Goal: Task Accomplishment & Management: Manage account settings

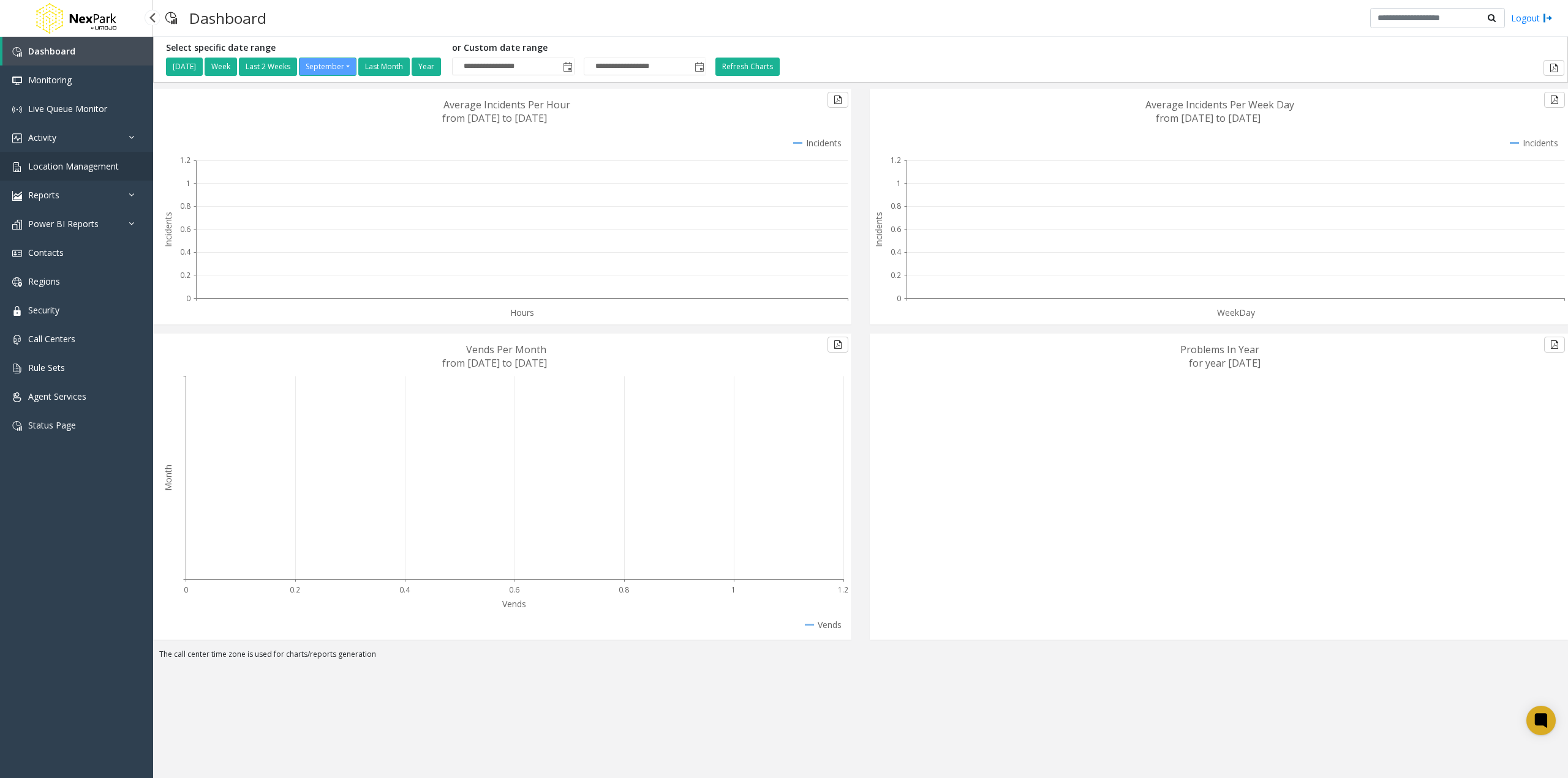
drag, startPoint x: 89, startPoint y: 163, endPoint x: 124, endPoint y: 163, distance: 35.0
click at [89, 163] on span "Location Management" at bounding box center [73, 166] width 91 height 12
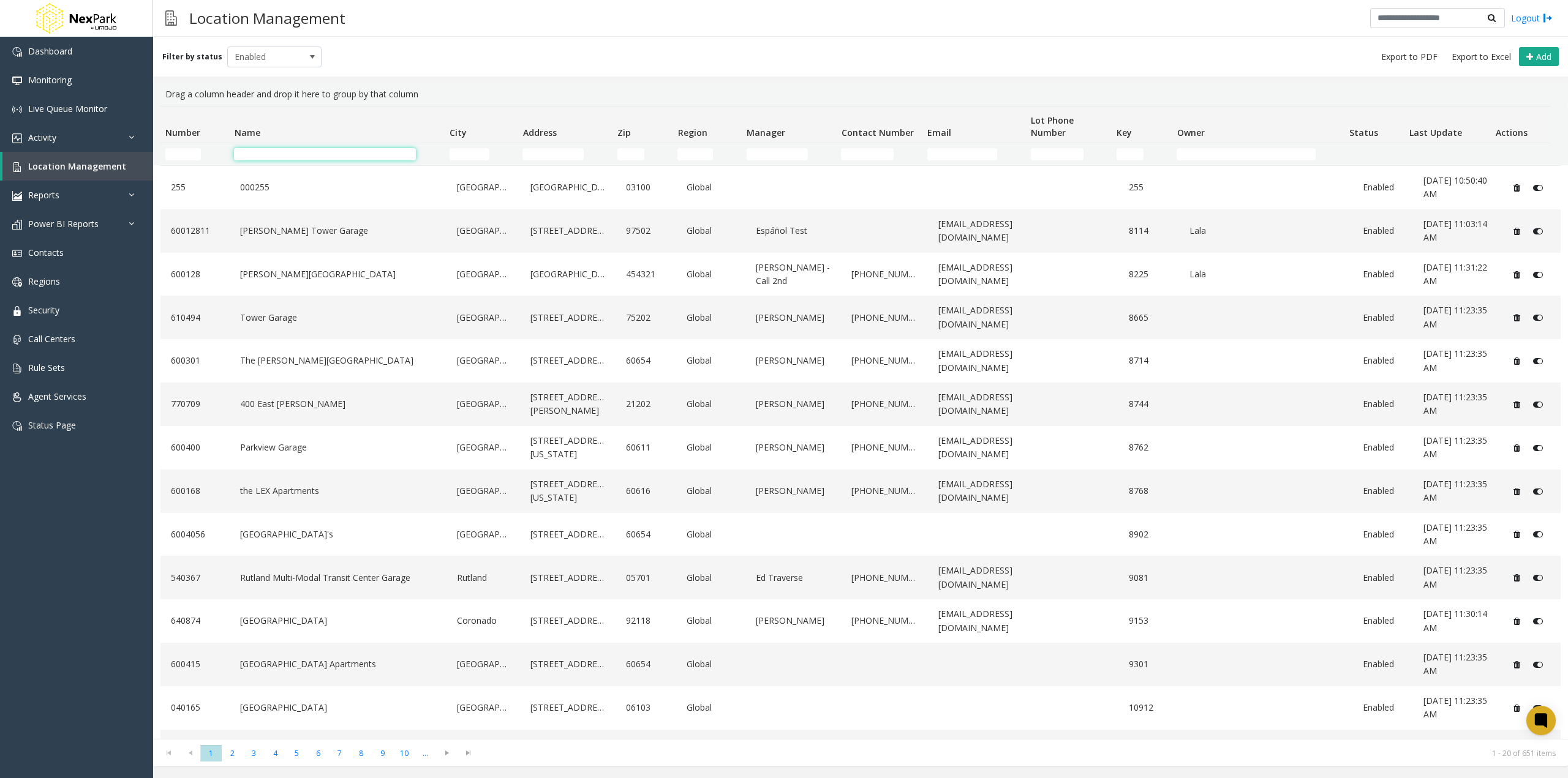
drag, startPoint x: 281, startPoint y: 154, endPoint x: 293, endPoint y: 153, distance: 12.0
click at [281, 154] on input "Name Filter" at bounding box center [325, 154] width 182 height 12
paste input "*******"
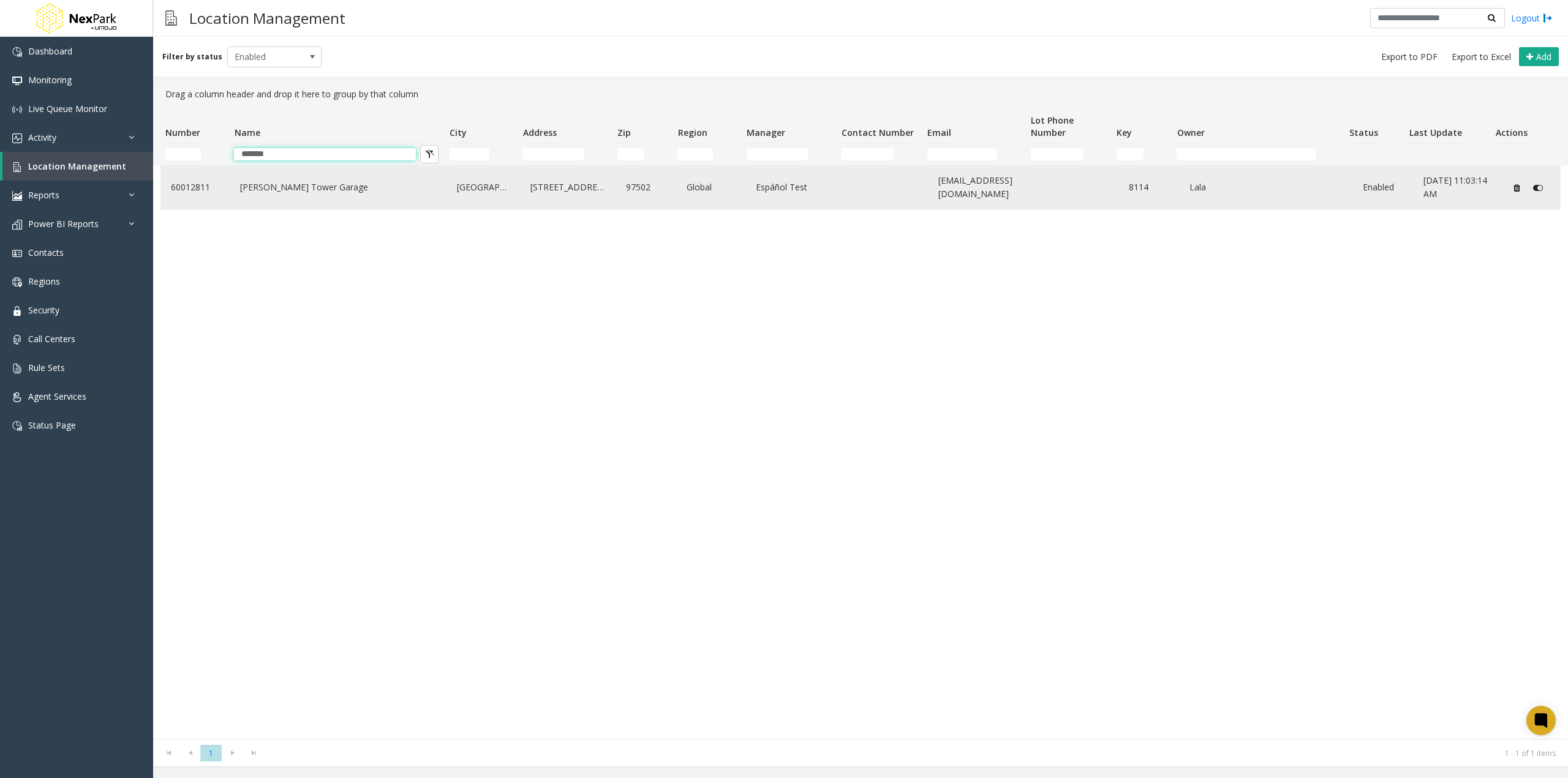
type input "*******"
click at [289, 183] on link "[PERSON_NAME] Tower Garage" at bounding box center [338, 187] width 202 height 19
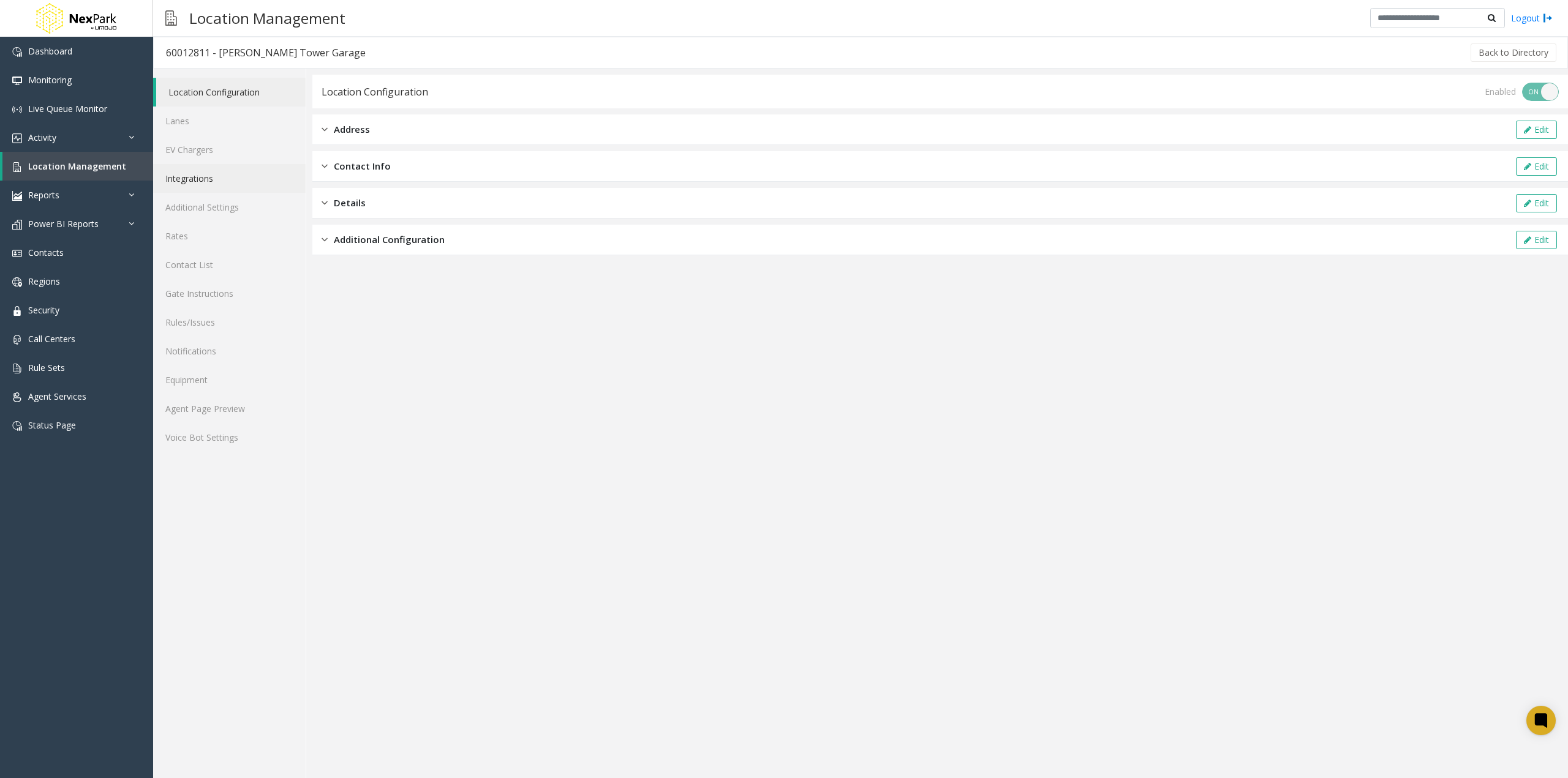
click at [213, 180] on link "Integrations" at bounding box center [229, 178] width 152 height 28
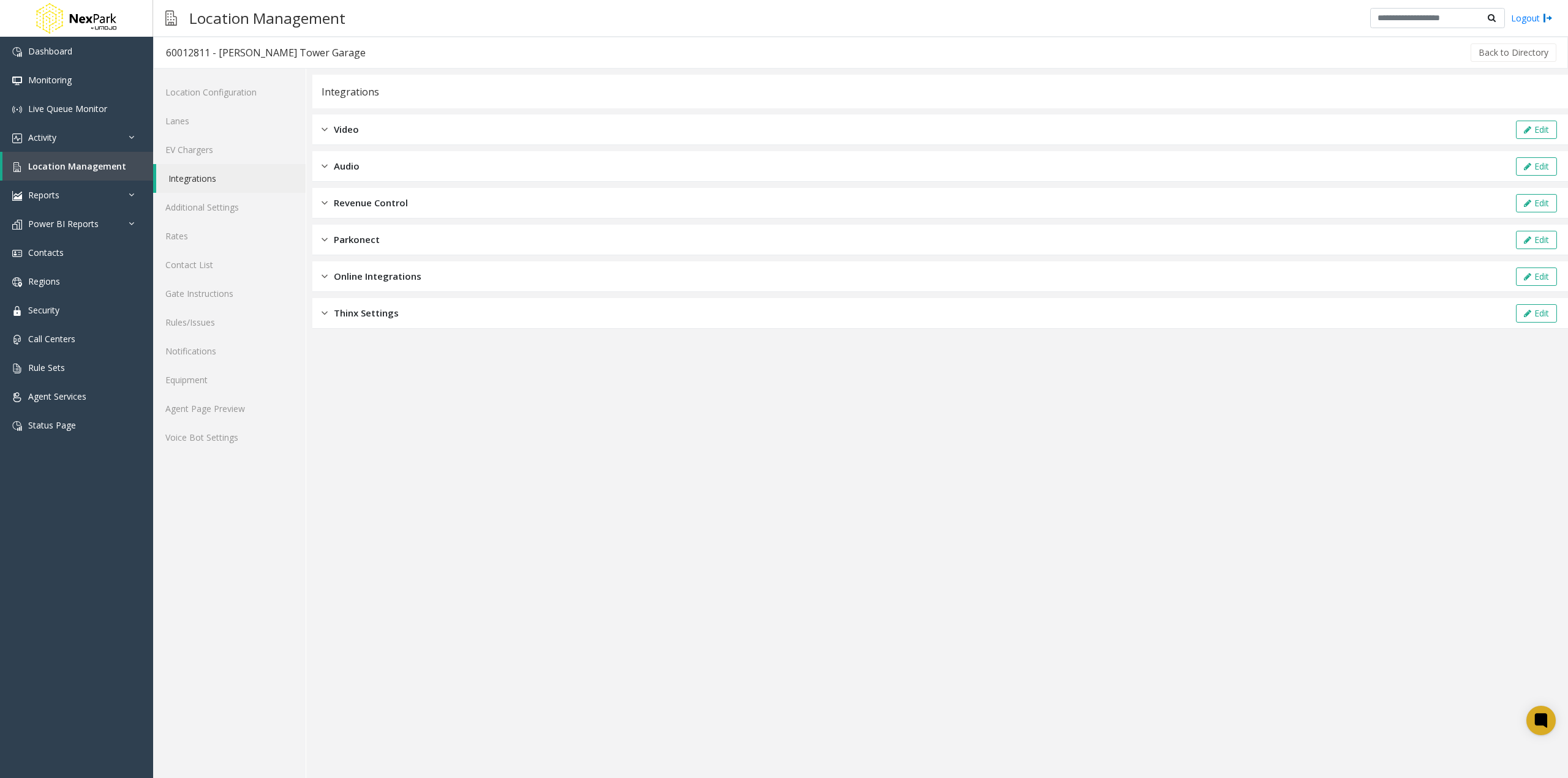
click at [391, 130] on div "Video Edit" at bounding box center [940, 129] width 1255 height 30
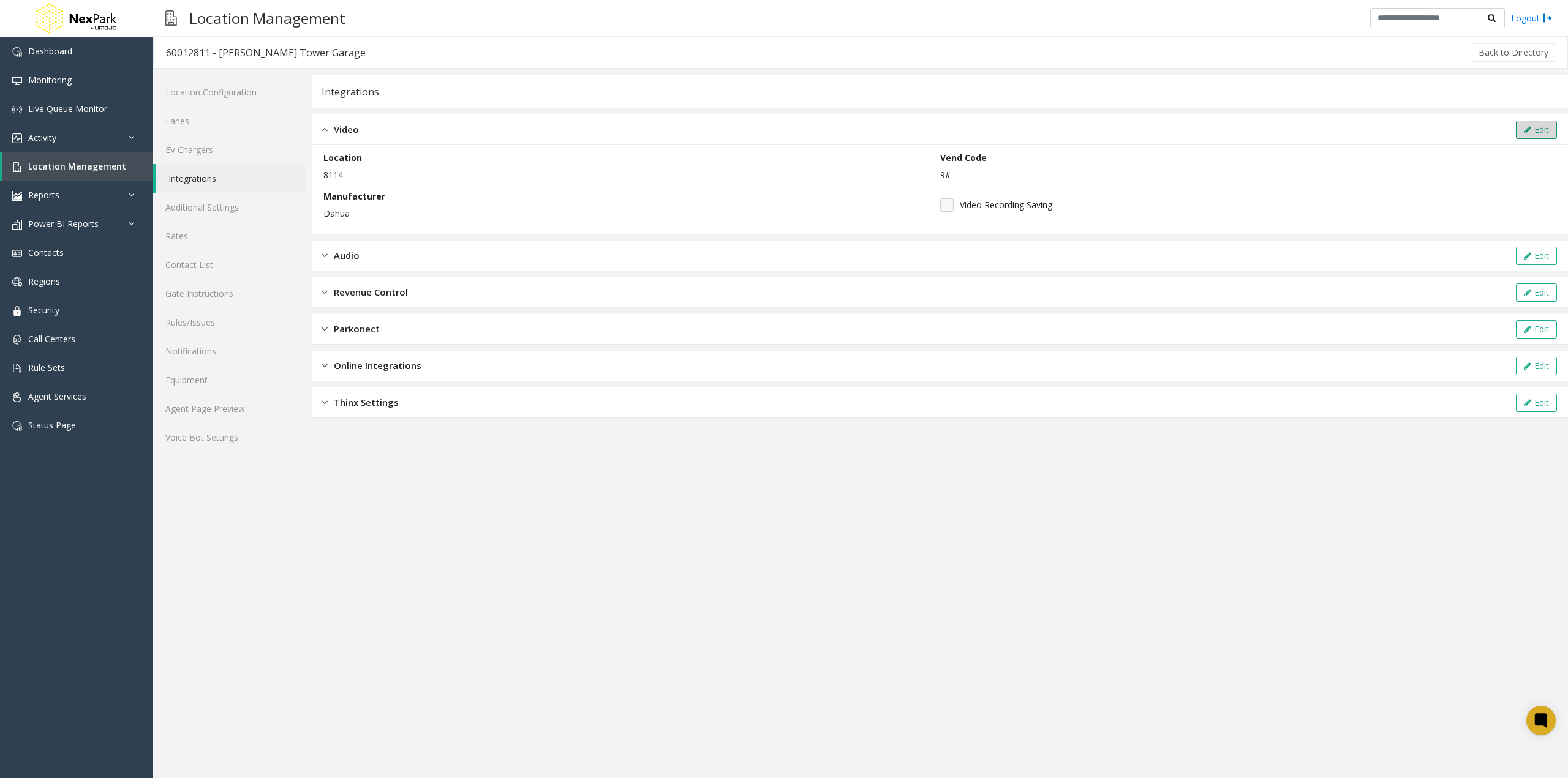
click at [1540, 122] on button "Edit" at bounding box center [1536, 130] width 41 height 18
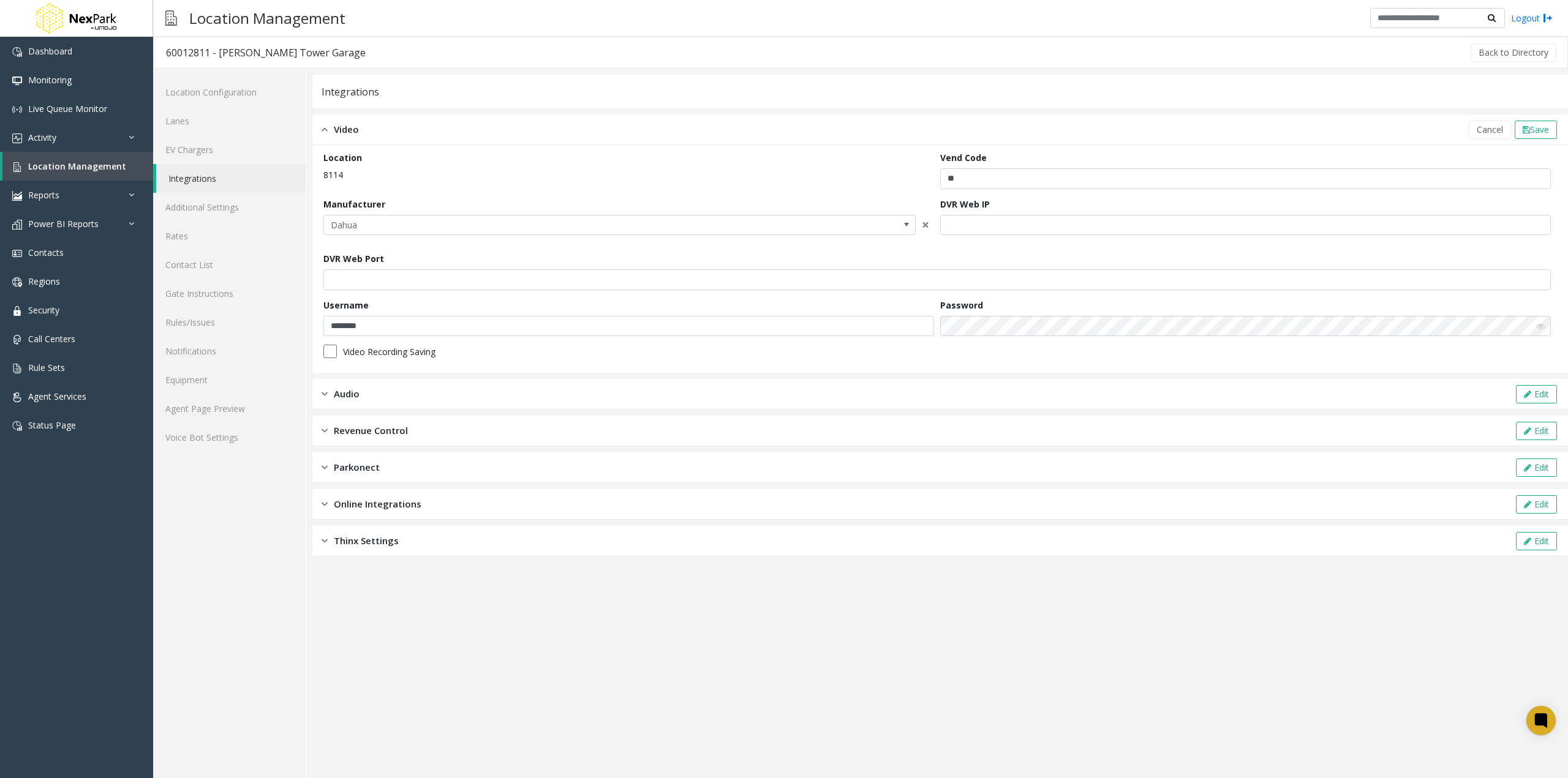
click at [1542, 327] on icon at bounding box center [1540, 325] width 8 height 8
click at [1486, 131] on span "Cancel" at bounding box center [1490, 129] width 27 height 12
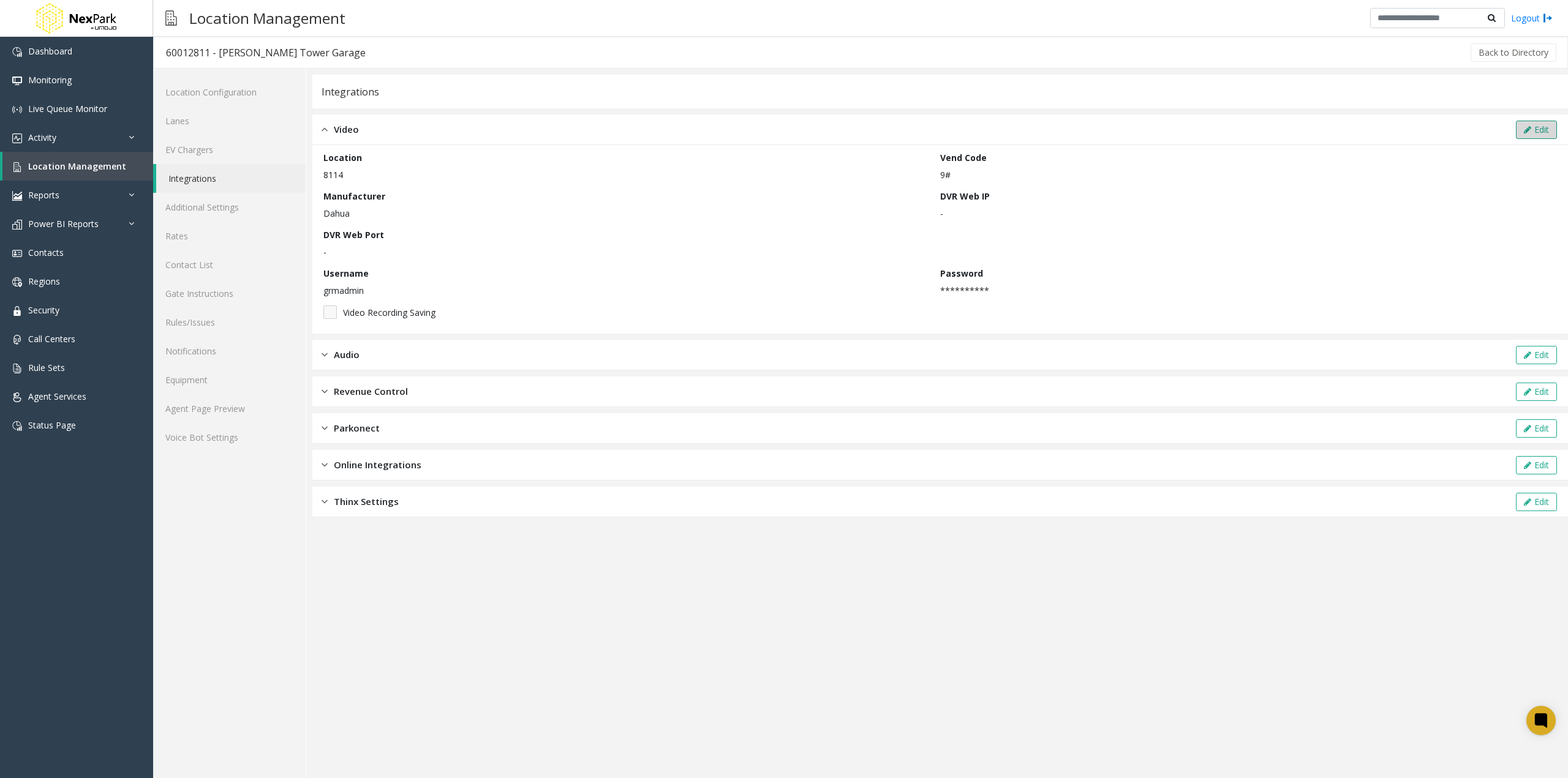
click at [1532, 128] on button "Edit" at bounding box center [1536, 130] width 41 height 18
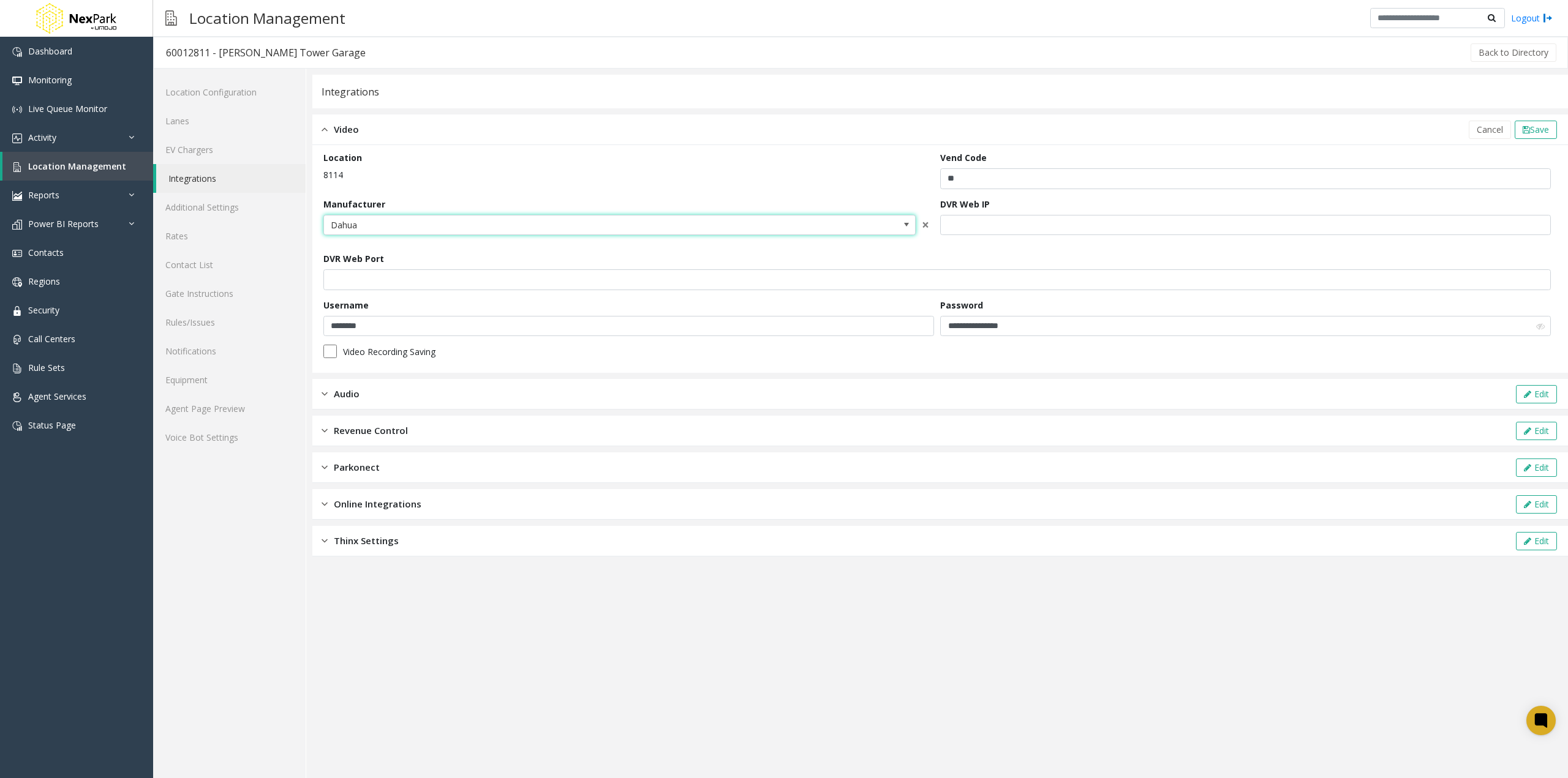
click at [895, 214] on span "Dahua" at bounding box center [620, 225] width 592 height 21
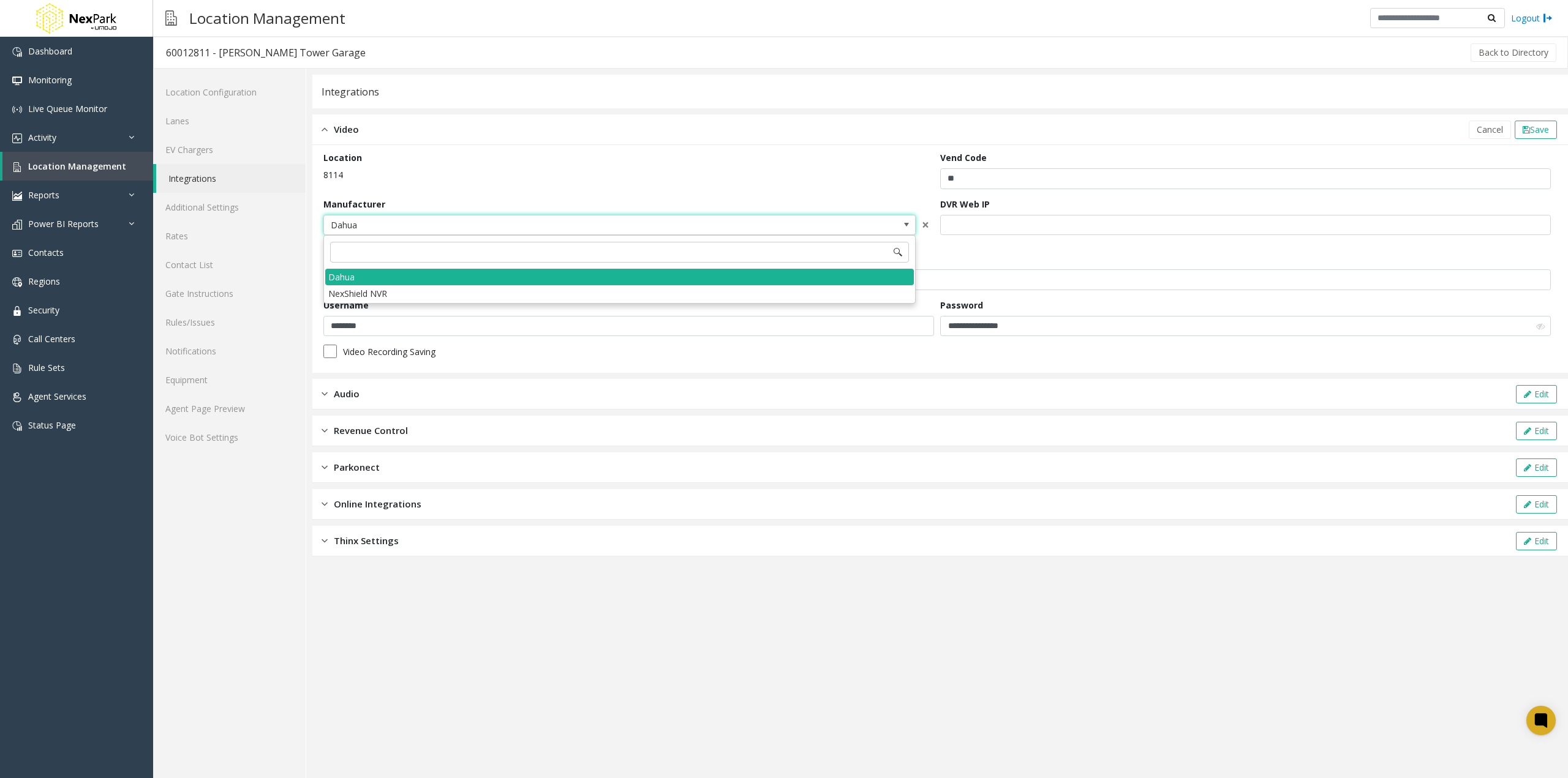
click at [588, 179] on p "8114" at bounding box center [629, 175] width 611 height 13
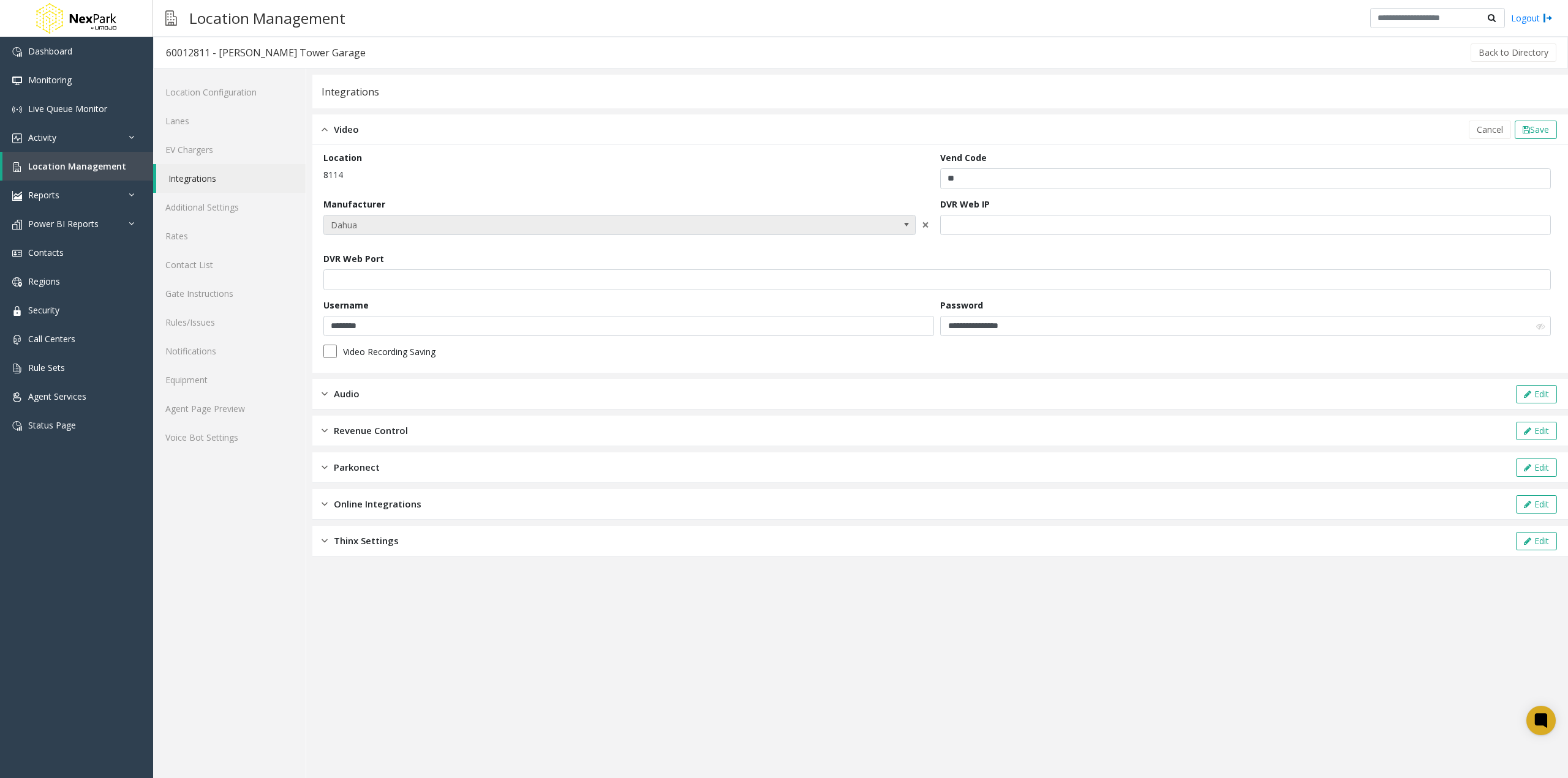
click at [757, 224] on span "Dahua" at bounding box center [560, 225] width 473 height 19
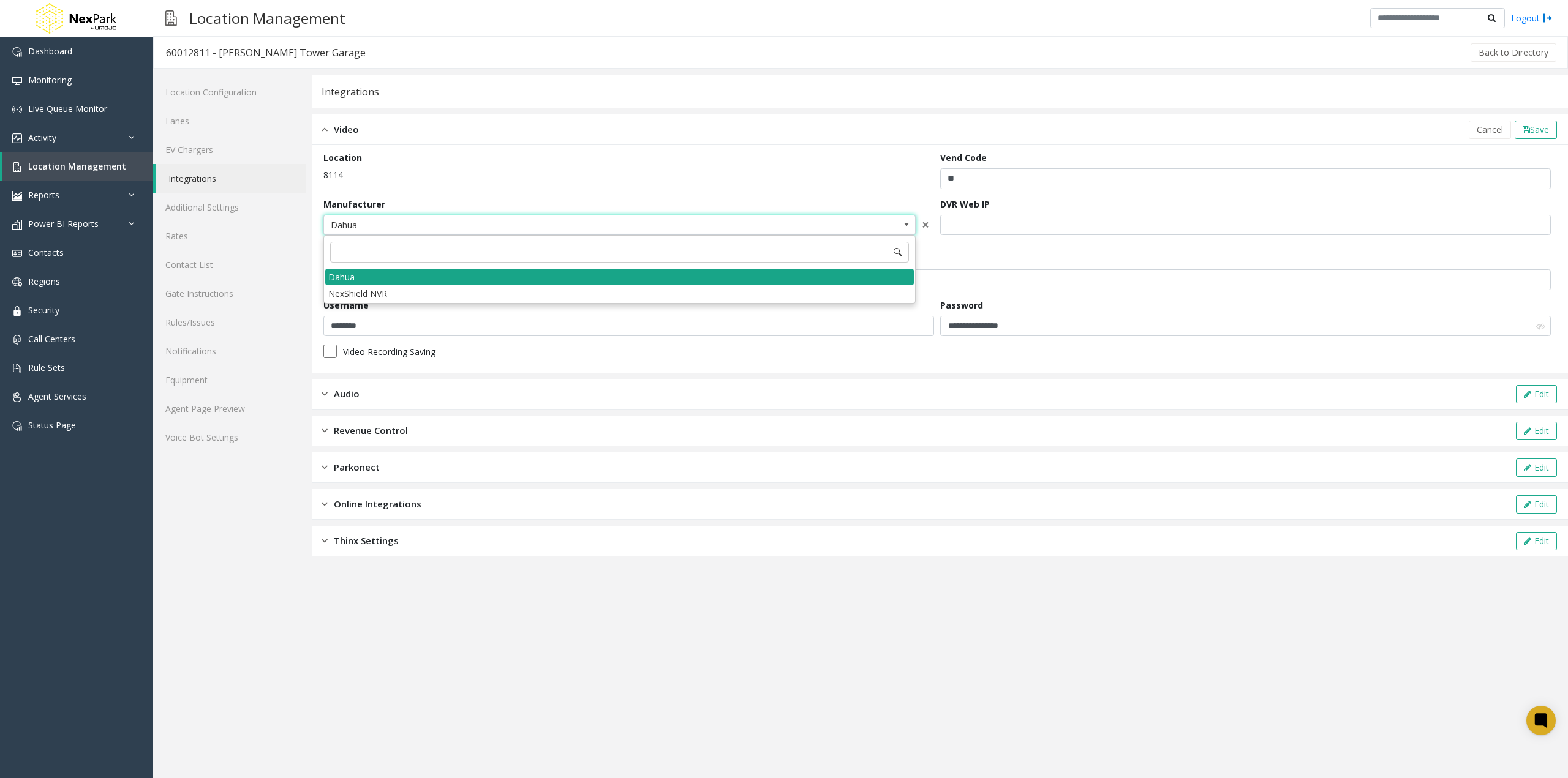
click at [453, 283] on li "Dahua" at bounding box center [620, 277] width 589 height 16
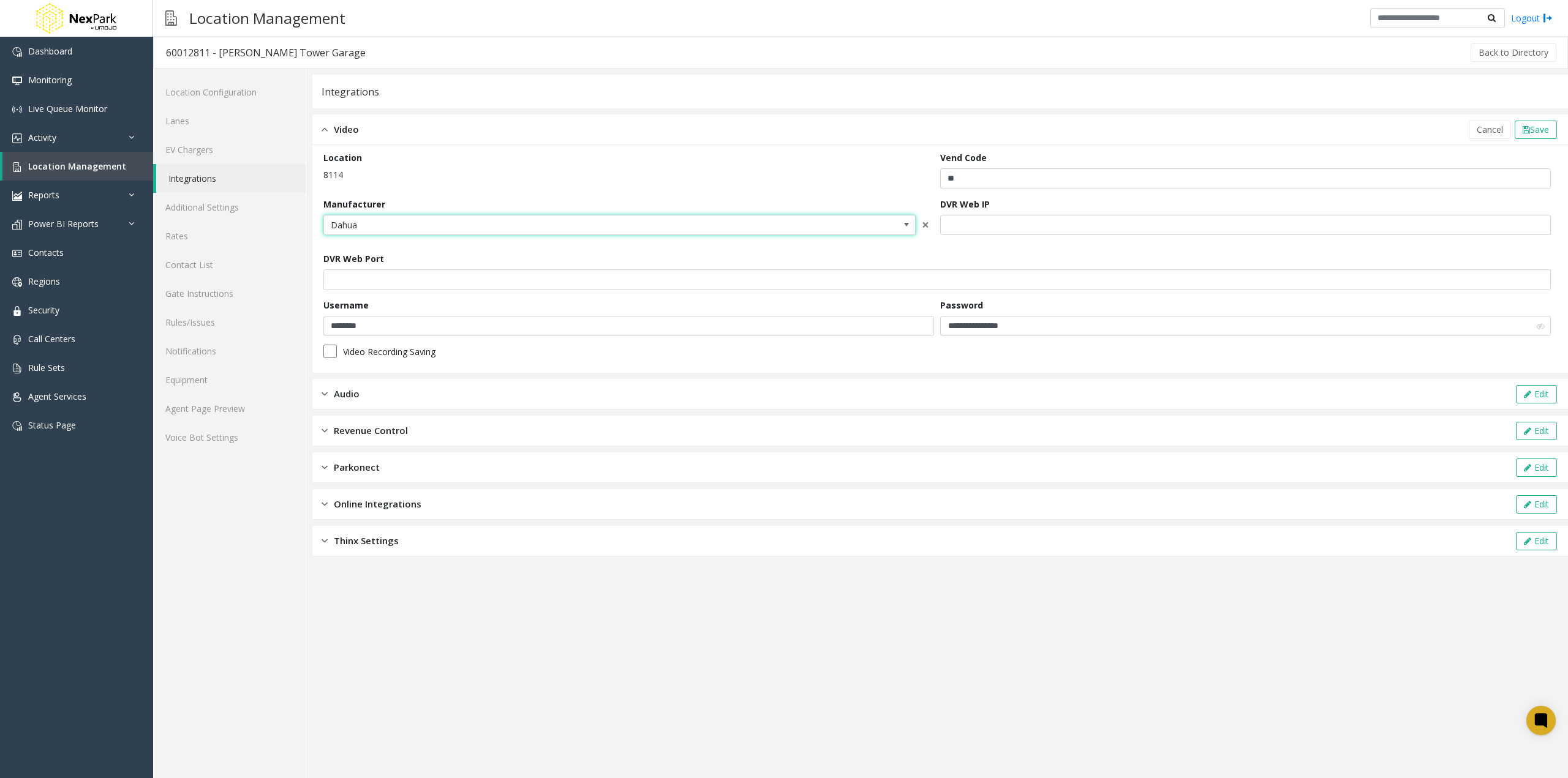
click at [484, 227] on span "Dahua" at bounding box center [560, 225] width 473 height 19
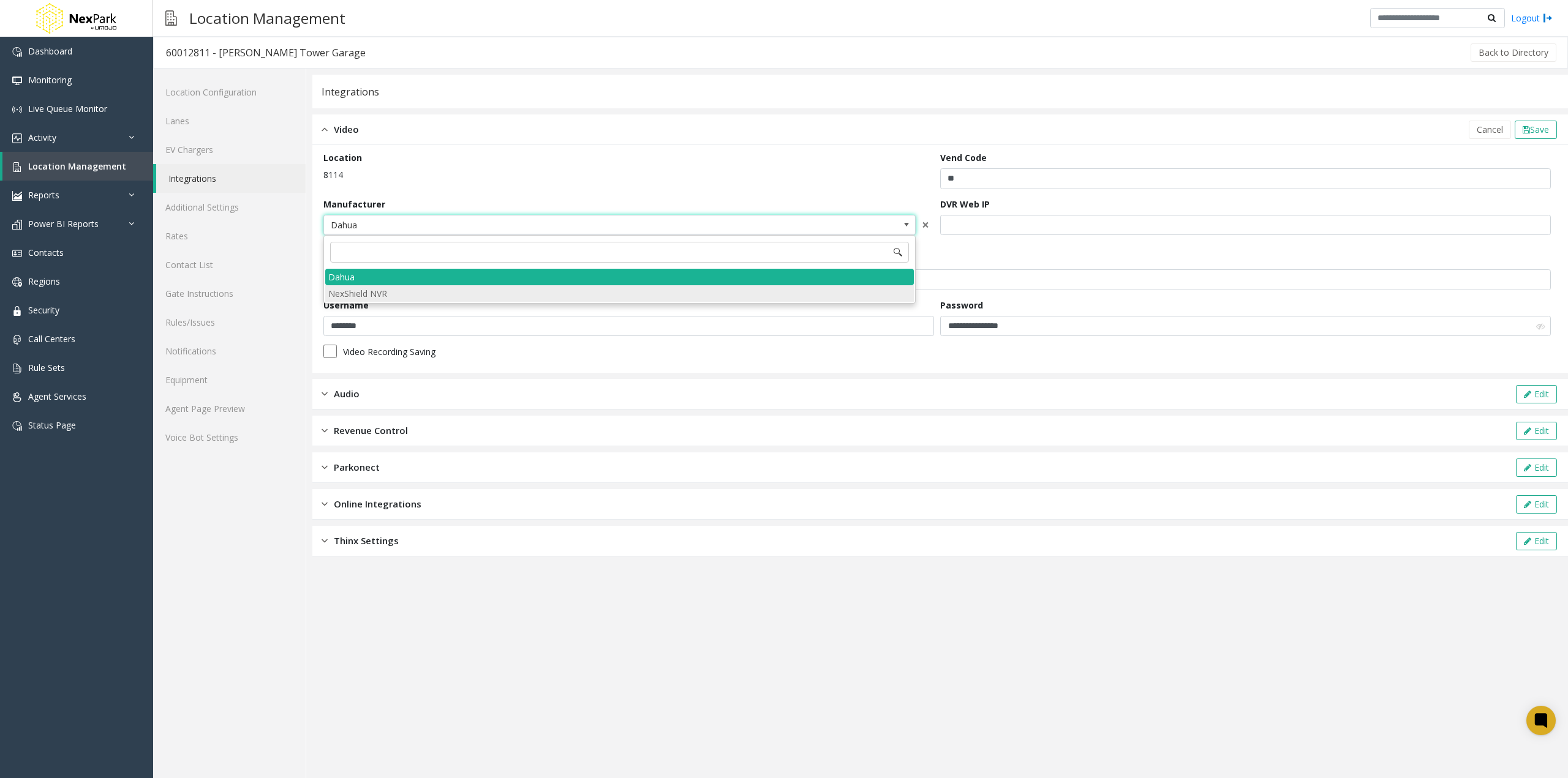
click at [403, 290] on NVR "NexShield NVR" at bounding box center [620, 293] width 589 height 16
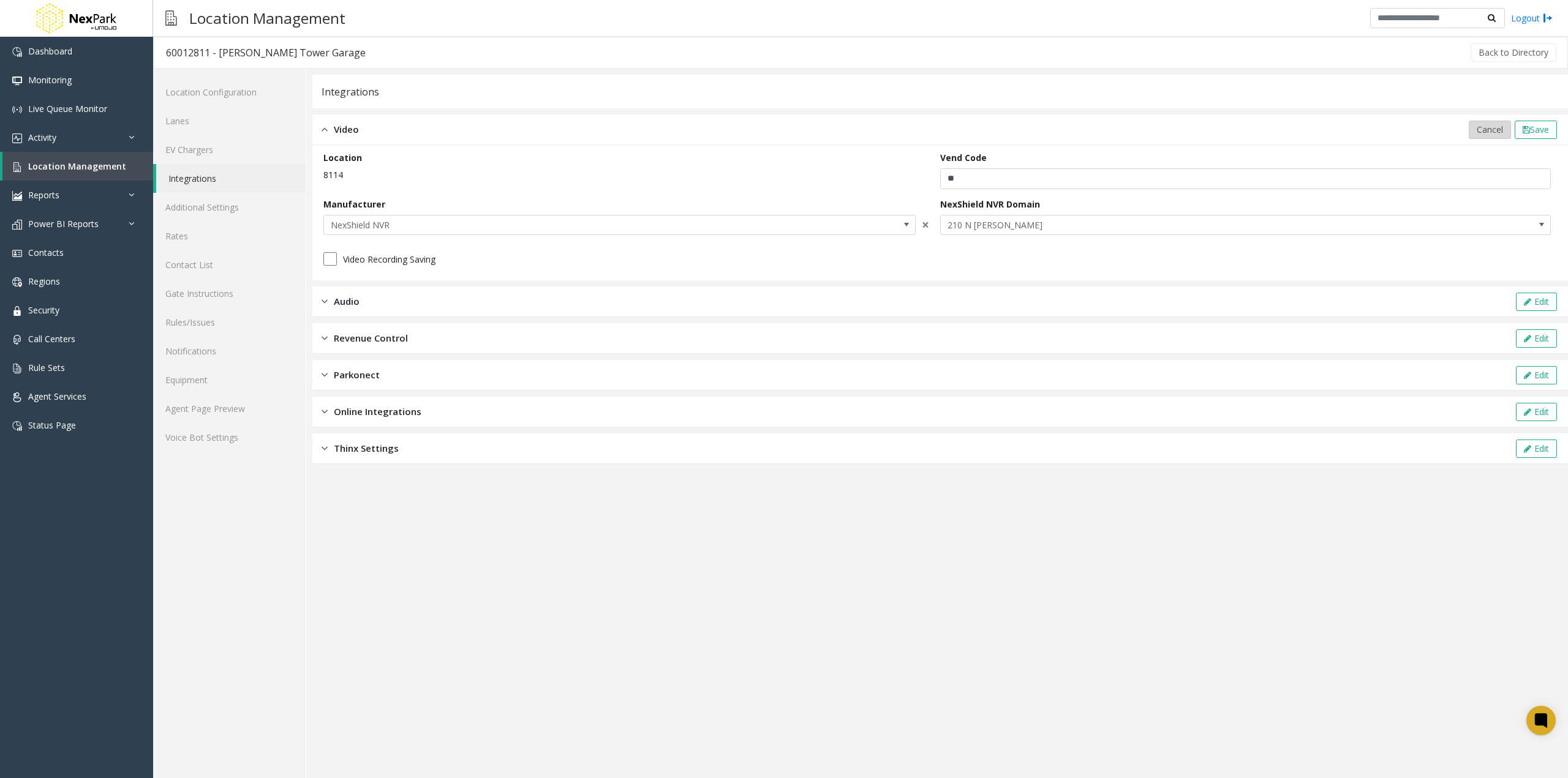
click at [1477, 126] on span "Cancel" at bounding box center [1490, 129] width 27 height 12
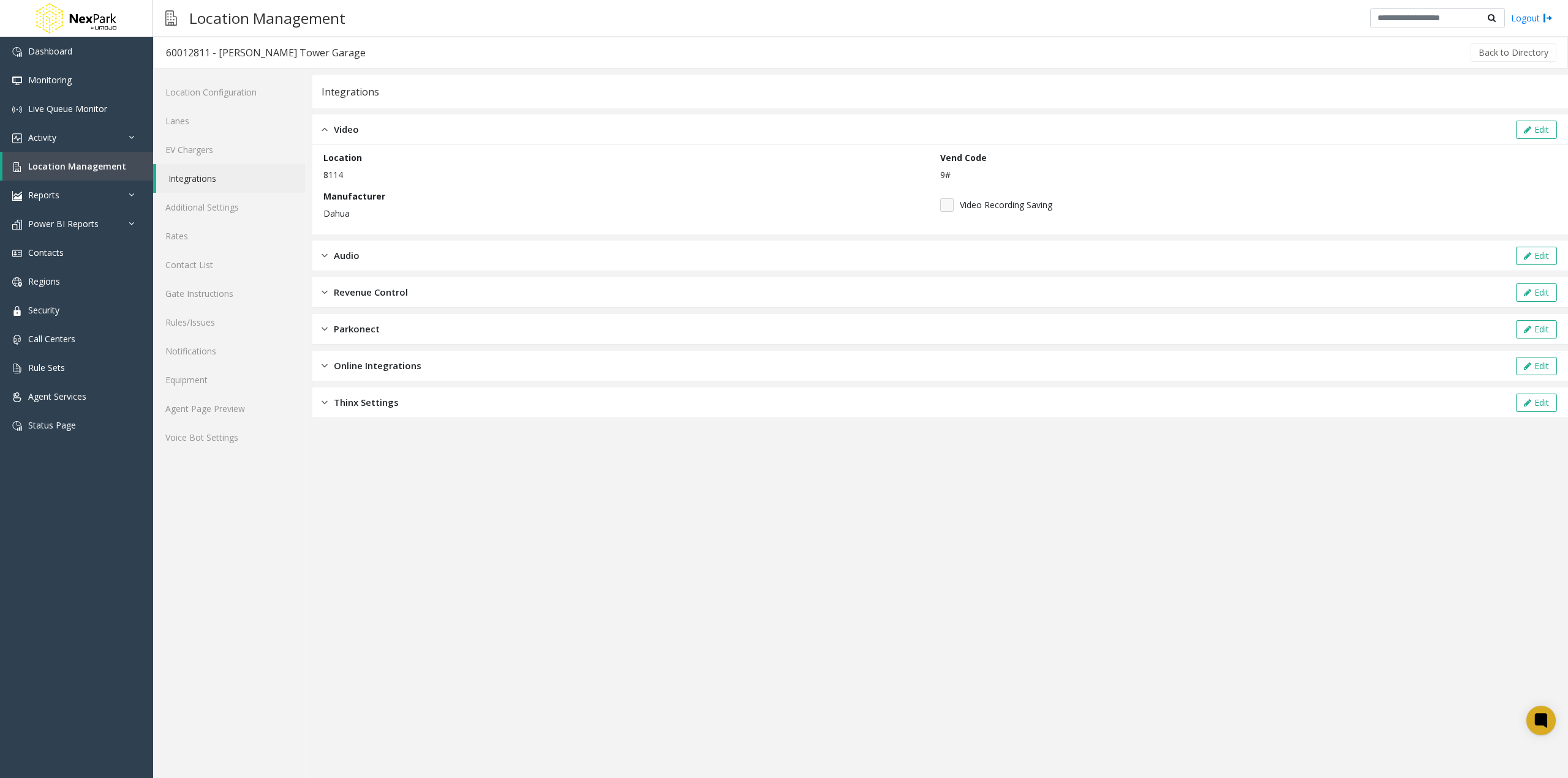
click at [1237, 88] on div "Integrations" at bounding box center [940, 91] width 1255 height 34
drag, startPoint x: 221, startPoint y: 50, endPoint x: 323, endPoint y: 46, distance: 102.1
click at [323, 46] on div "60012811 - [PERSON_NAME] Tower Garage" at bounding box center [266, 52] width 200 height 16
copy div "[PERSON_NAME] Tower Garage"
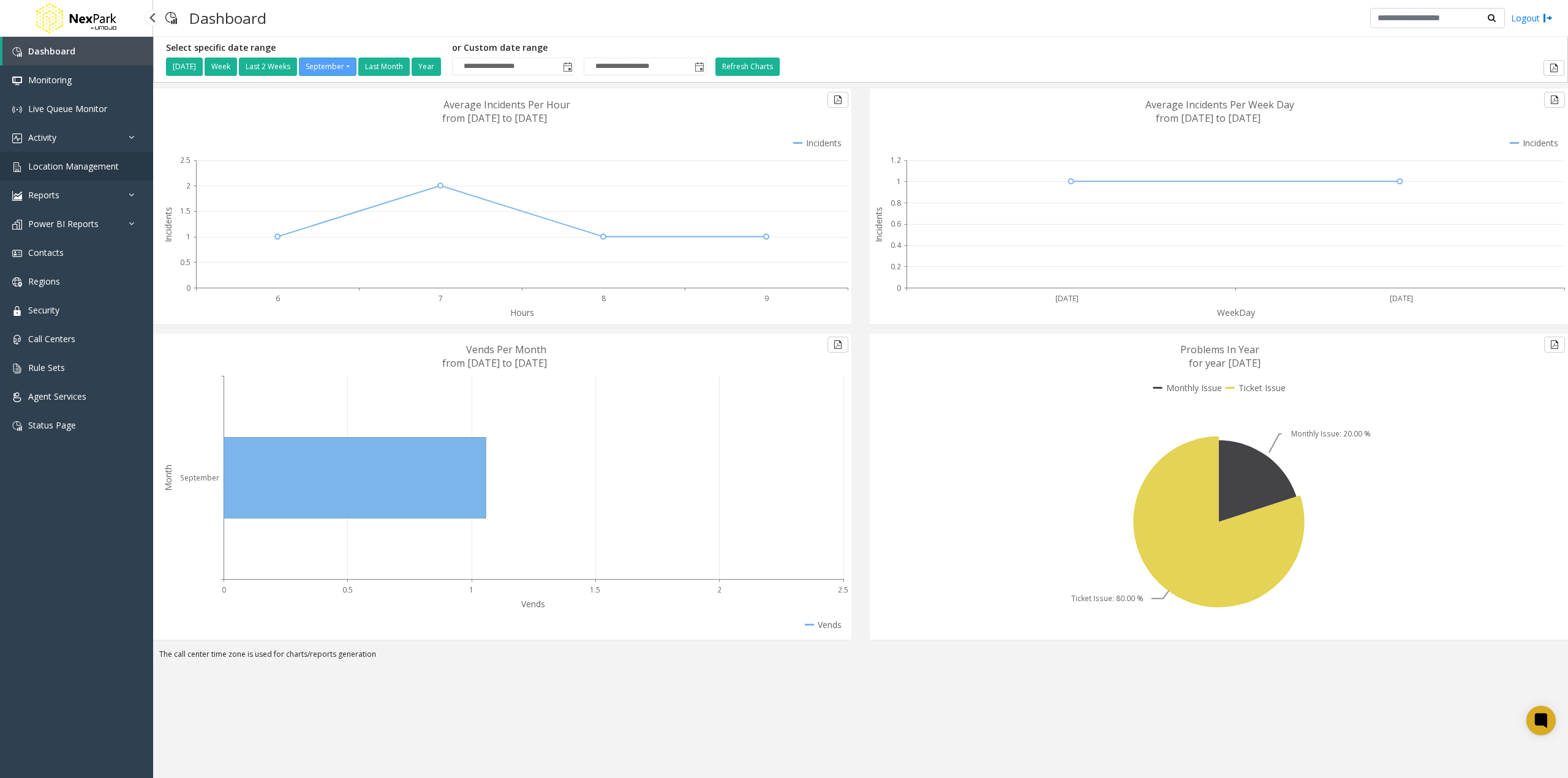
click at [93, 167] on span "Location Management" at bounding box center [73, 166] width 91 height 12
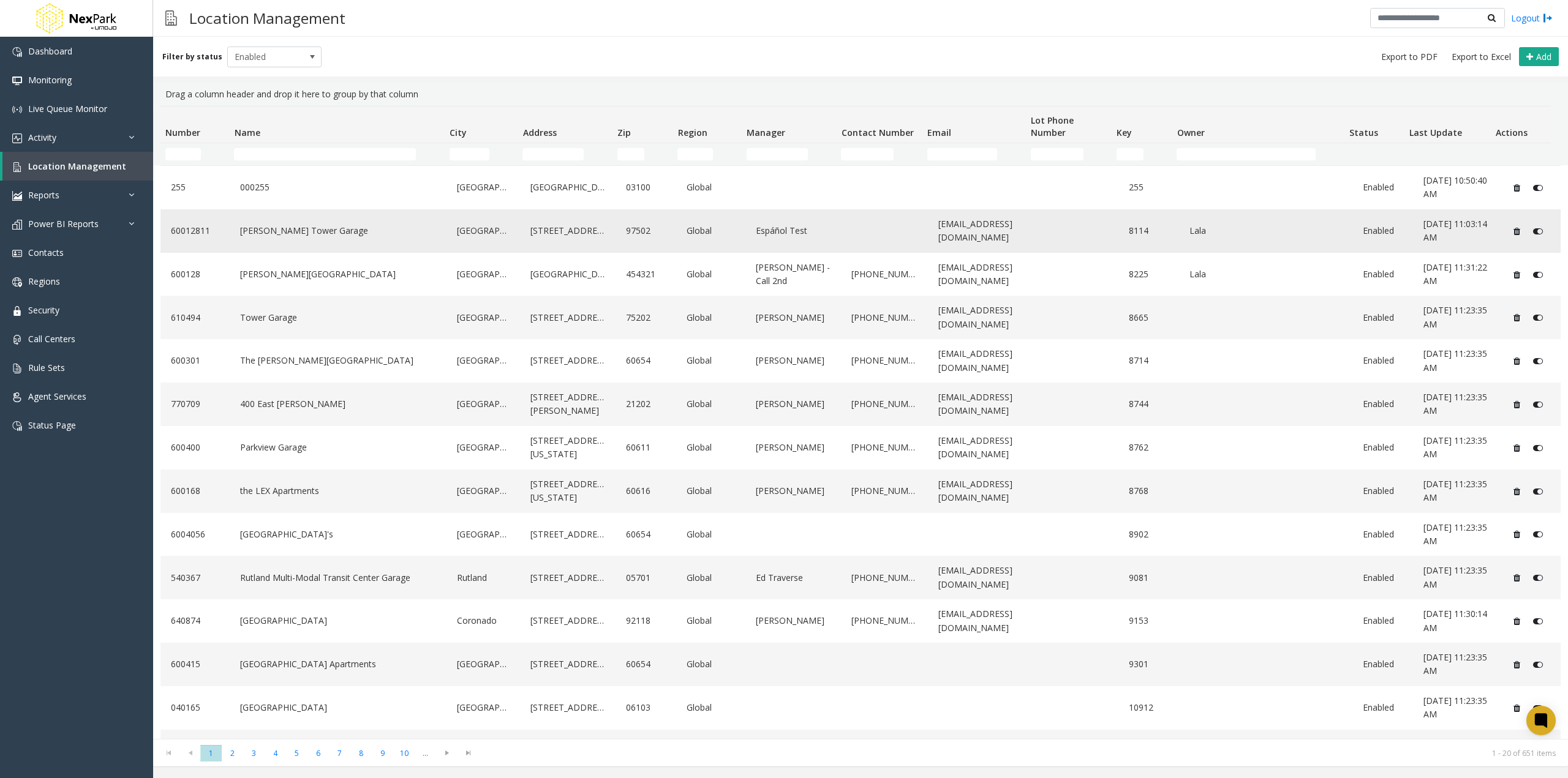
click at [326, 231] on link "[PERSON_NAME] Tower Garage" at bounding box center [338, 230] width 202 height 19
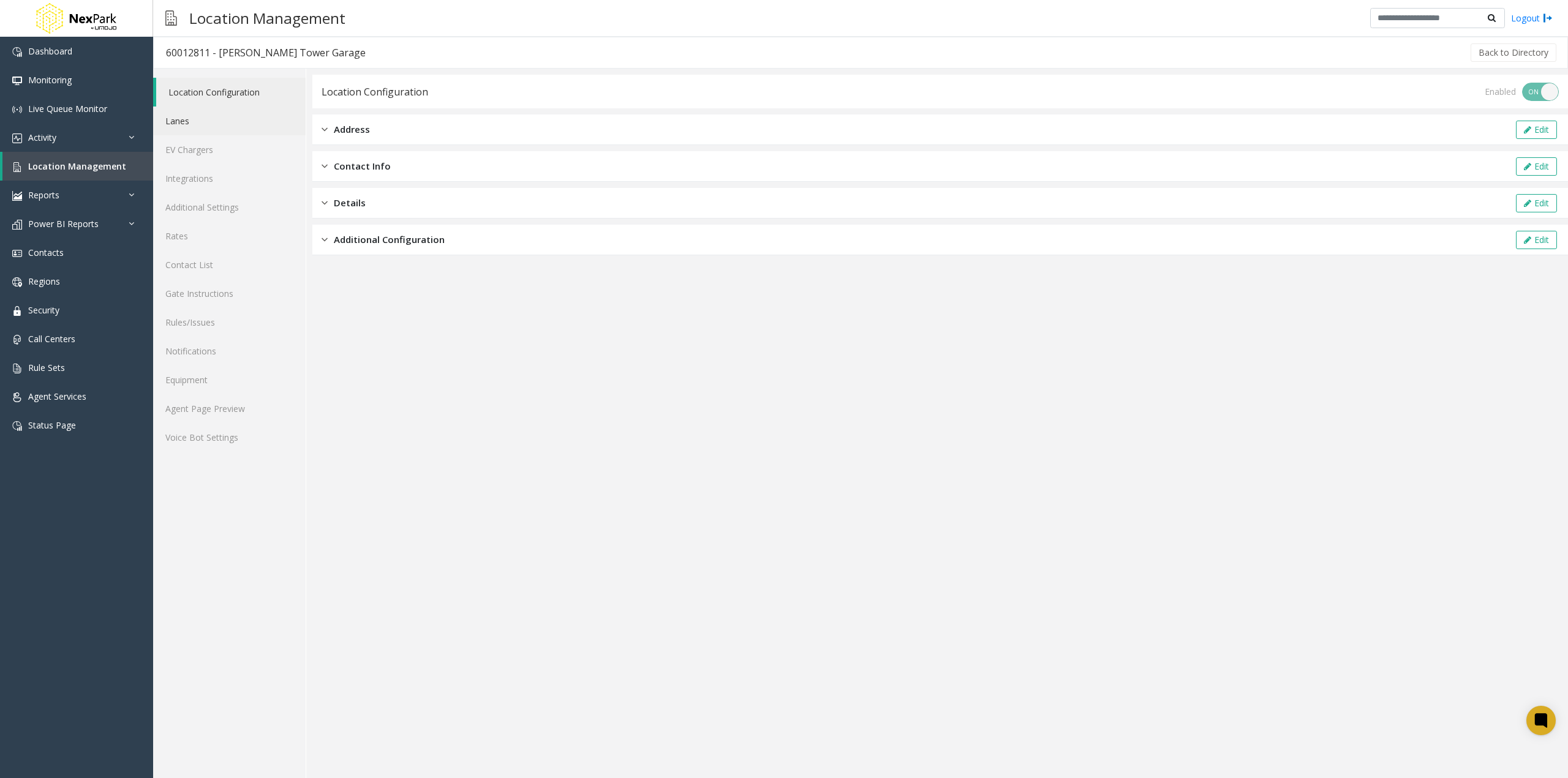
click at [223, 125] on link "Lanes" at bounding box center [229, 120] width 152 height 28
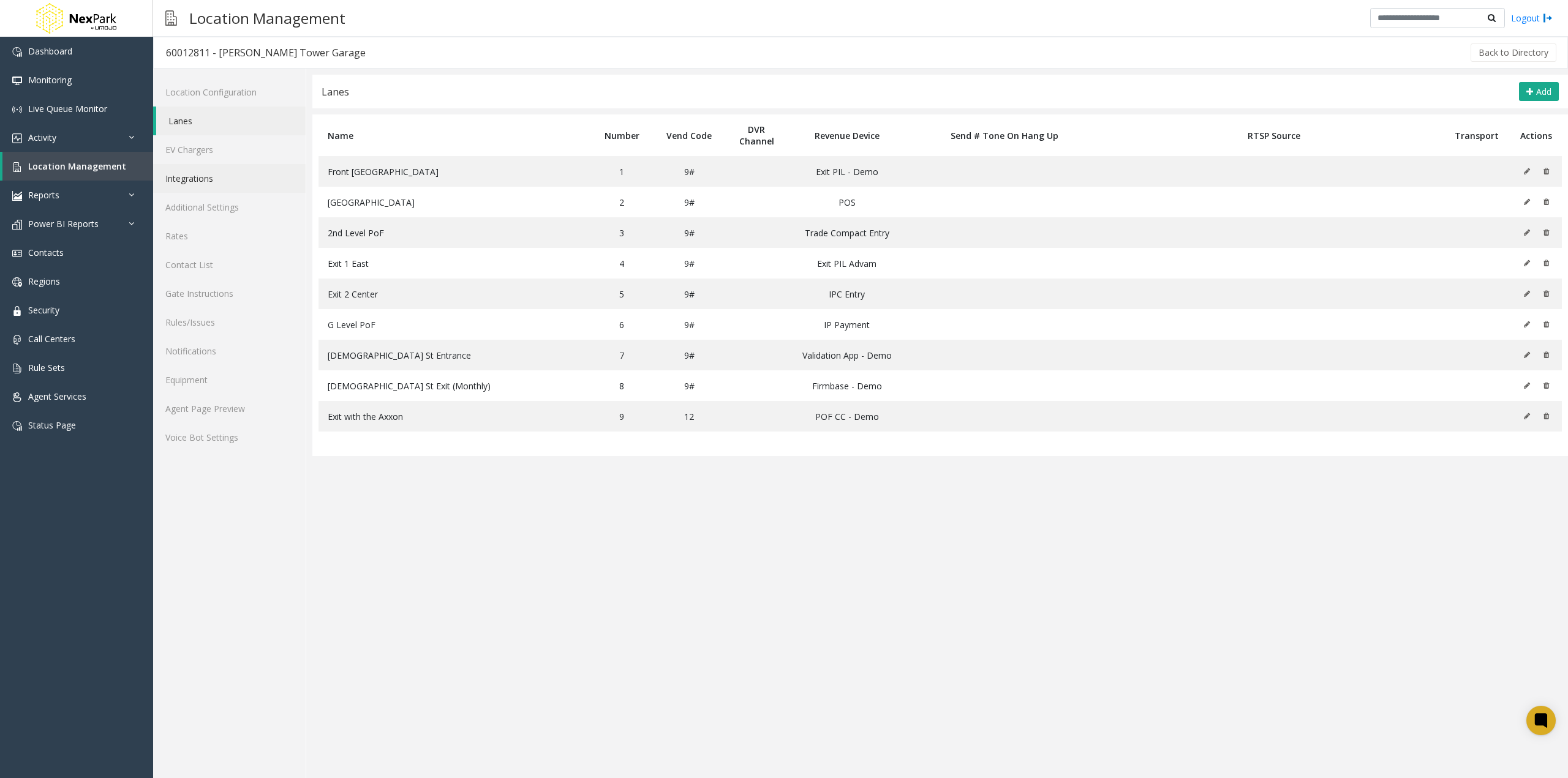
click at [222, 180] on link "Integrations" at bounding box center [229, 178] width 152 height 28
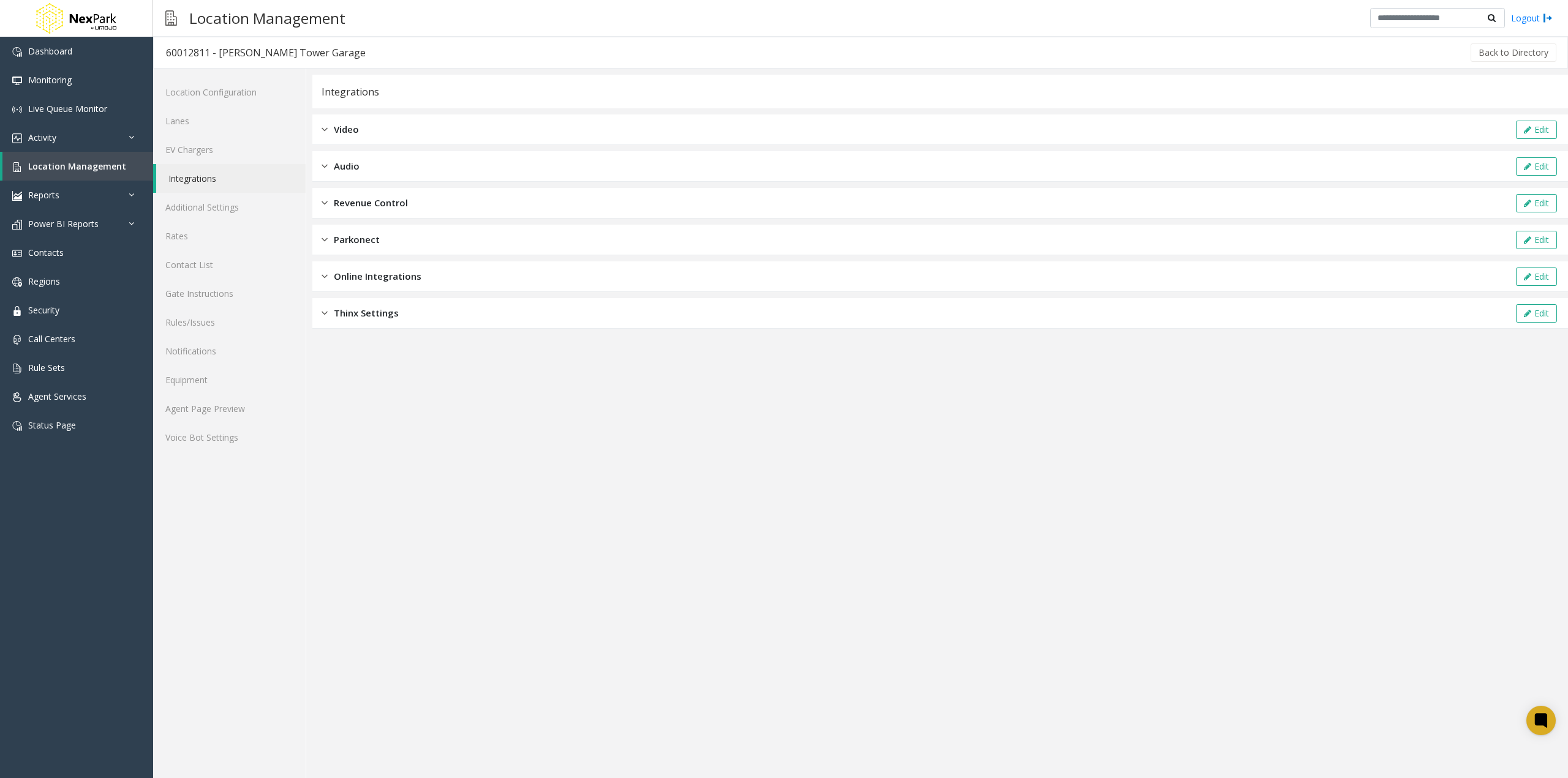
click at [364, 115] on div "Video Edit" at bounding box center [940, 129] width 1255 height 30
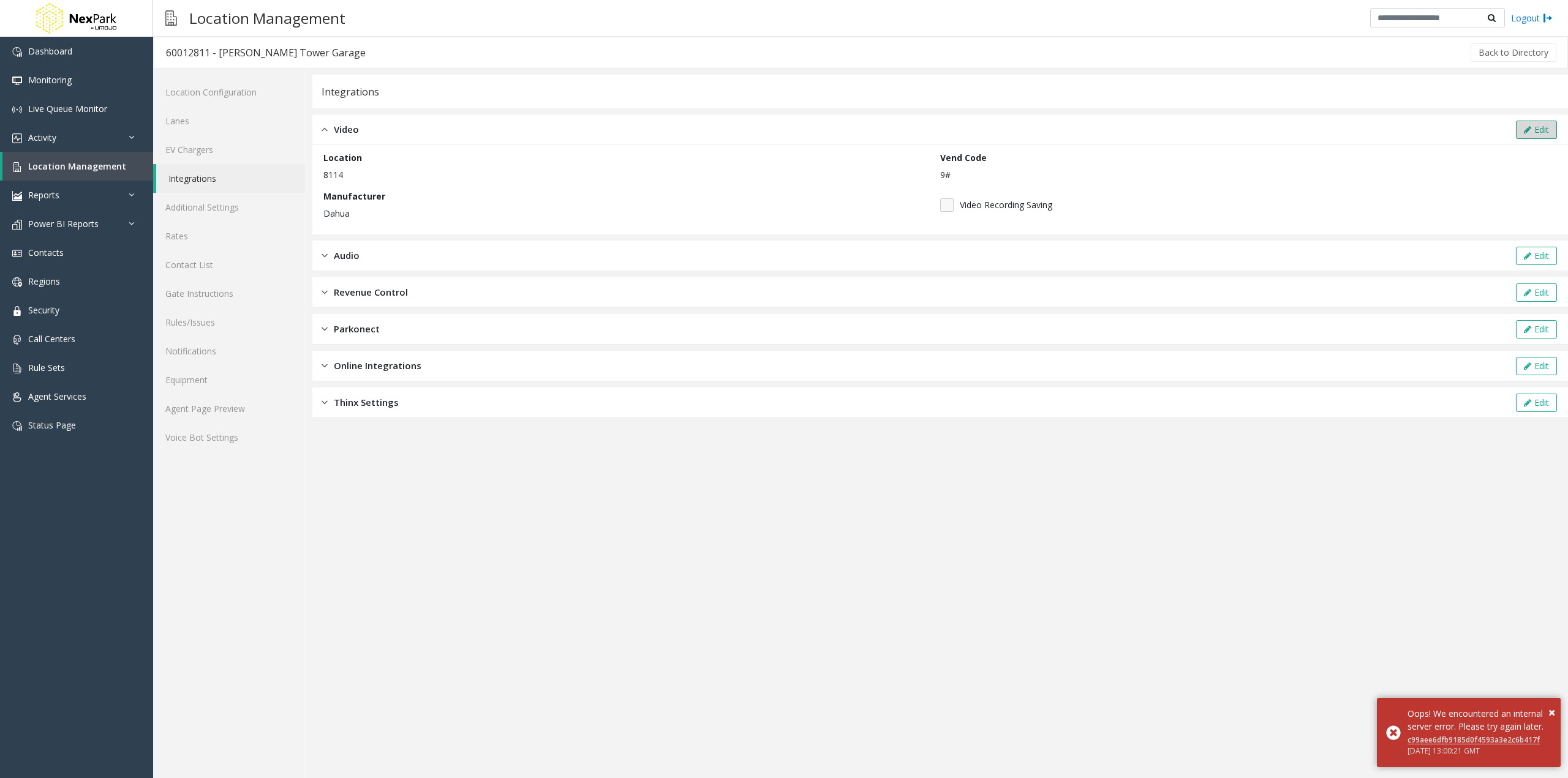
click at [1526, 123] on button "Edit" at bounding box center [1536, 130] width 41 height 18
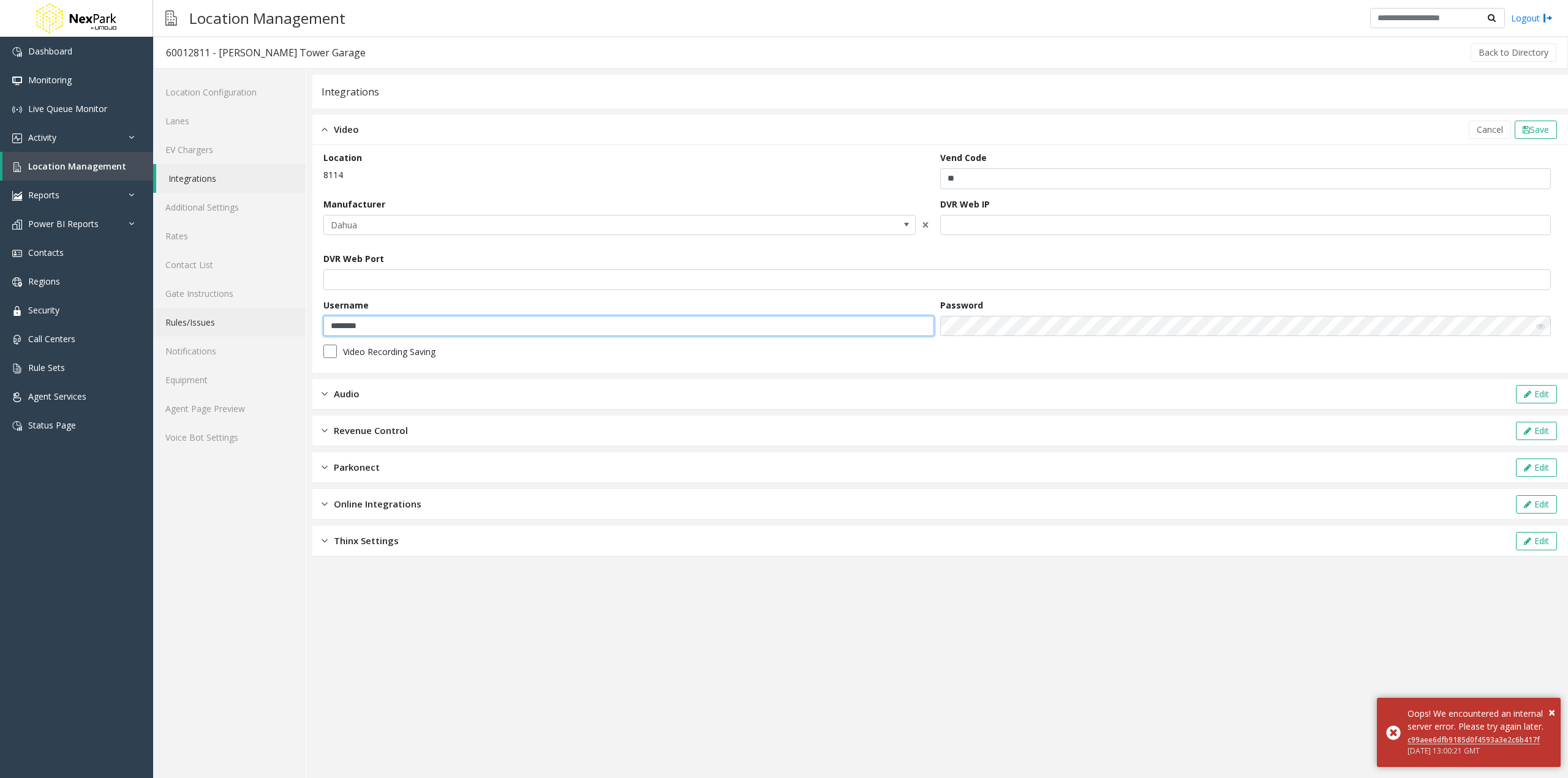
drag, startPoint x: 308, startPoint y: 327, endPoint x: 219, endPoint y: 327, distance: 89.0
click at [219, 327] on div "Location Configuration Lanes EV Chargers Integrations Additional Settings Rates…" at bounding box center [860, 423] width 1415 height 709
drag, startPoint x: 998, startPoint y: 177, endPoint x: 700, endPoint y: 152, distance: 299.0
click at [741, 170] on form "Location 8114 Vend Code ** Manufacturer Dahua × DVR Web IP DVR Web Port Usernam…" at bounding box center [940, 258] width 1233 height 215
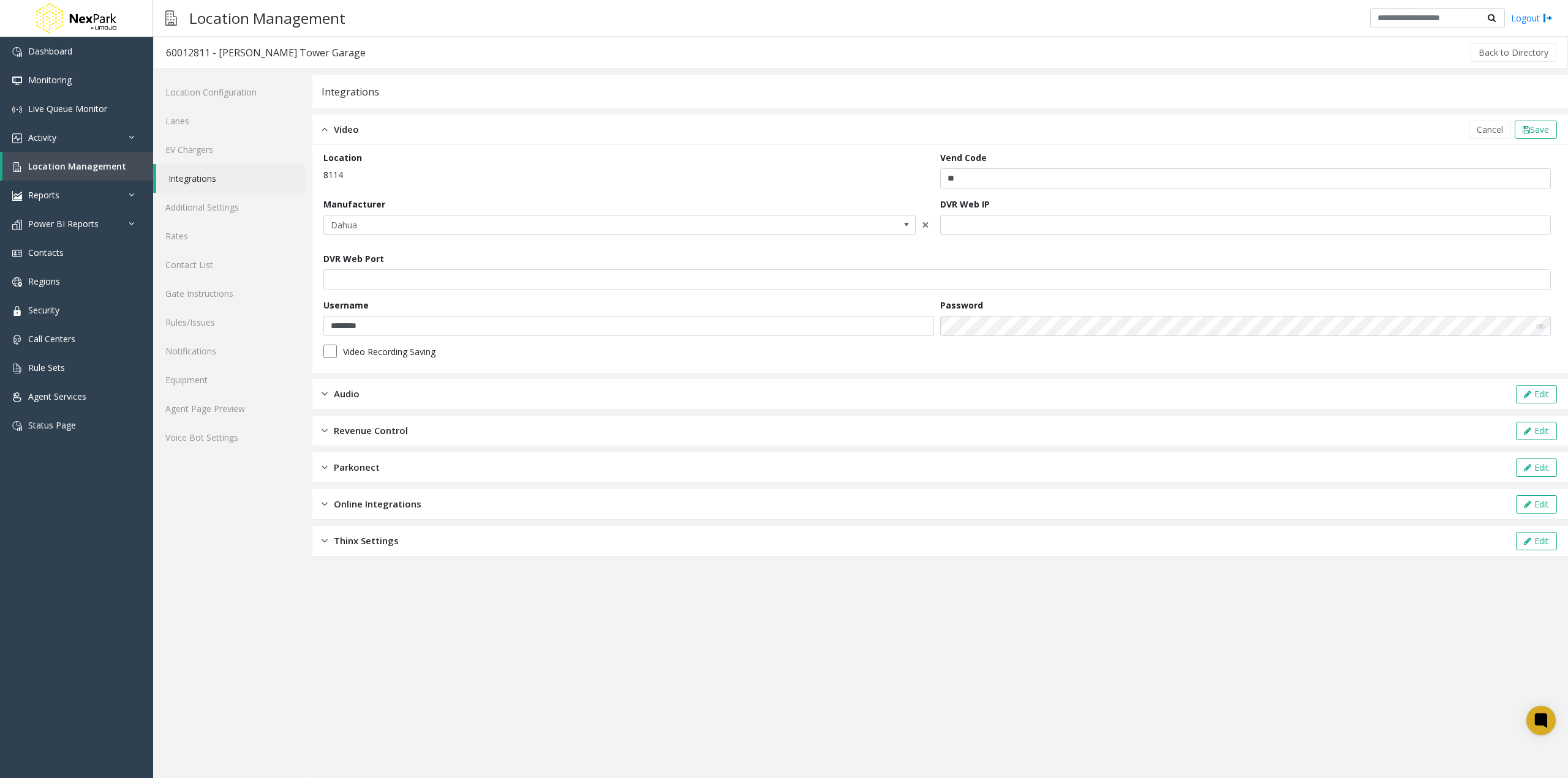
click at [1539, 328] on icon at bounding box center [1540, 325] width 8 height 8
click at [822, 314] on form "Location 8114 Vend Code ** Manufacturer Dahua × DVR Web IP DVR Web Port Usernam…" at bounding box center [940, 258] width 1233 height 215
click at [889, 228] on span "Dahua" at bounding box center [620, 225] width 592 height 21
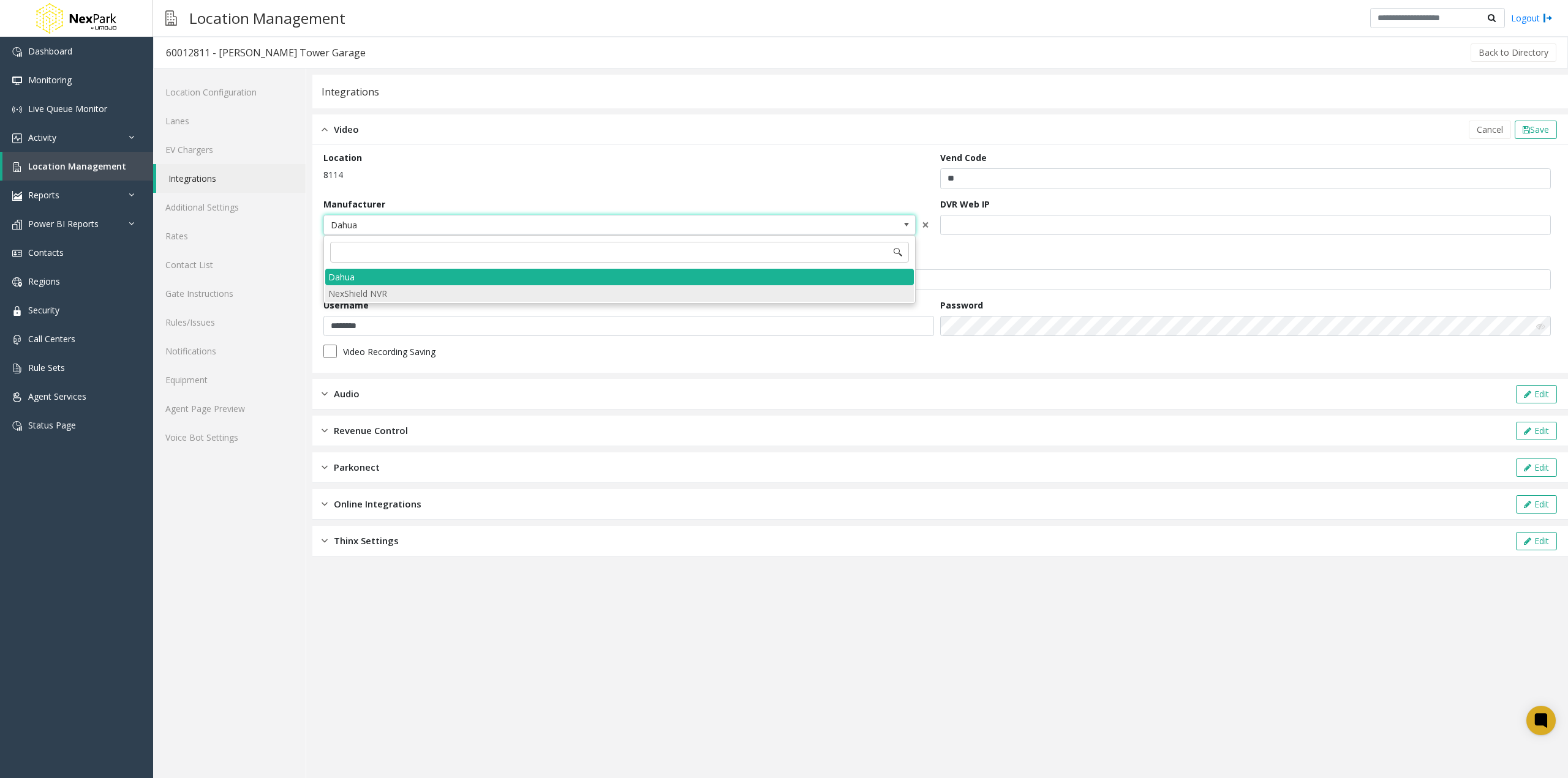
click at [372, 292] on NVR "NexShield NVR" at bounding box center [620, 293] width 589 height 16
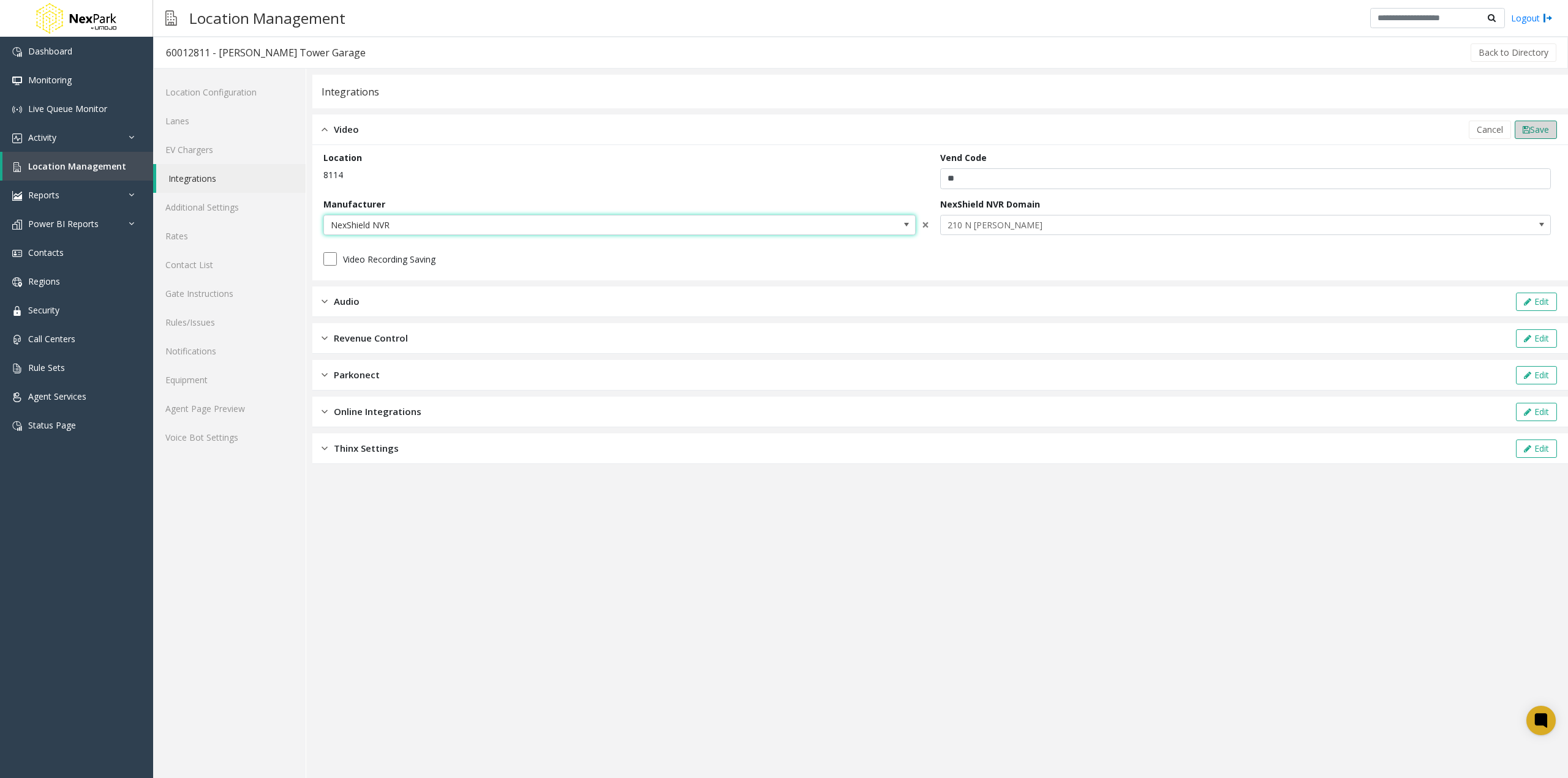
click at [1545, 132] on span "Save" at bounding box center [1540, 129] width 19 height 12
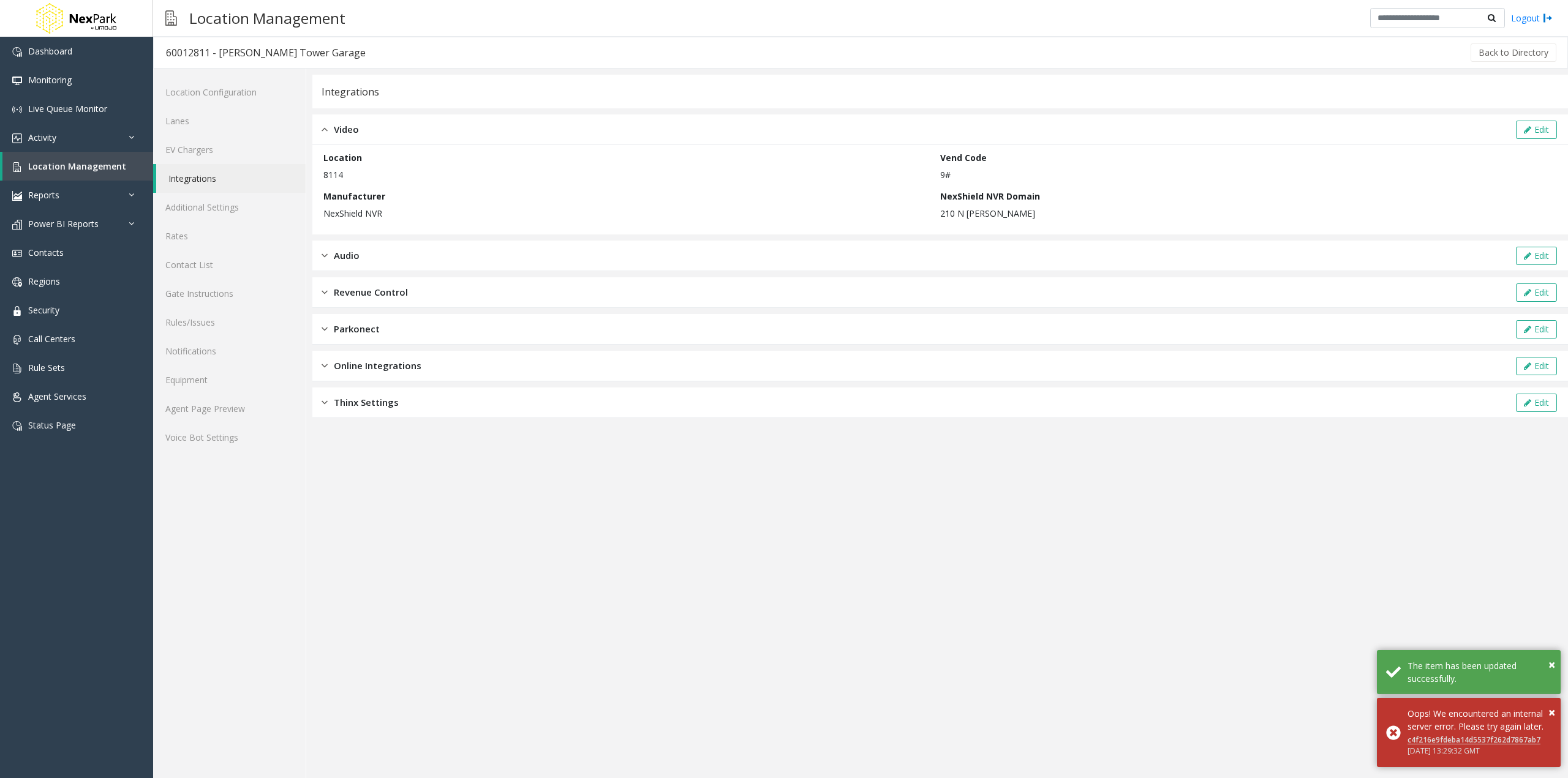
click at [216, 176] on link "Integrations" at bounding box center [230, 178] width 149 height 28
click at [216, 127] on link "Lanes" at bounding box center [229, 120] width 152 height 28
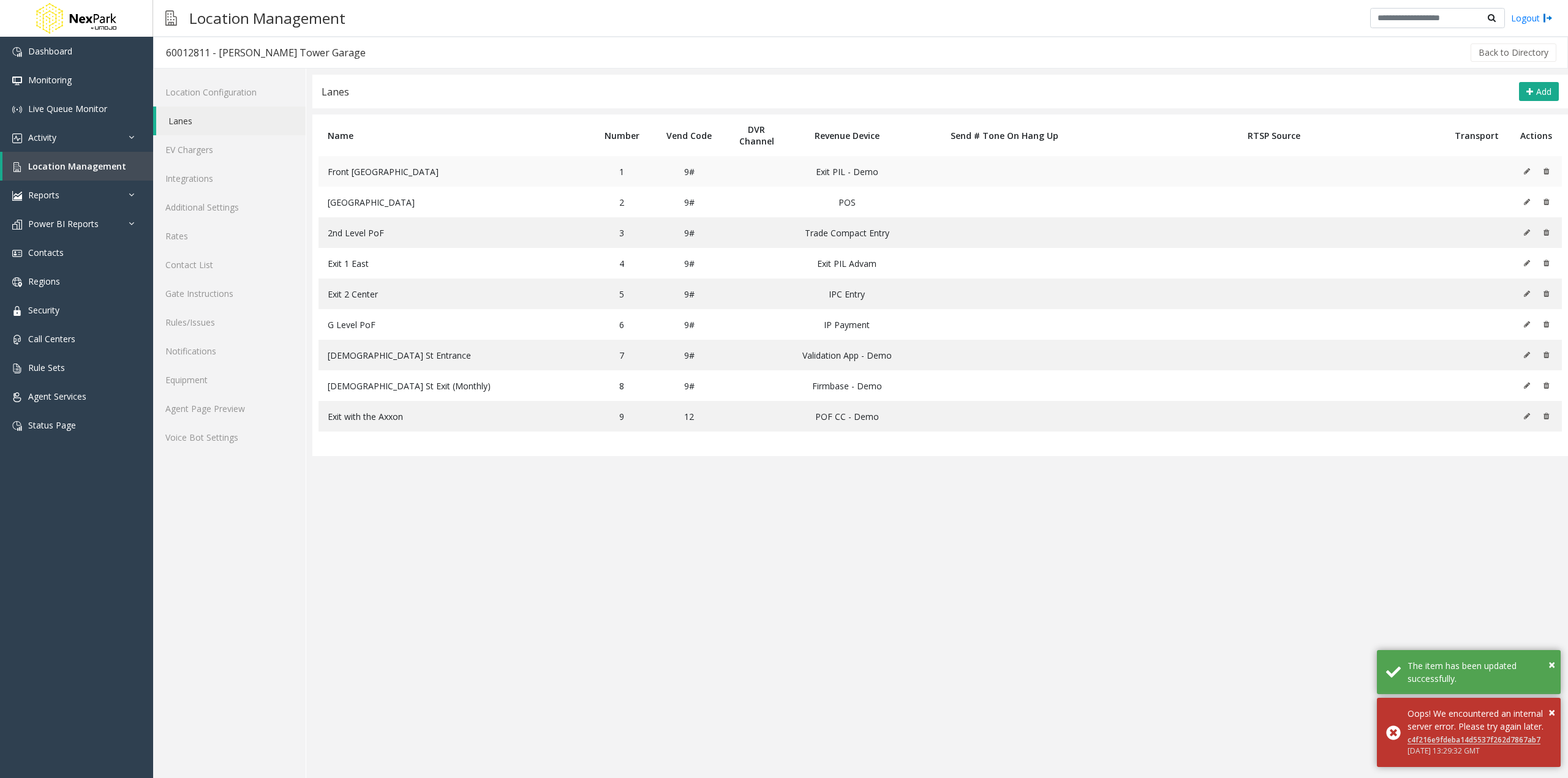
click at [1529, 169] on icon at bounding box center [1527, 171] width 6 height 7
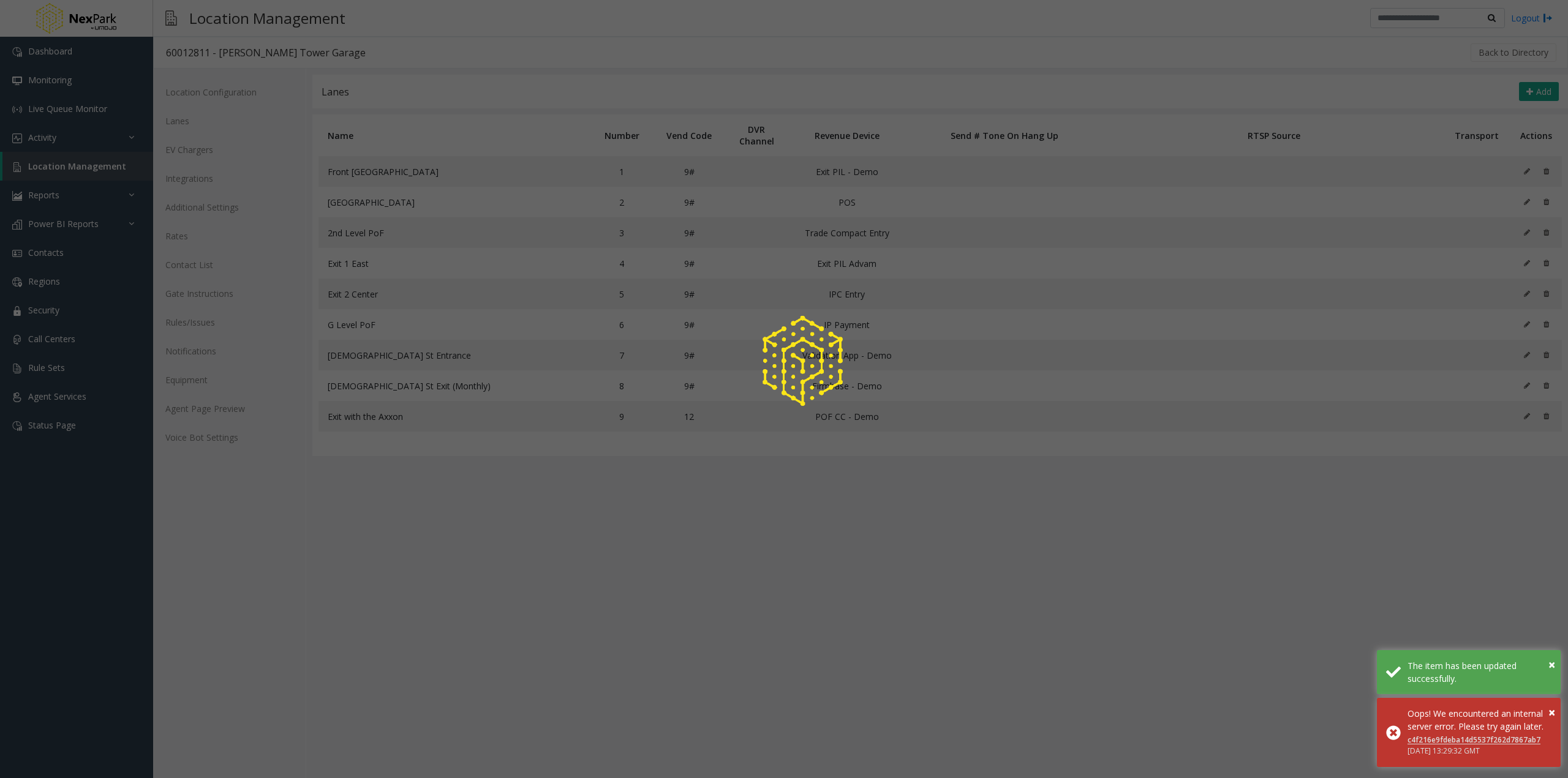
type input "****"
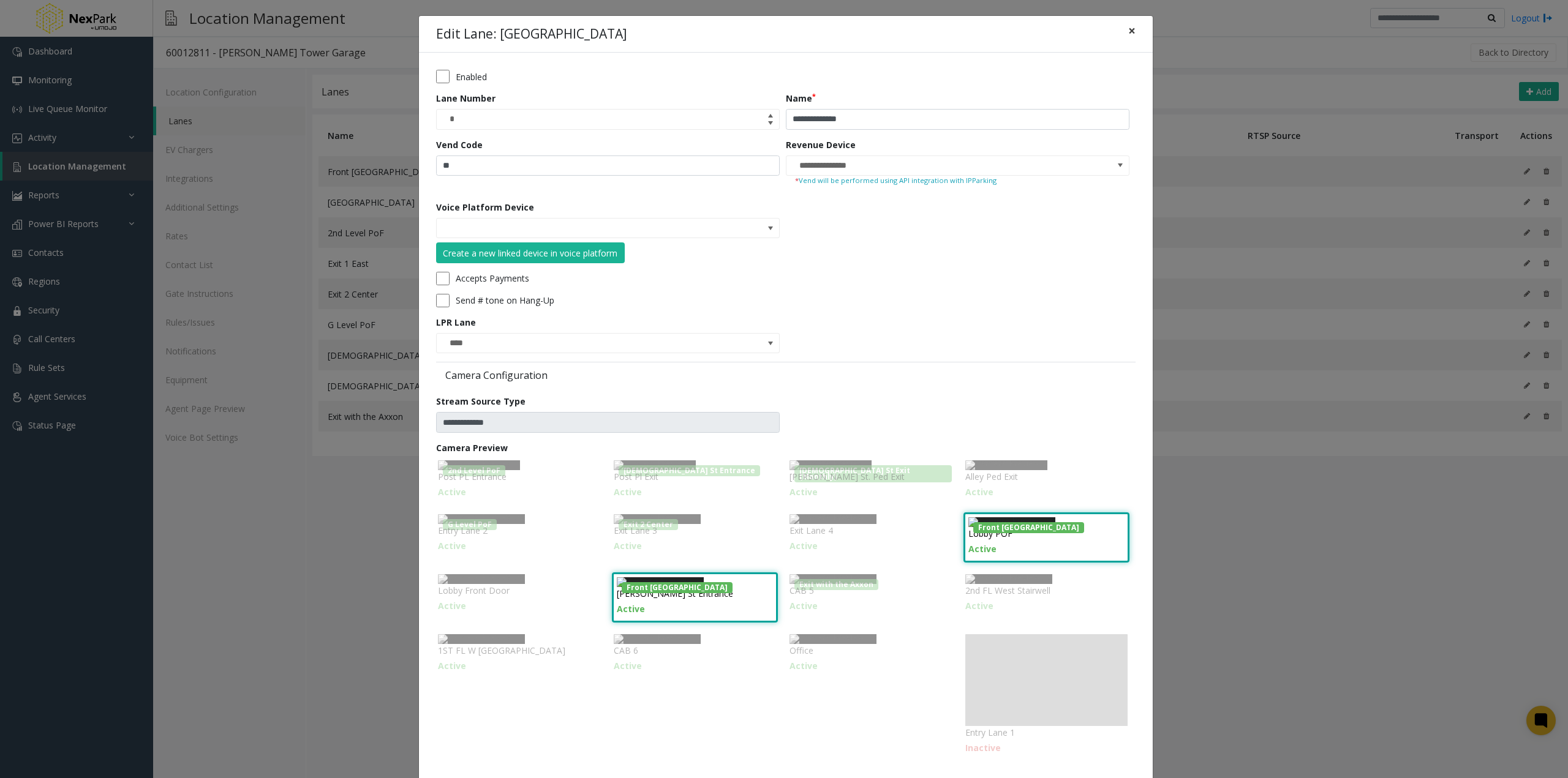
click at [1131, 28] on button "×" at bounding box center [1132, 30] width 25 height 30
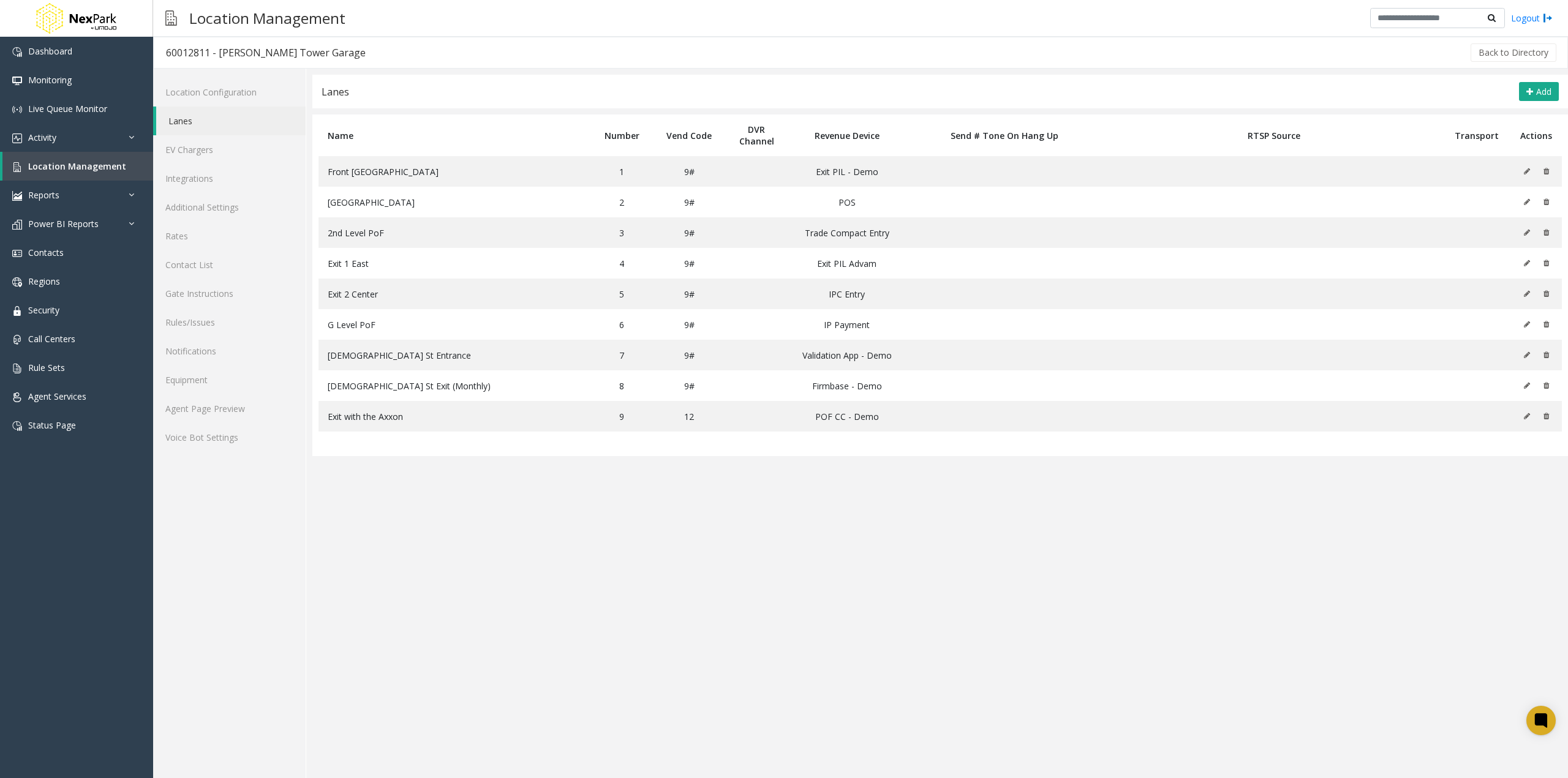
click at [189, 122] on link "Lanes" at bounding box center [230, 120] width 149 height 28
click at [1525, 172] on icon at bounding box center [1527, 171] width 6 height 7
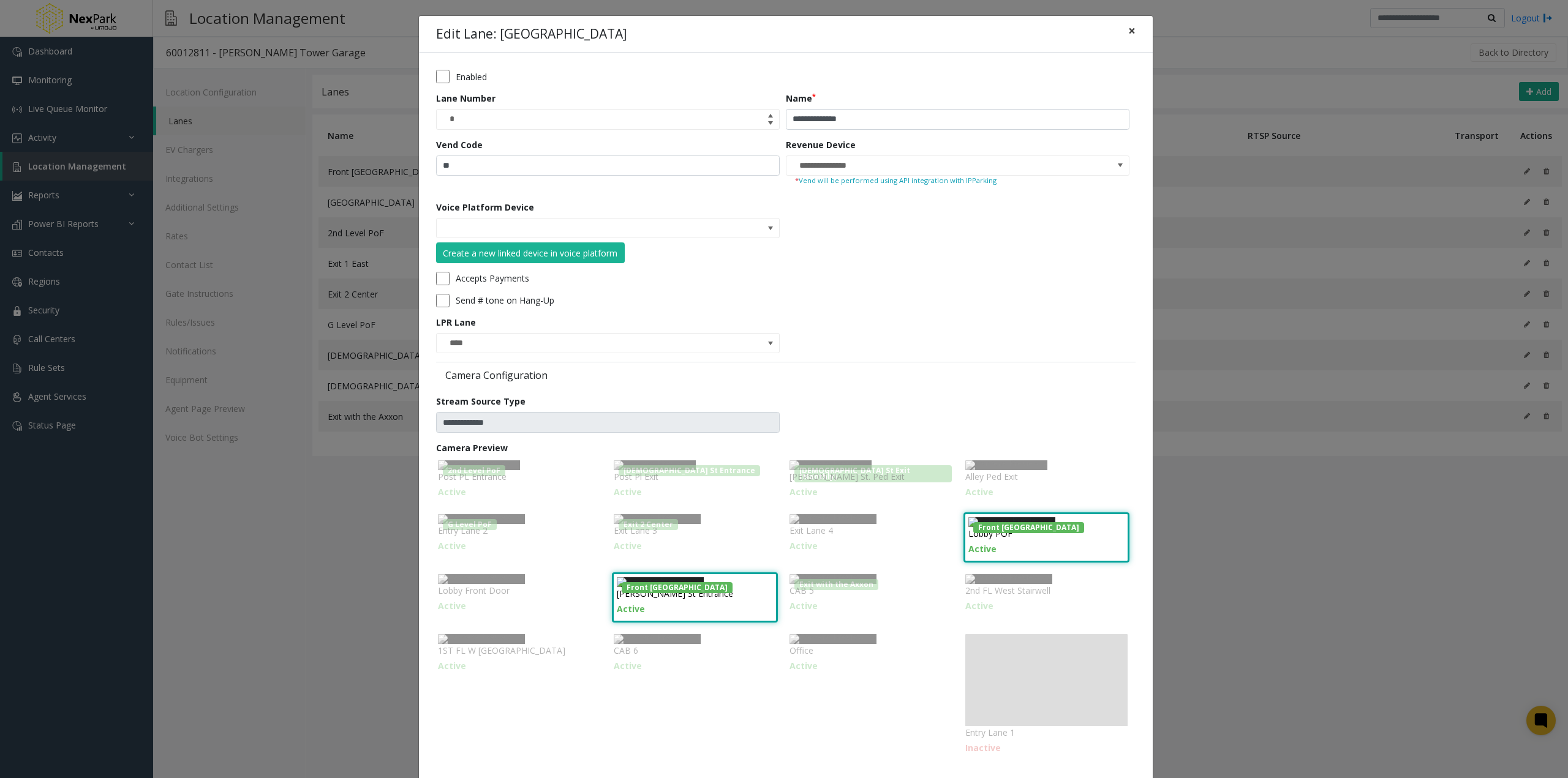
click at [1122, 30] on button "×" at bounding box center [1132, 30] width 25 height 30
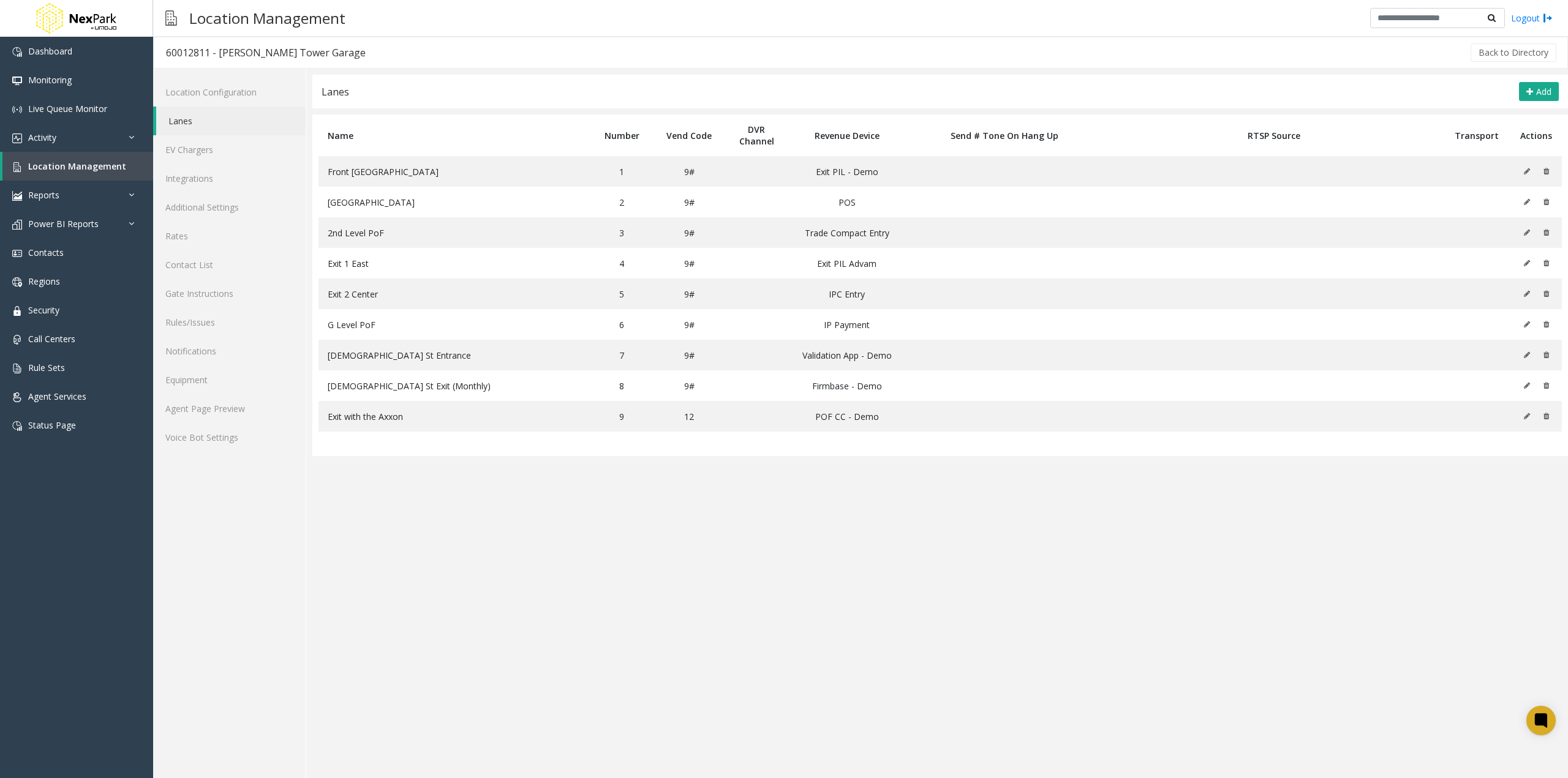
click at [210, 125] on link "Lanes" at bounding box center [230, 120] width 149 height 28
click at [209, 125] on link "Lanes" at bounding box center [230, 120] width 149 height 28
click at [210, 178] on link "Integrations" at bounding box center [229, 178] width 152 height 28
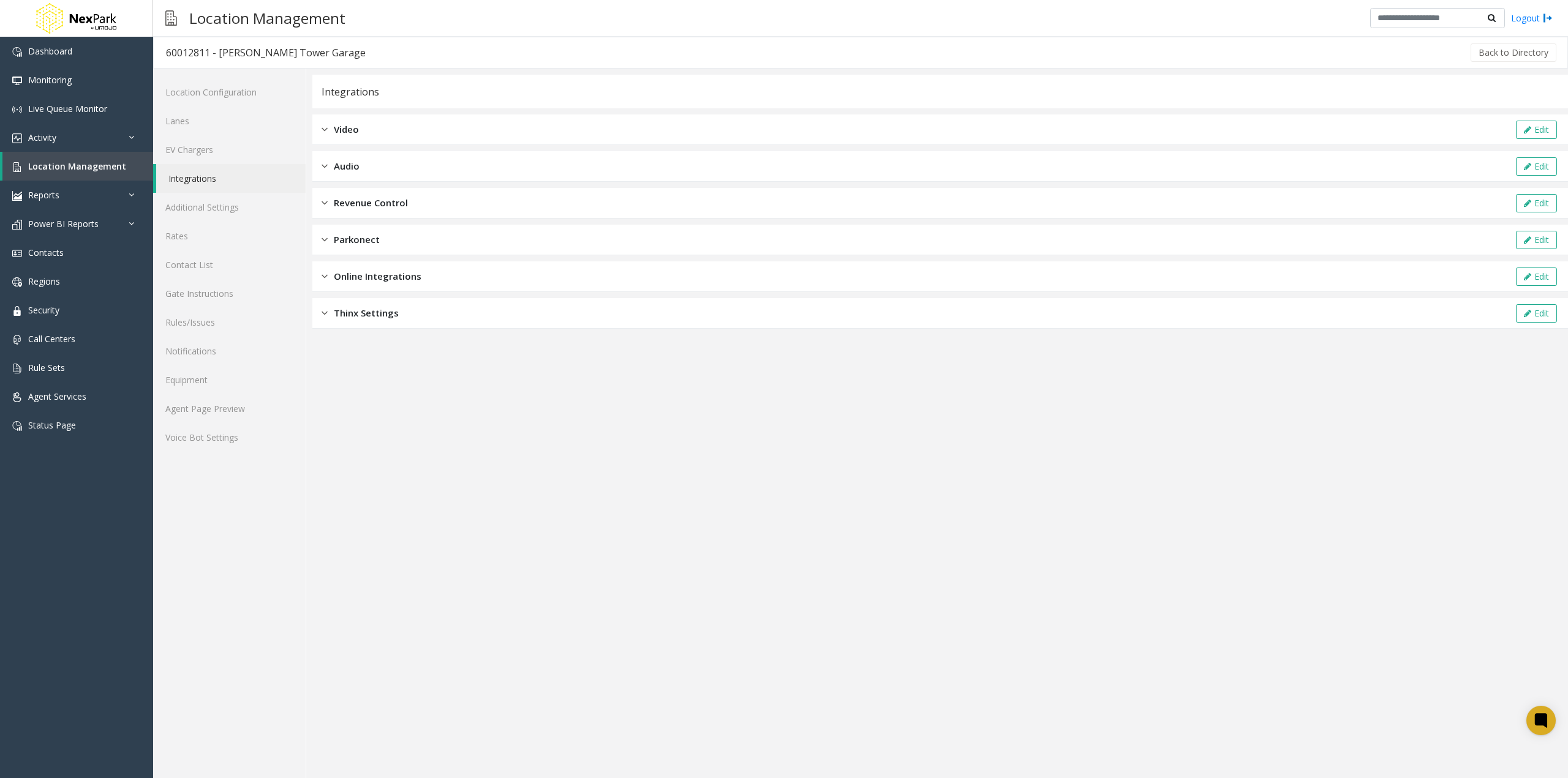
click at [351, 137] on div "Video Edit" at bounding box center [940, 129] width 1255 height 30
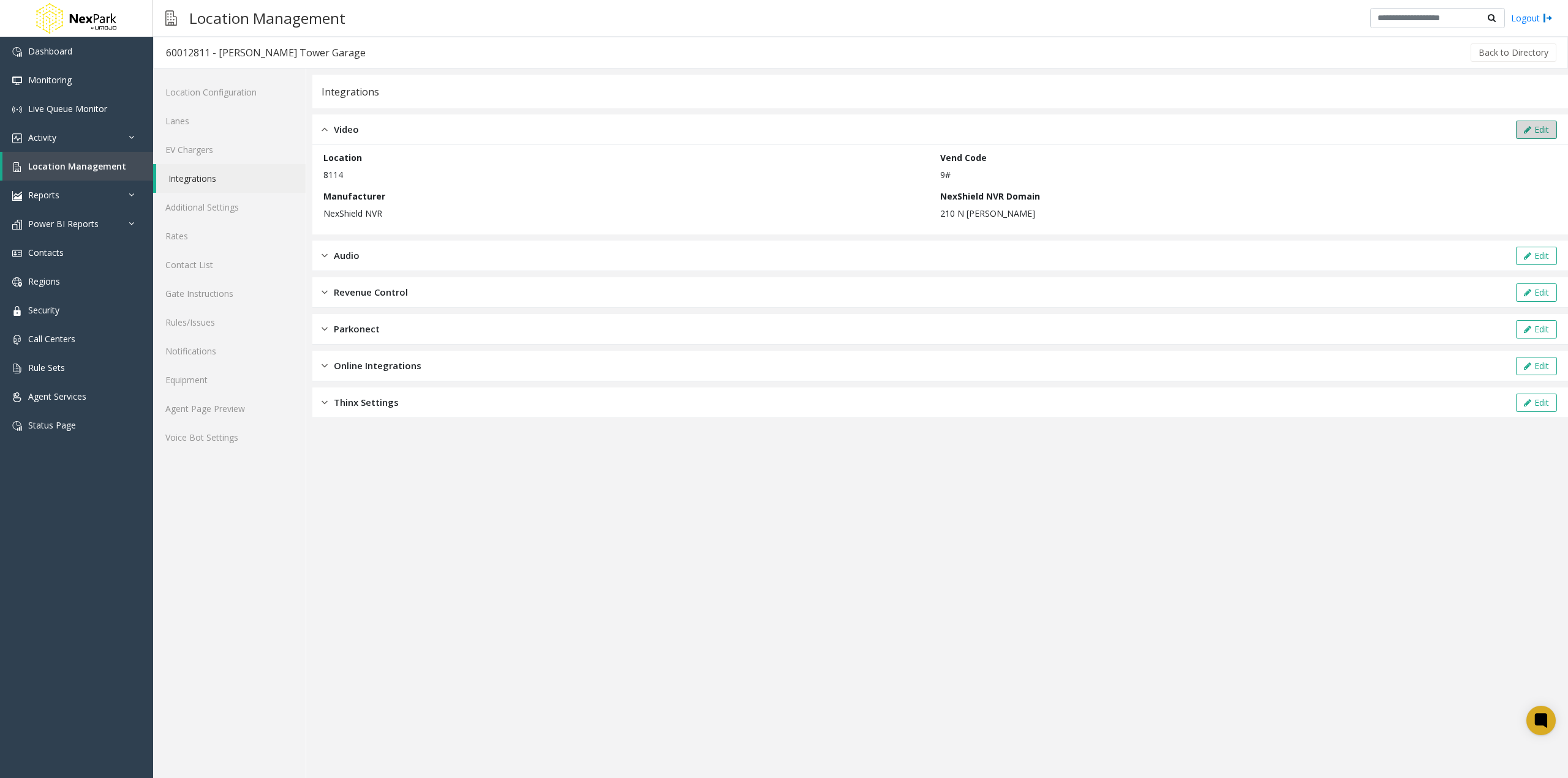
click at [1534, 126] on button "Edit" at bounding box center [1536, 130] width 41 height 18
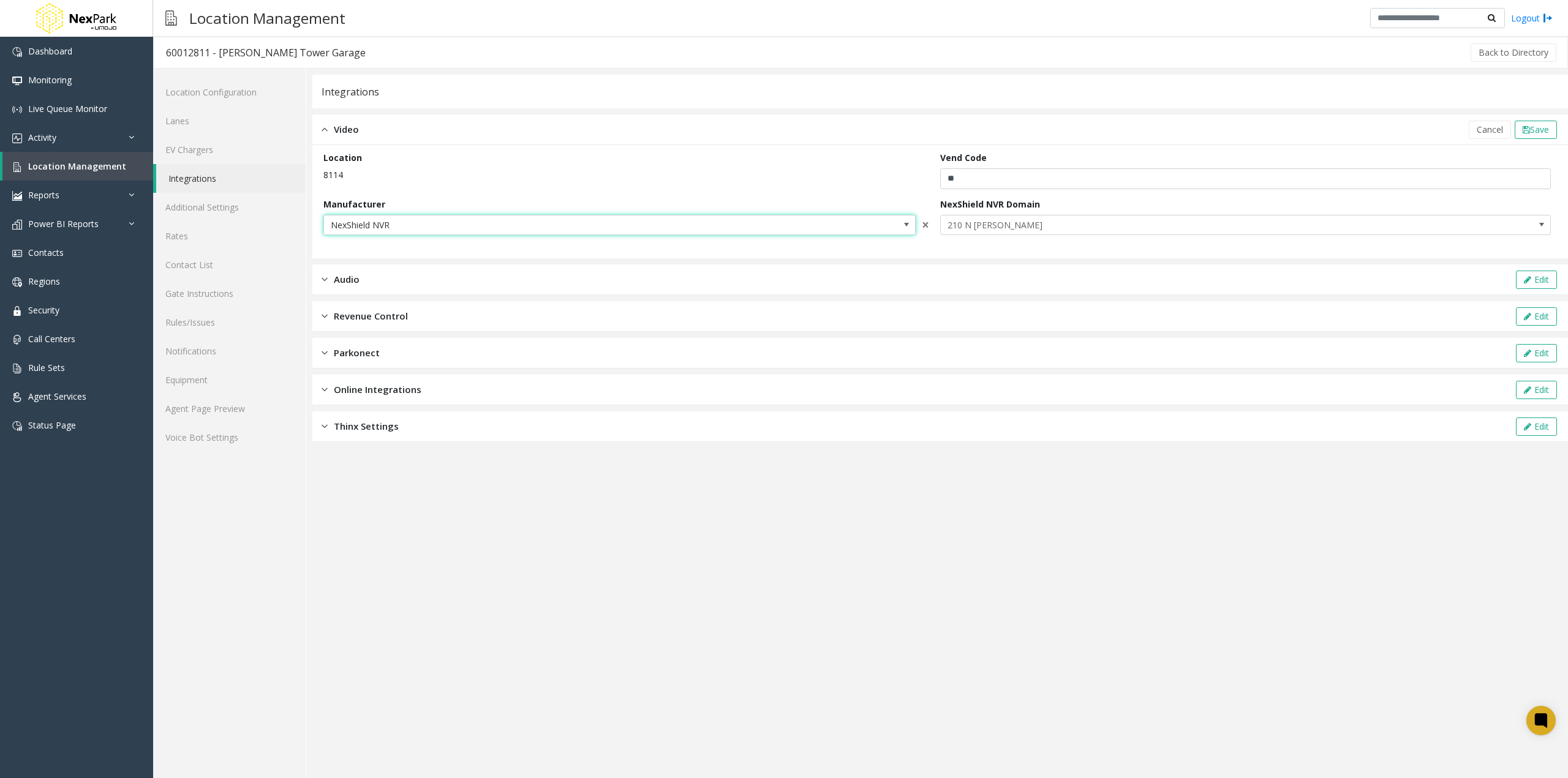
click at [513, 218] on span "NexShield NVR" at bounding box center [560, 225] width 473 height 19
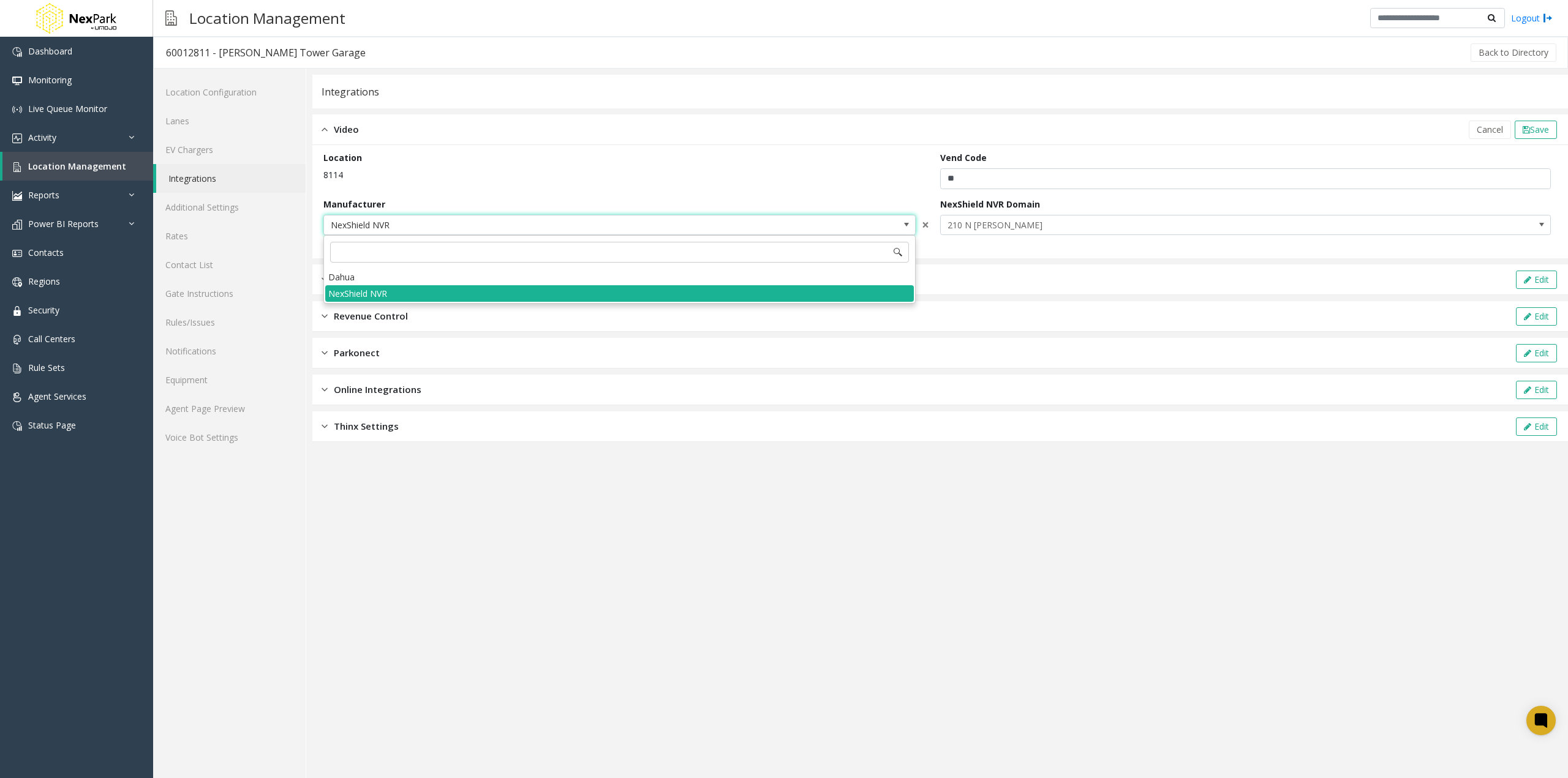
click at [513, 218] on span "NexShield NVR" at bounding box center [560, 225] width 473 height 19
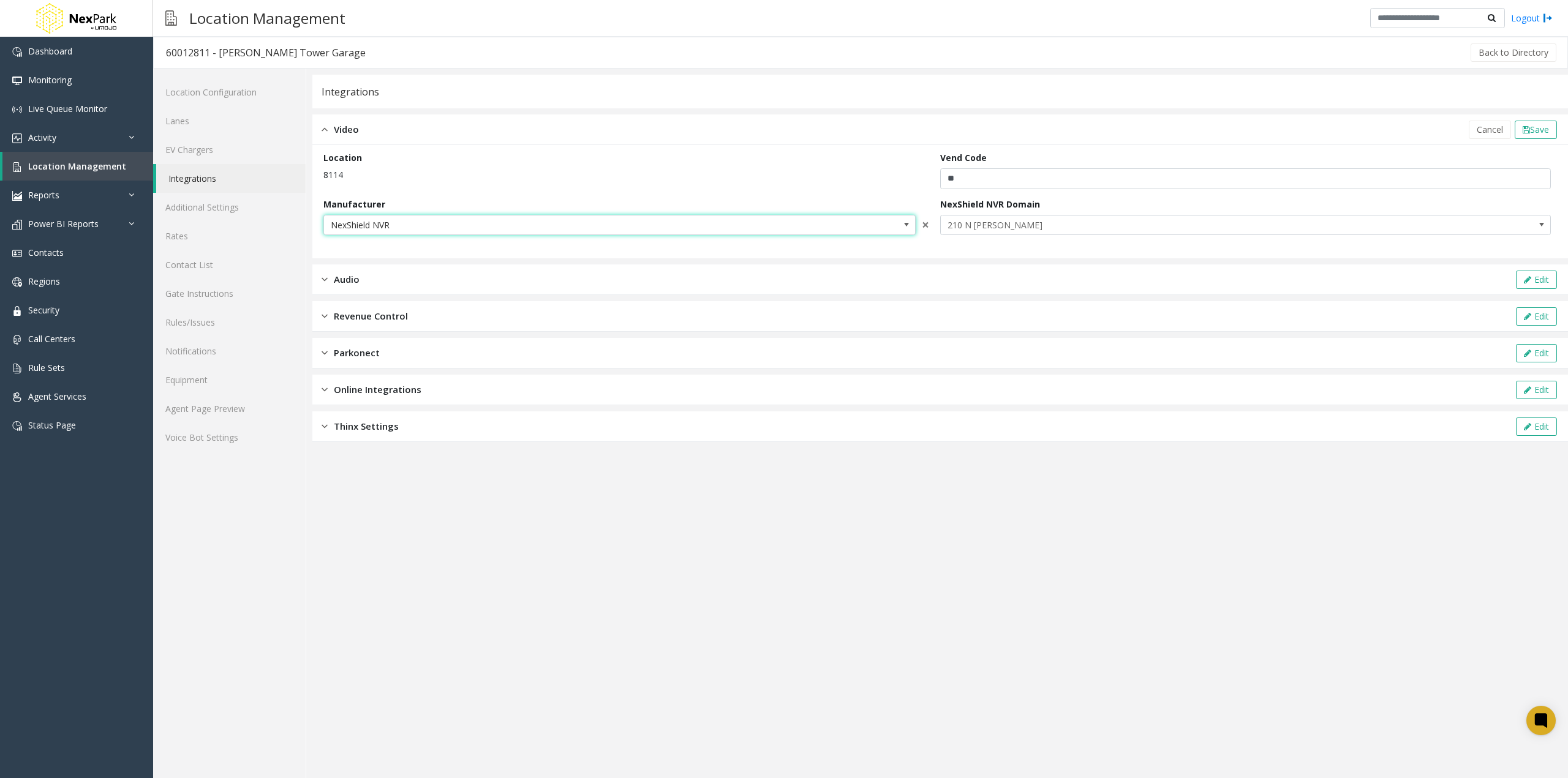
click at [508, 145] on div "Video Cancel Save" at bounding box center [940, 129] width 1255 height 30
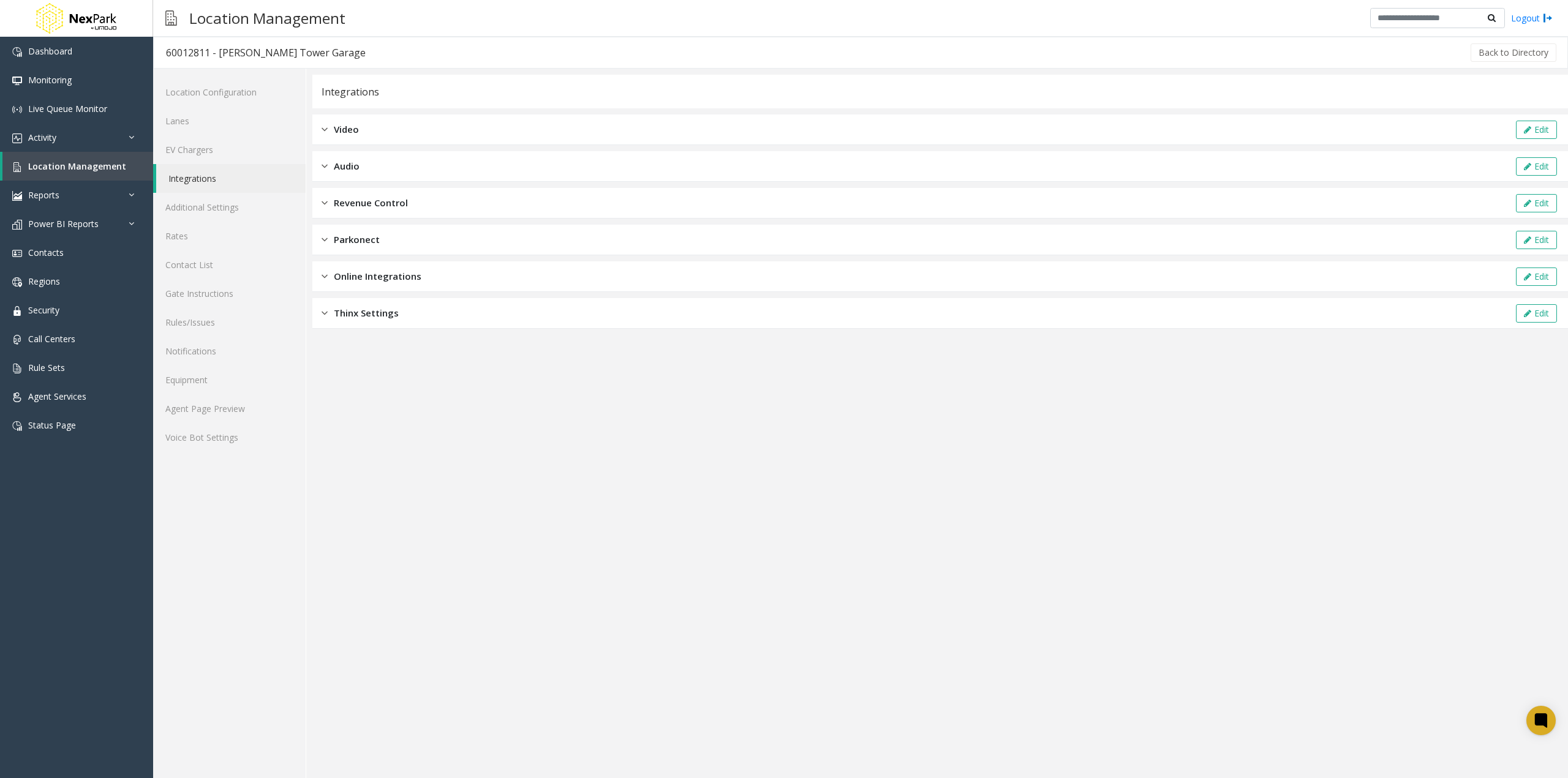
click at [389, 126] on div "Video Edit" at bounding box center [940, 129] width 1255 height 30
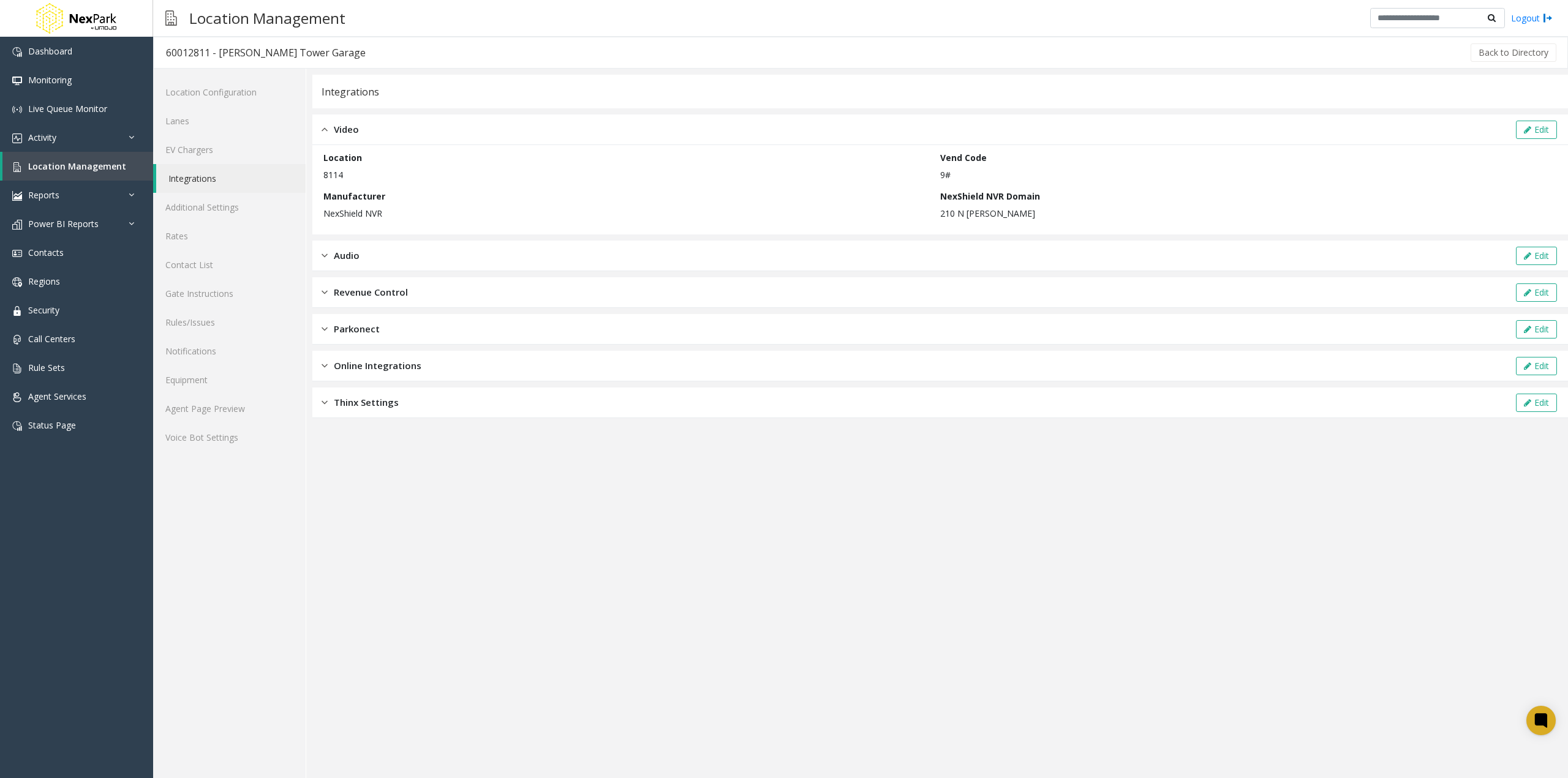
click at [405, 185] on div "Location 8114 Vend Code 9# Manufacturer NexShield NVR NexShield NVR Domain 210 …" at bounding box center [940, 190] width 1233 height 77
click at [745, 471] on app-integration "Integrations Video Edit Location 8114 Vend Code 9# Manufacturer NexShield NVR N…" at bounding box center [940, 426] width 1255 height 704
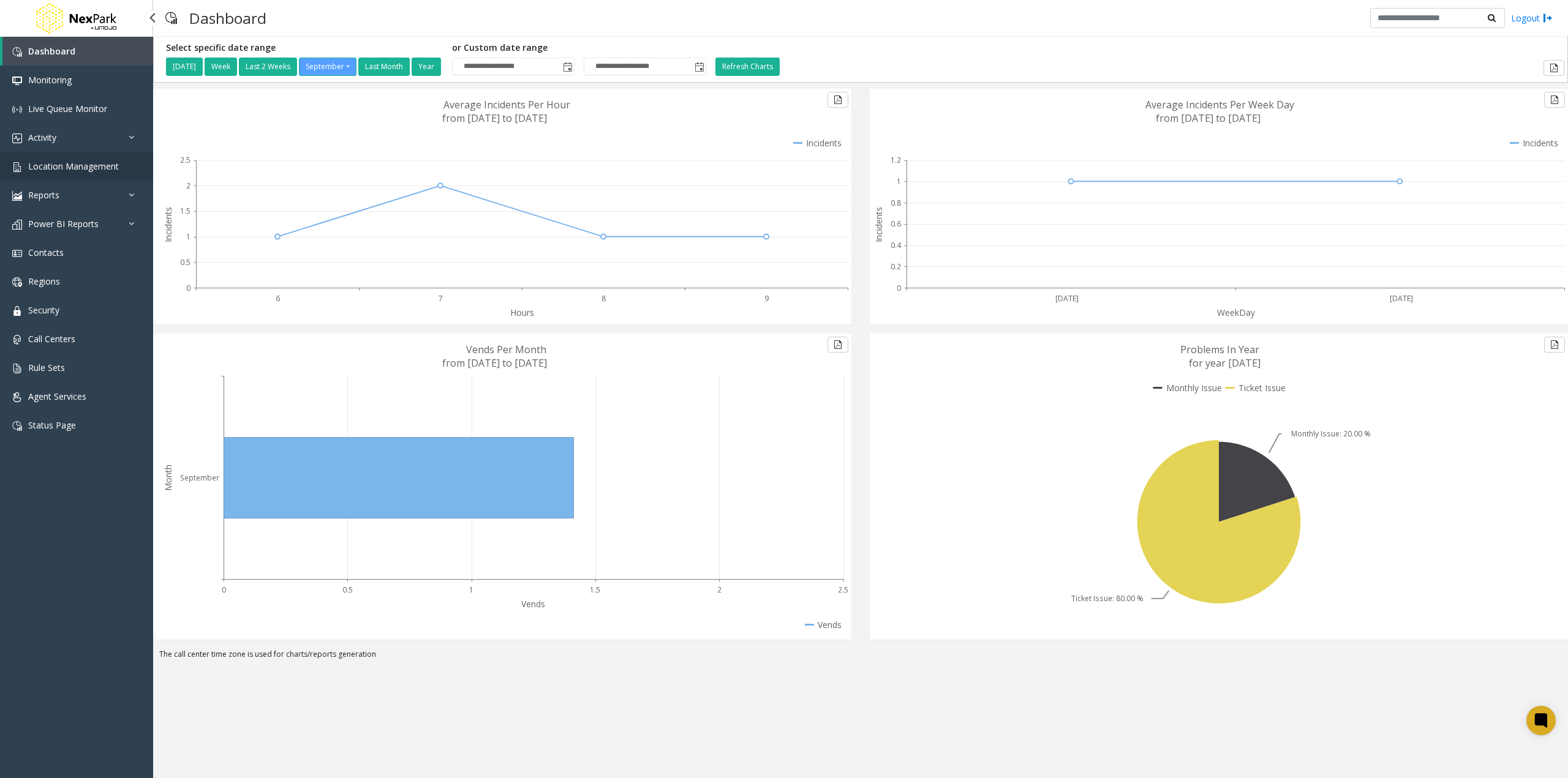
click at [105, 164] on span "Location Management" at bounding box center [73, 166] width 91 height 12
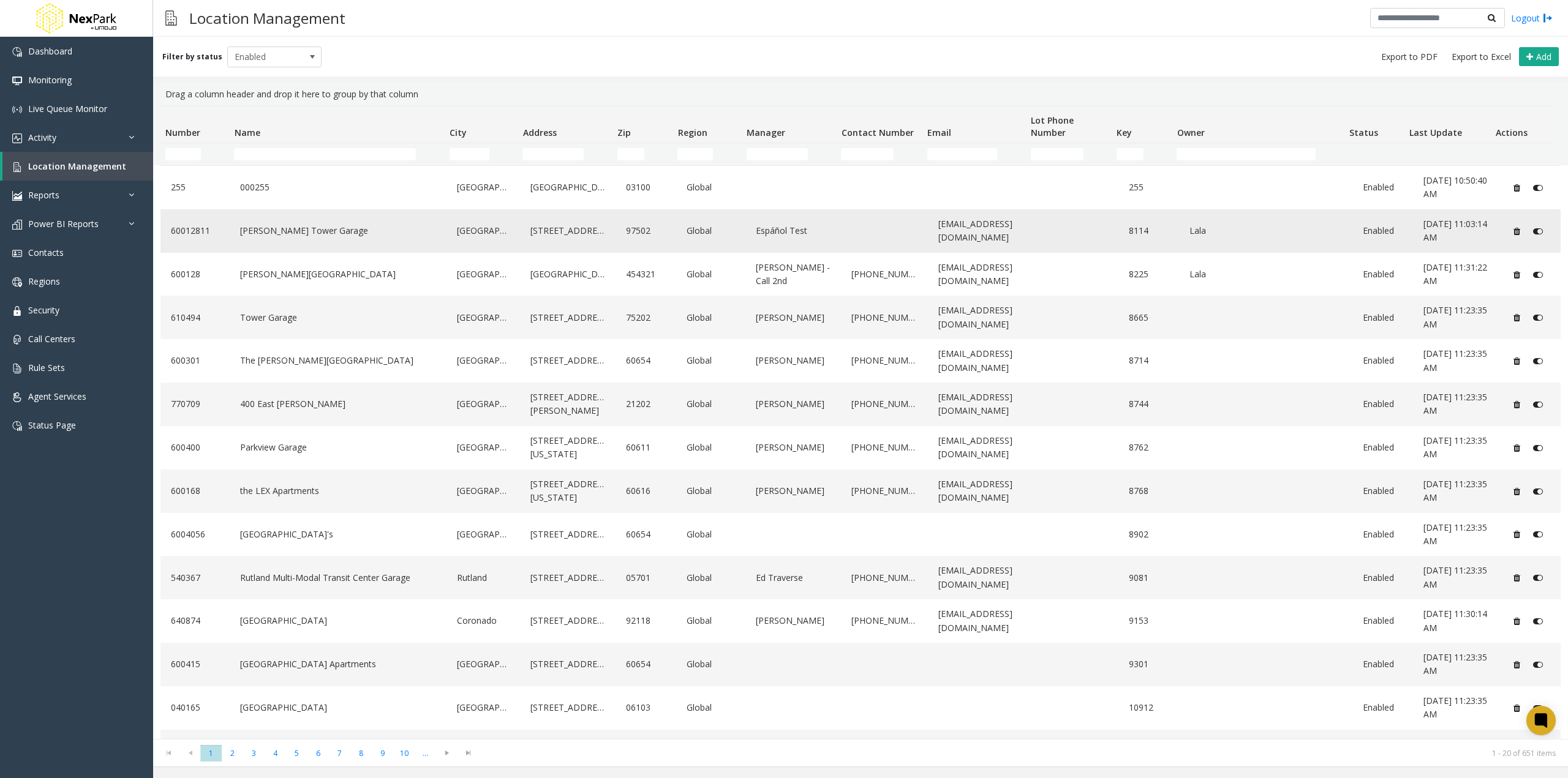
click at [337, 228] on link "[PERSON_NAME] Tower Garage" at bounding box center [338, 230] width 202 height 19
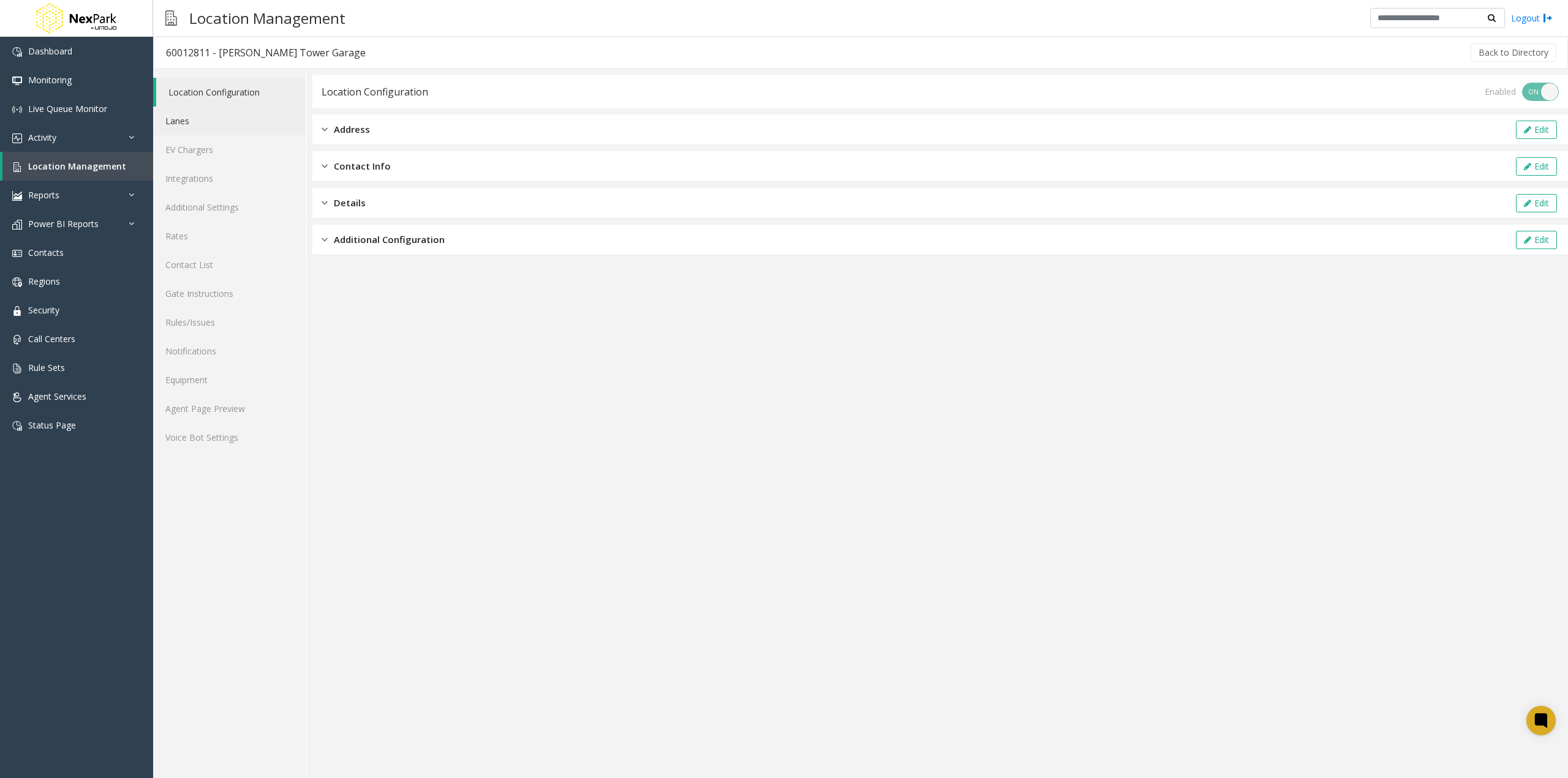
click at [199, 117] on link "Lanes" at bounding box center [229, 120] width 152 height 28
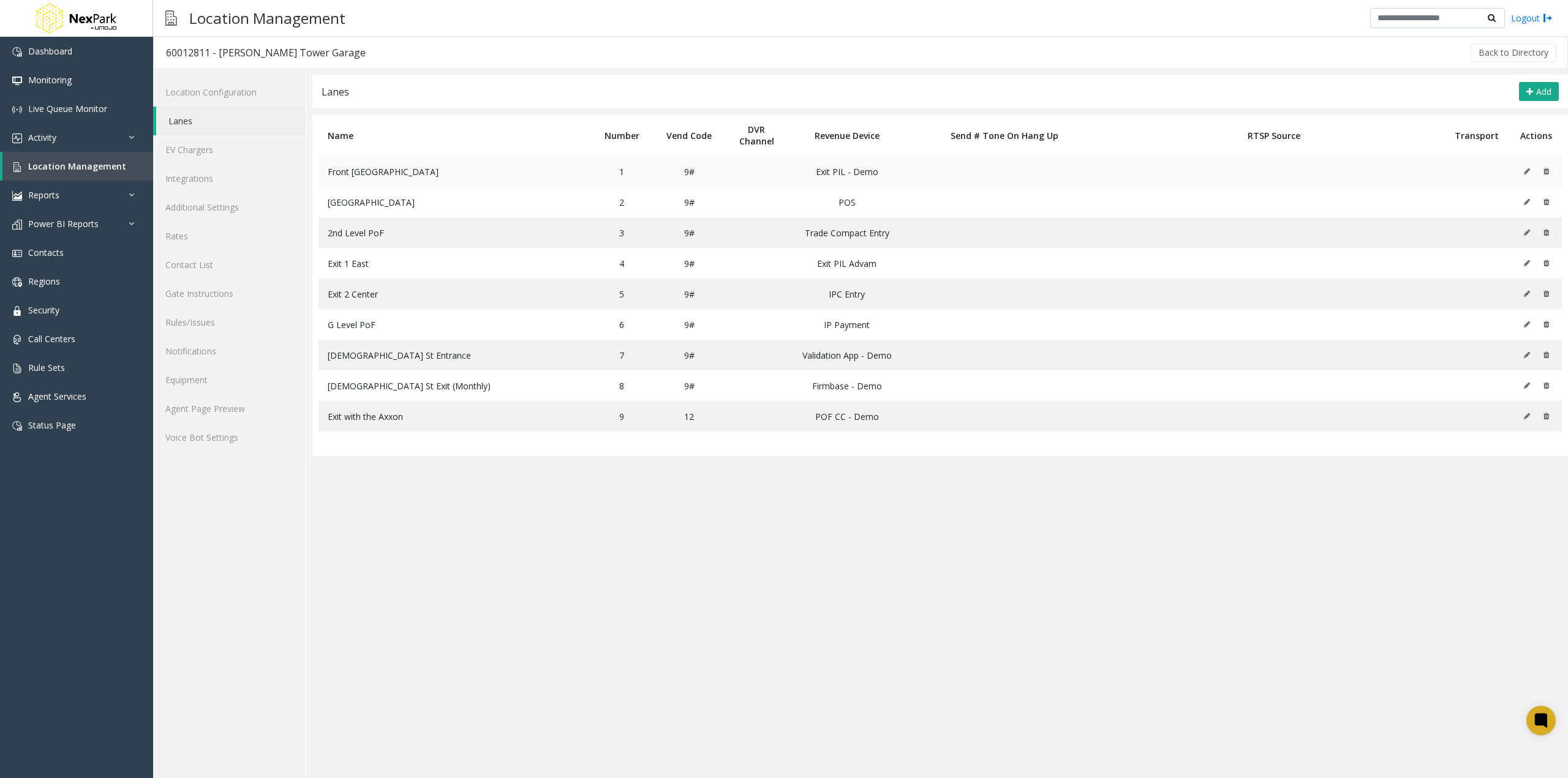
click at [1532, 174] on button at bounding box center [1529, 171] width 14 height 18
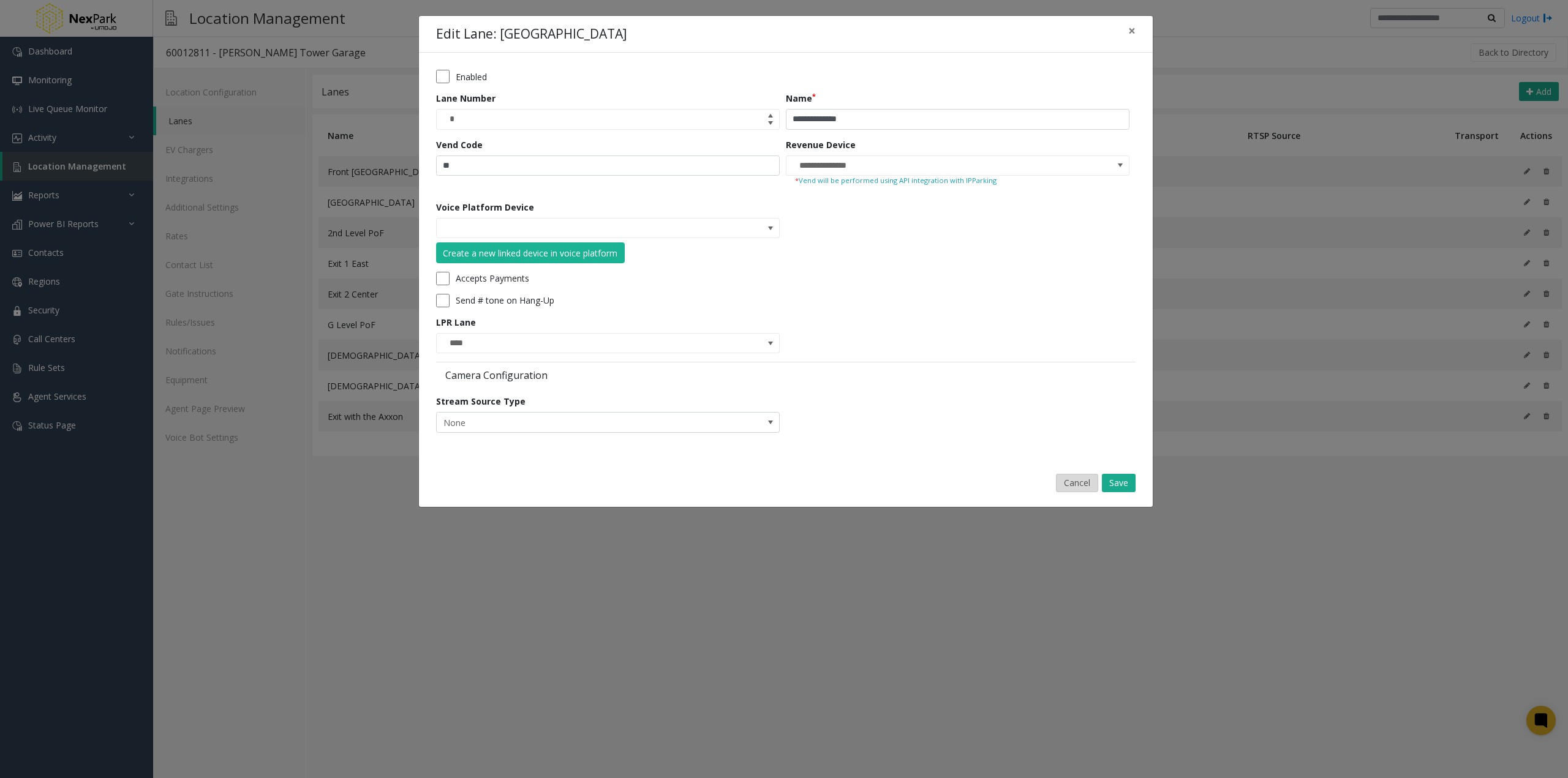
click at [1090, 482] on button "Cancel" at bounding box center [1077, 483] width 42 height 18
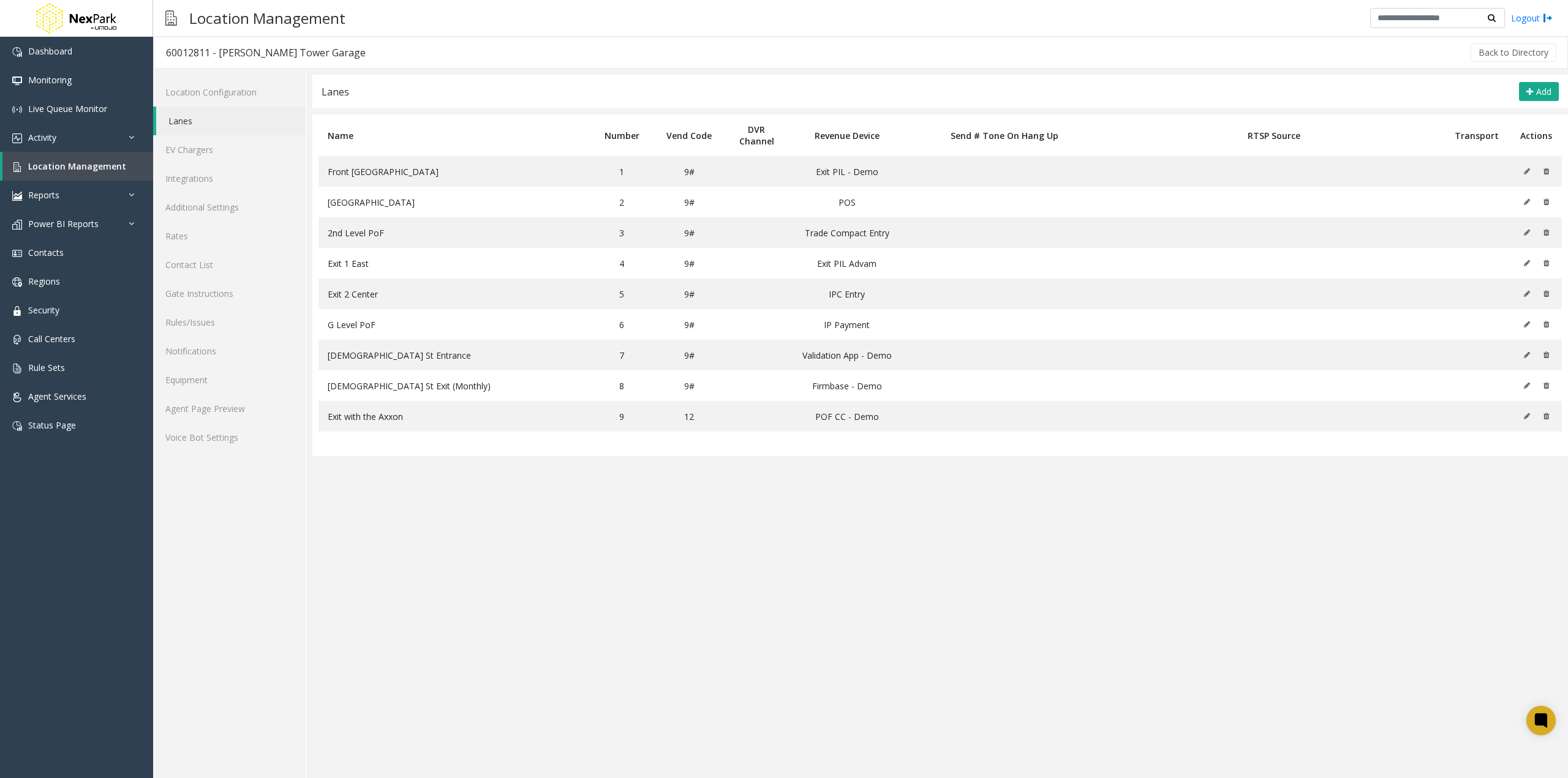
click at [206, 121] on link "Lanes" at bounding box center [230, 120] width 149 height 28
click at [81, 172] on link "Location Management" at bounding box center [78, 166] width 150 height 28
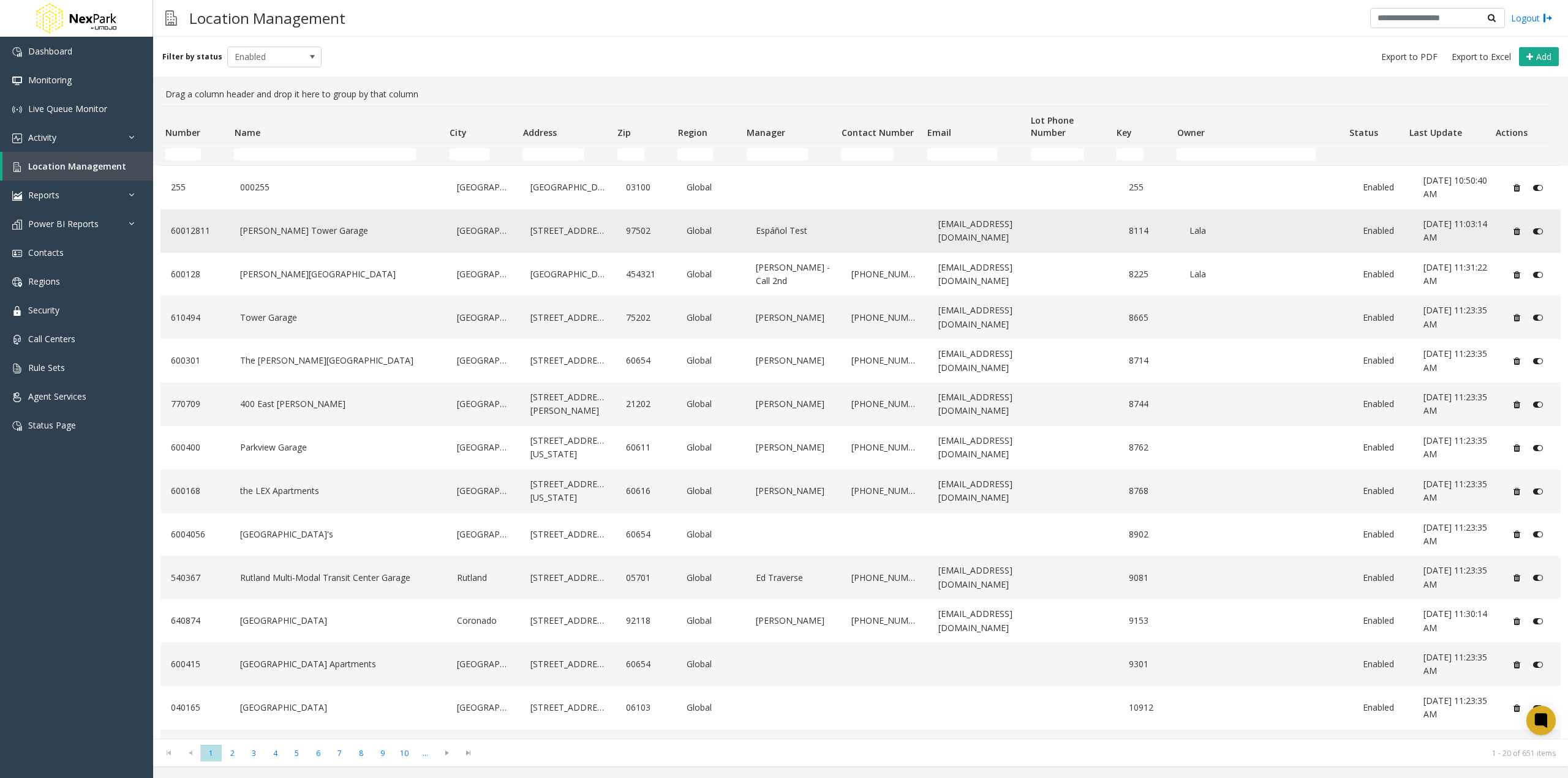
click at [293, 231] on link "[PERSON_NAME] Tower Garage" at bounding box center [338, 230] width 202 height 19
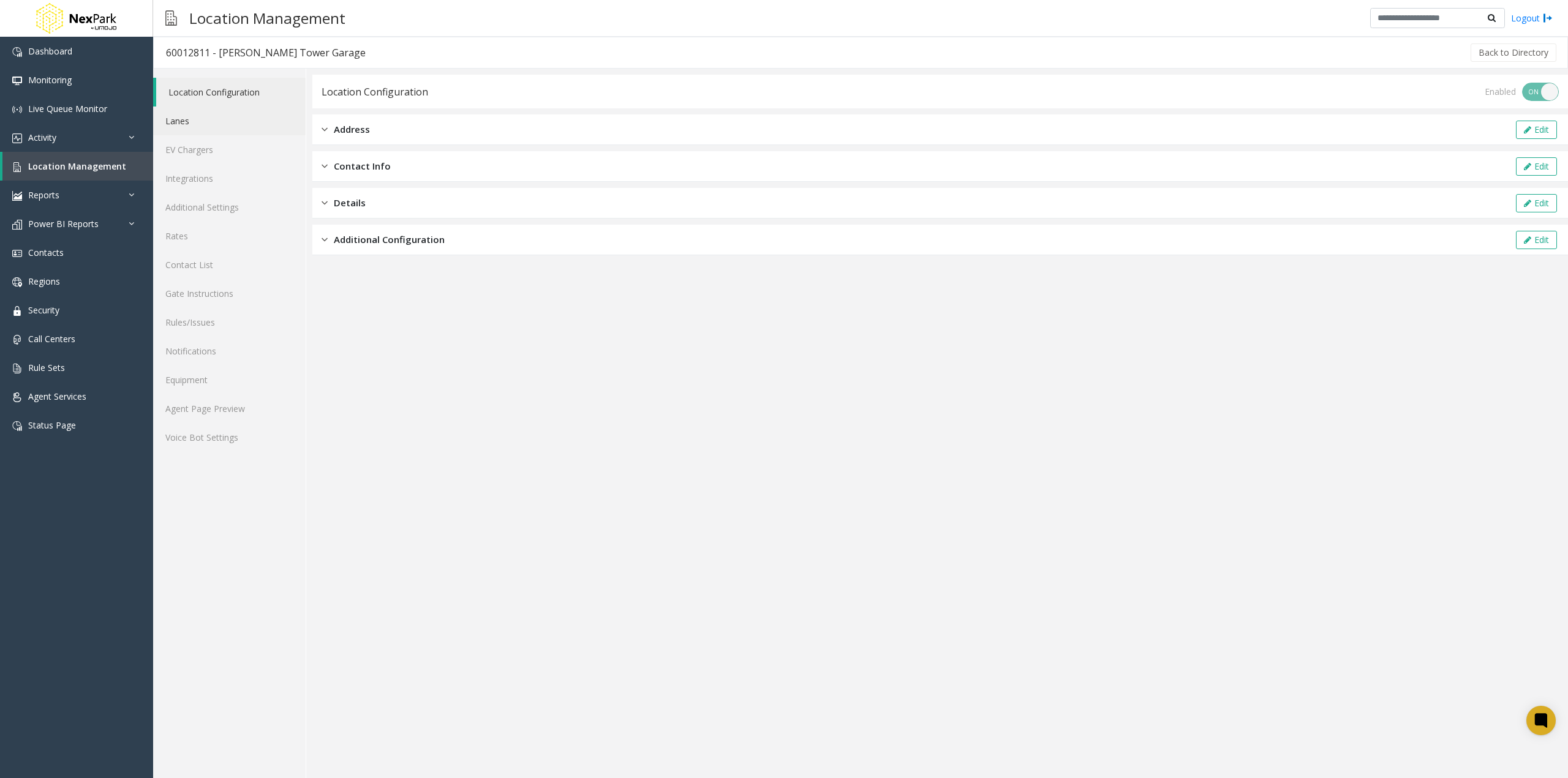
click at [209, 118] on link "Lanes" at bounding box center [229, 120] width 152 height 28
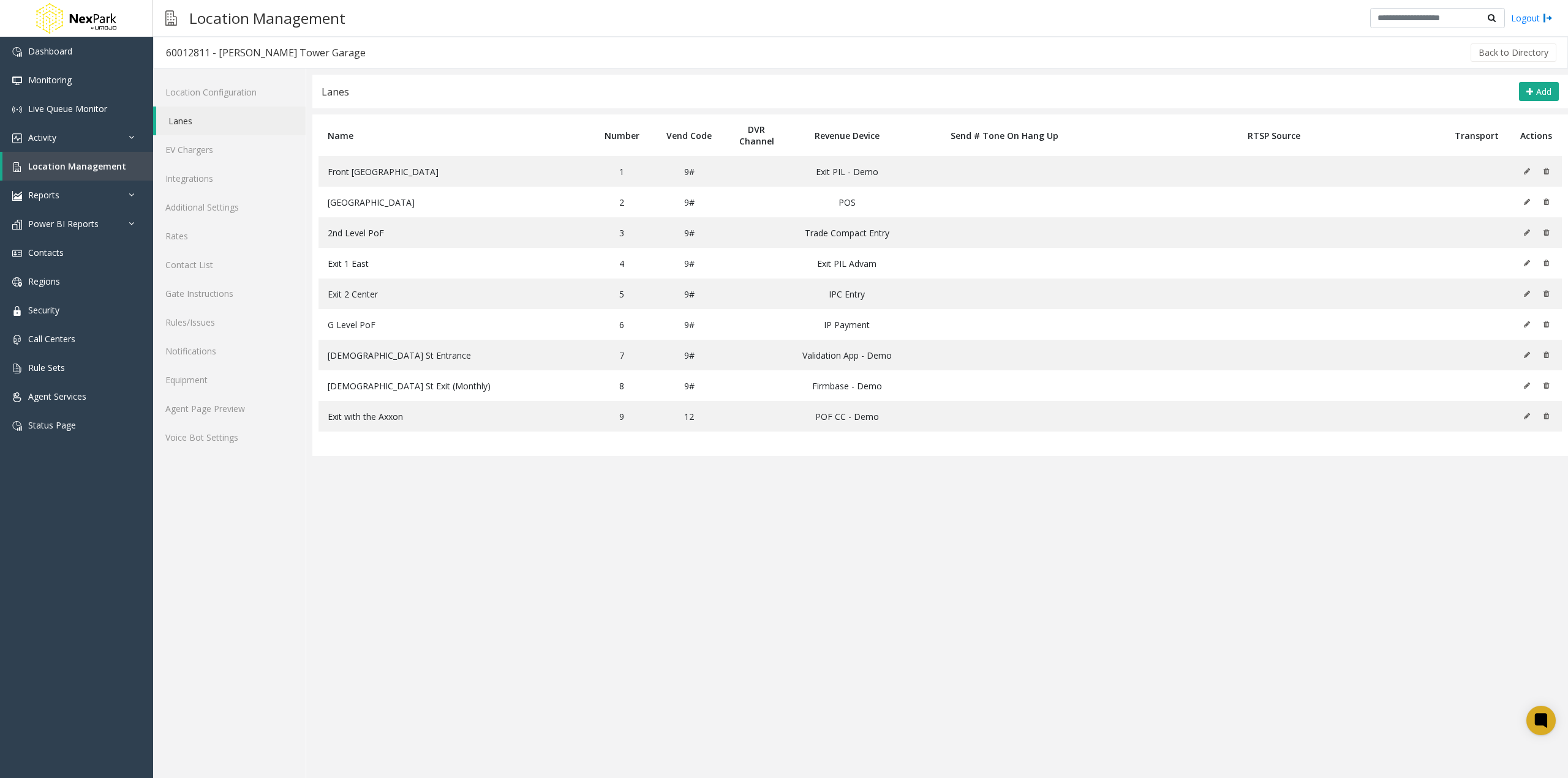
click at [224, 121] on link "Lanes" at bounding box center [230, 120] width 149 height 28
click at [227, 181] on link "Integrations" at bounding box center [229, 178] width 152 height 28
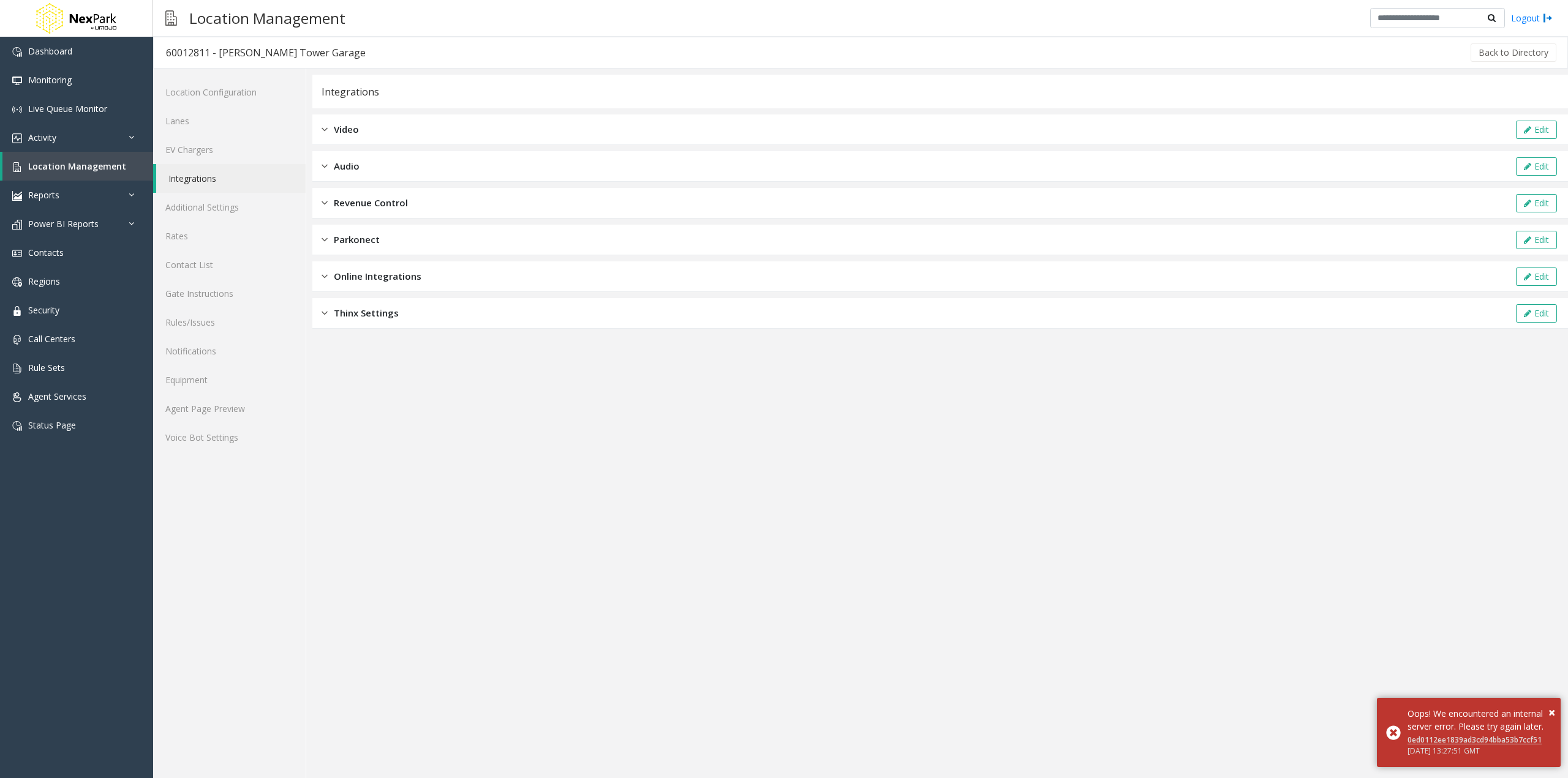
click at [359, 130] on div "Video Edit" at bounding box center [940, 129] width 1255 height 30
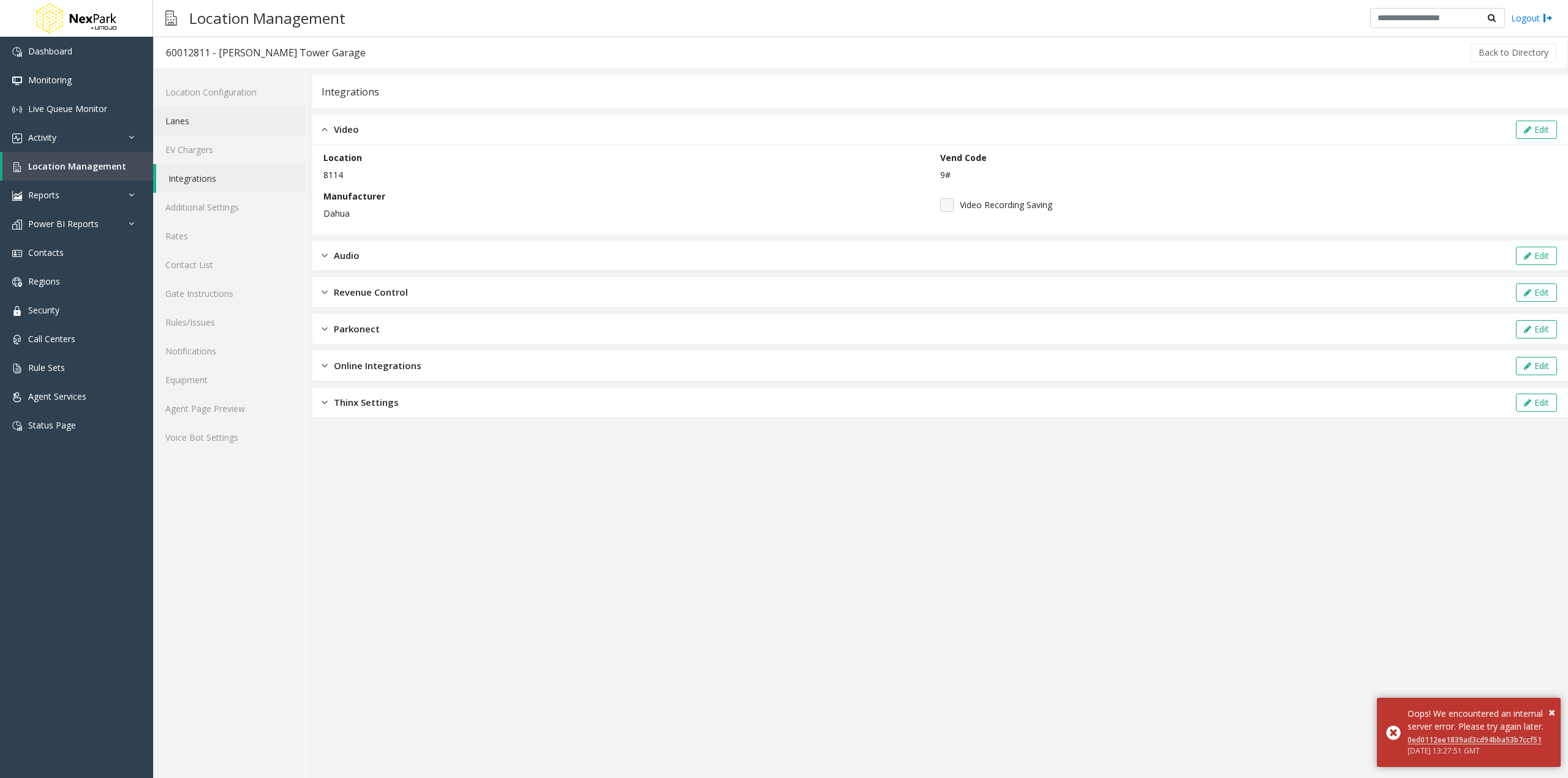
click at [234, 125] on link "Lanes" at bounding box center [229, 120] width 152 height 28
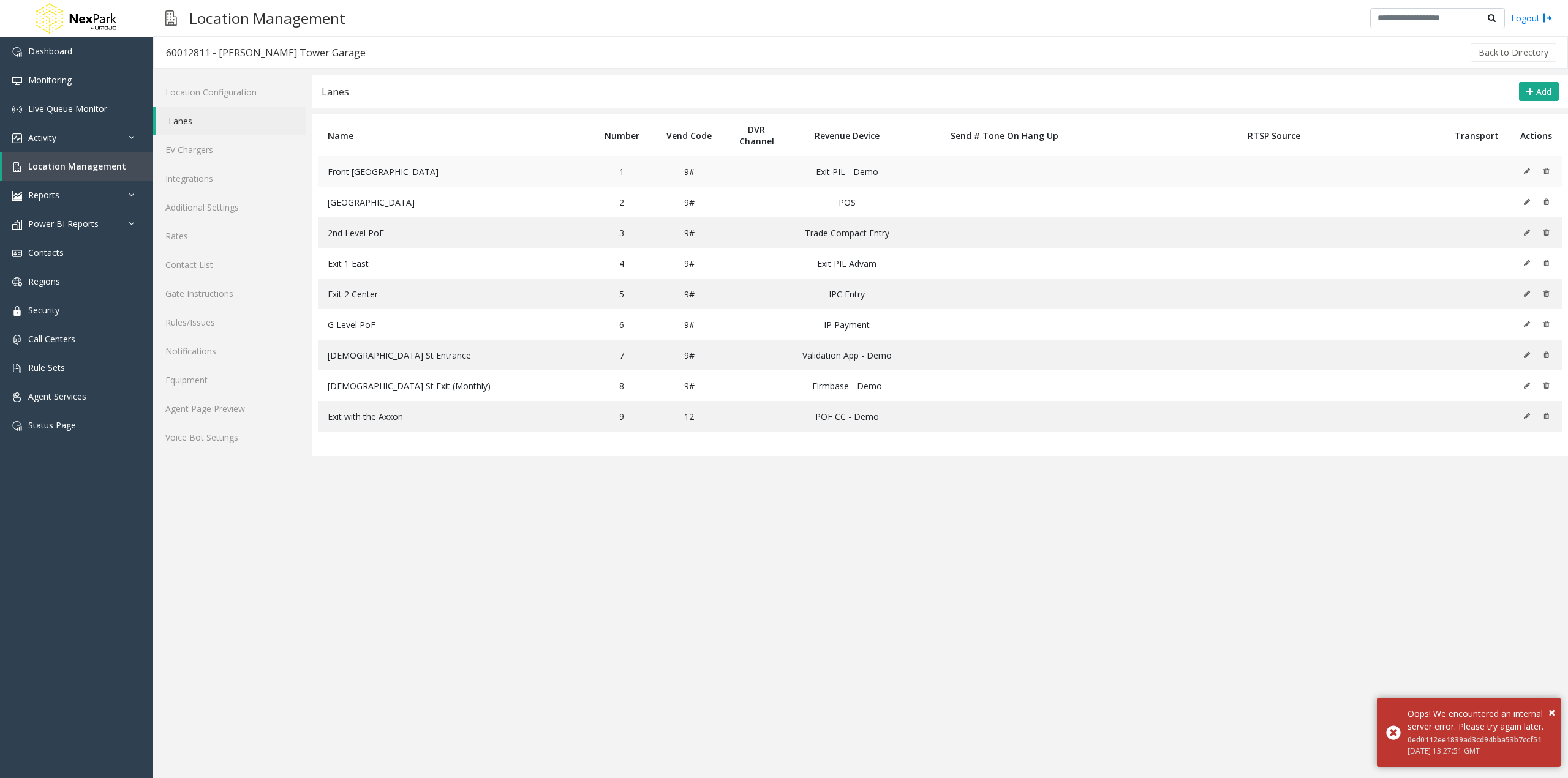
click at [1527, 172] on icon at bounding box center [1527, 171] width 6 height 7
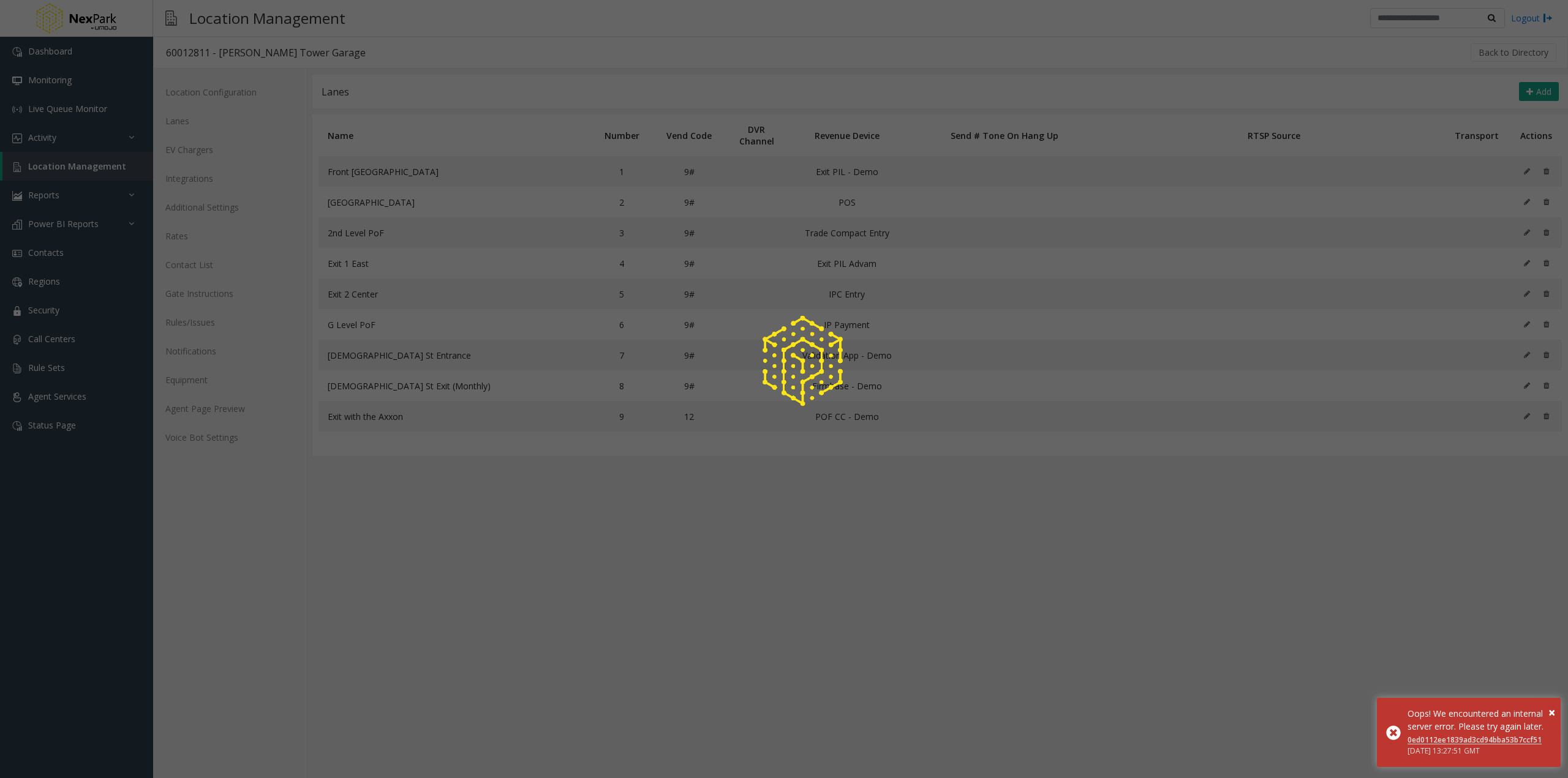
type input "****"
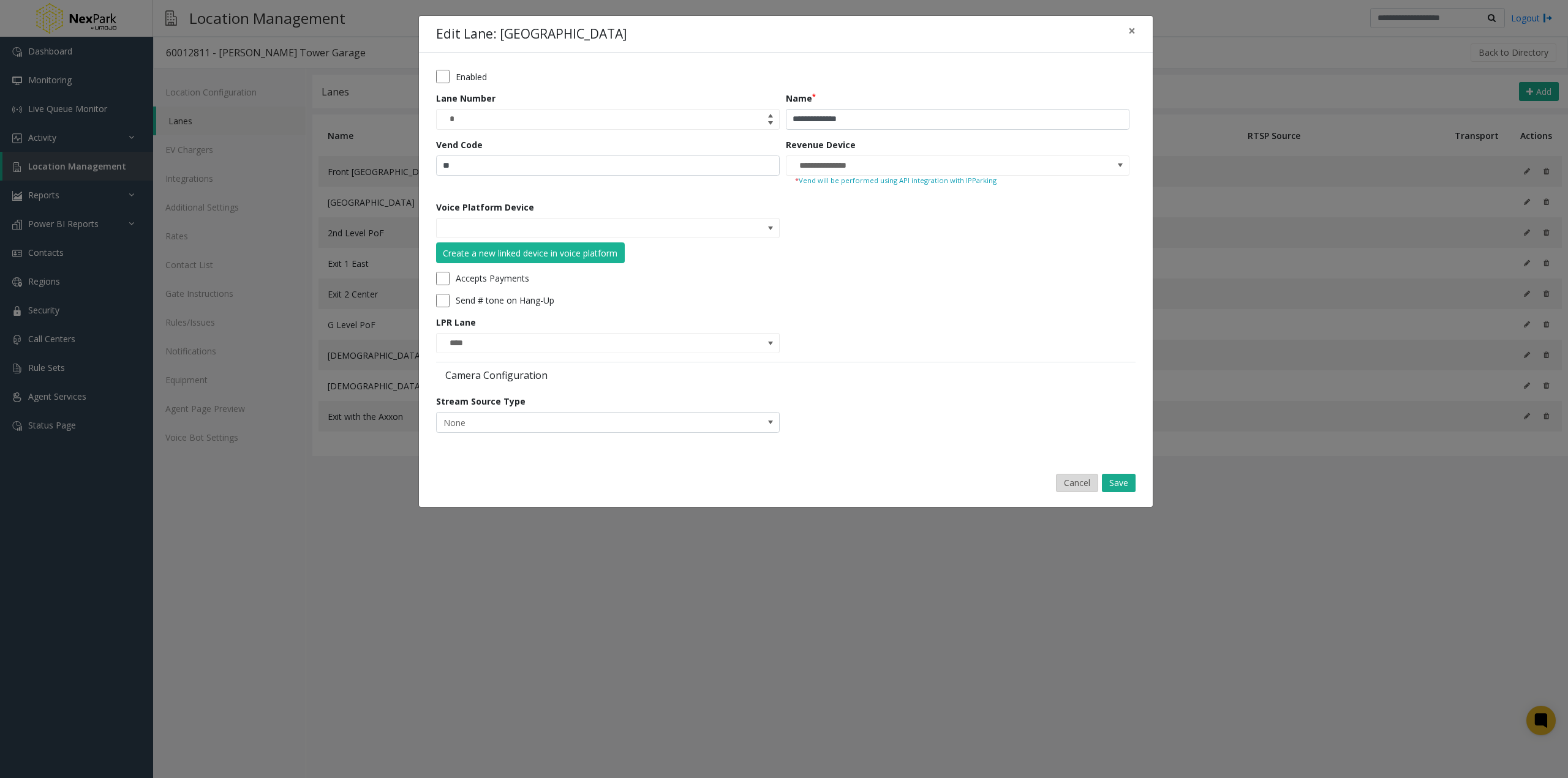
click at [1070, 487] on button "Cancel" at bounding box center [1077, 483] width 42 height 18
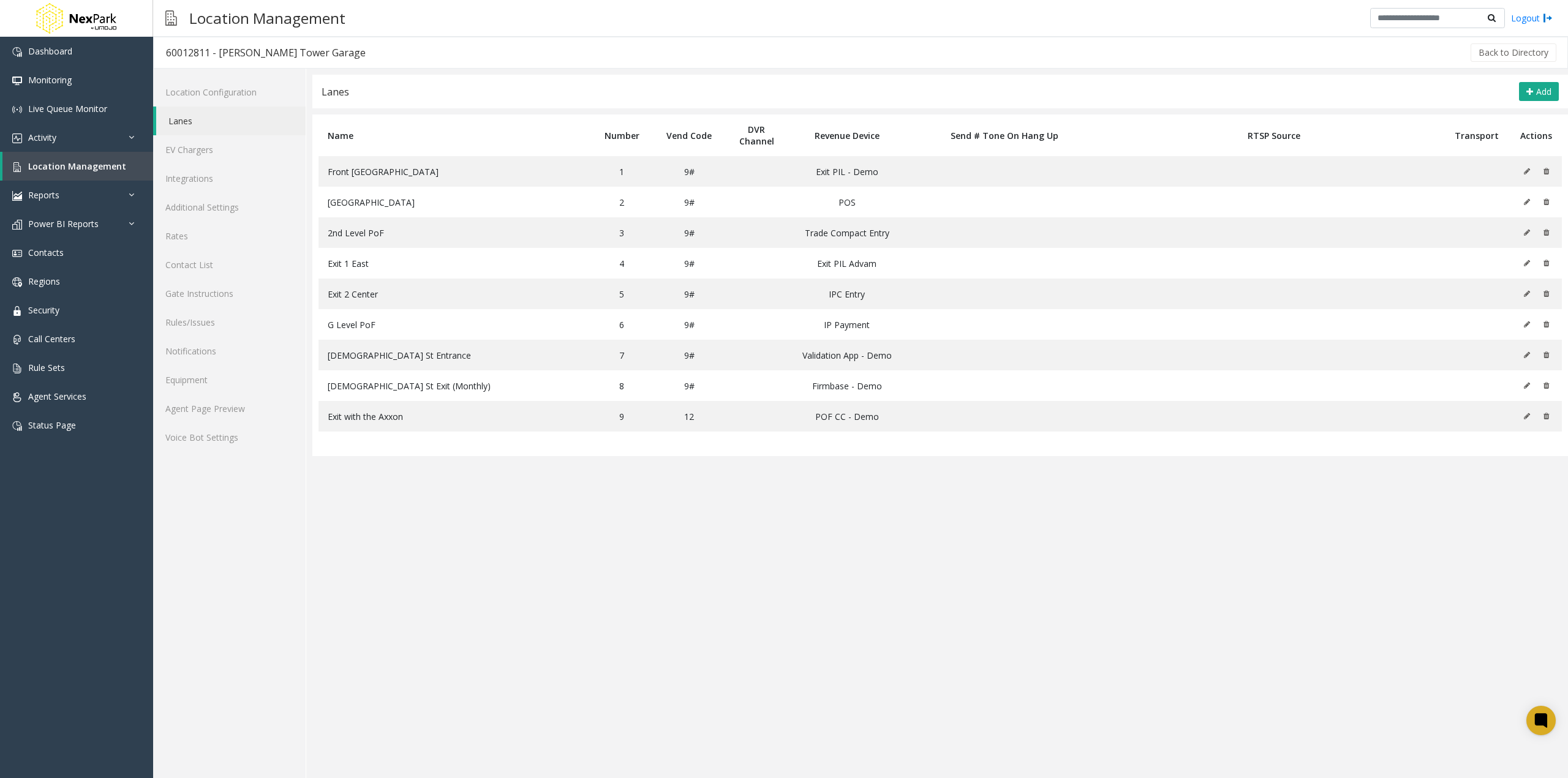
click at [204, 125] on link "Lanes" at bounding box center [230, 120] width 149 height 28
click at [220, 121] on link "Lanes" at bounding box center [230, 120] width 149 height 28
click at [239, 121] on link "Lanes" at bounding box center [230, 120] width 149 height 28
click at [250, 119] on link "Lanes" at bounding box center [230, 120] width 149 height 28
click at [1530, 166] on button at bounding box center [1529, 171] width 14 height 18
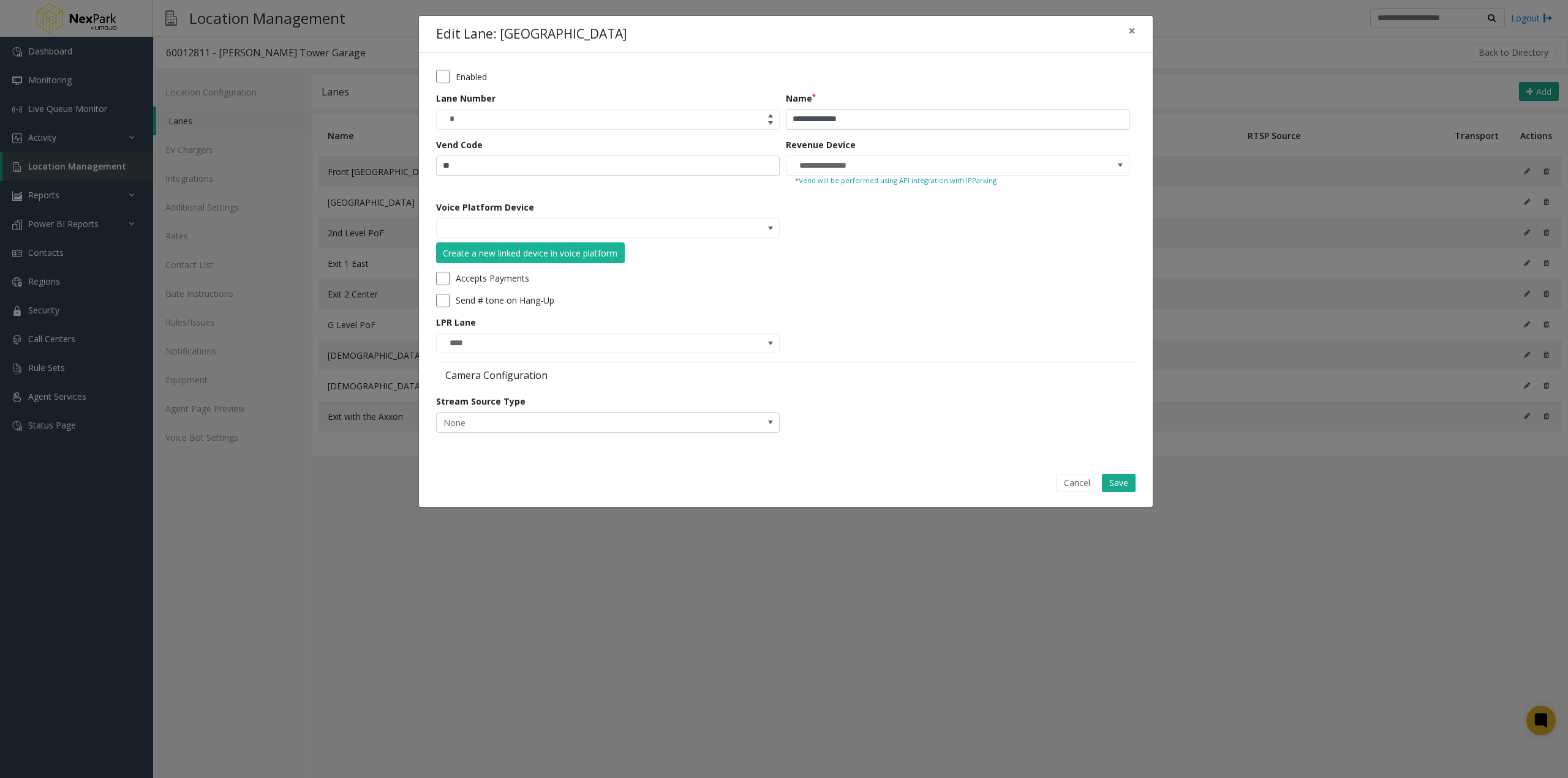
drag, startPoint x: 1093, startPoint y: 482, endPoint x: 687, endPoint y: 389, distance: 416.5
click at [1092, 482] on button "Cancel" at bounding box center [1077, 483] width 42 height 18
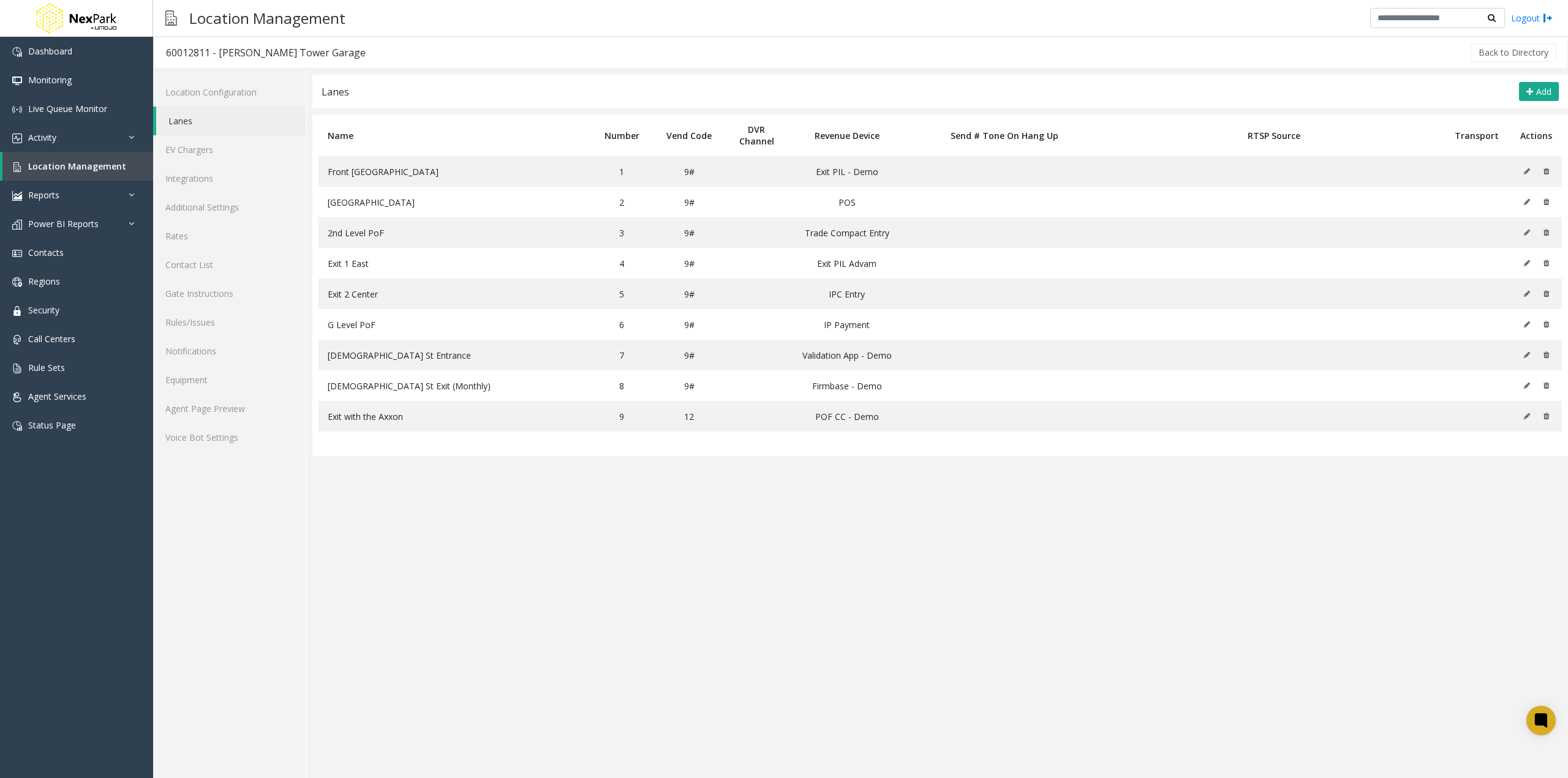
click at [201, 114] on link "Lanes" at bounding box center [230, 120] width 149 height 28
click at [205, 183] on link "Integrations" at bounding box center [229, 178] width 152 height 28
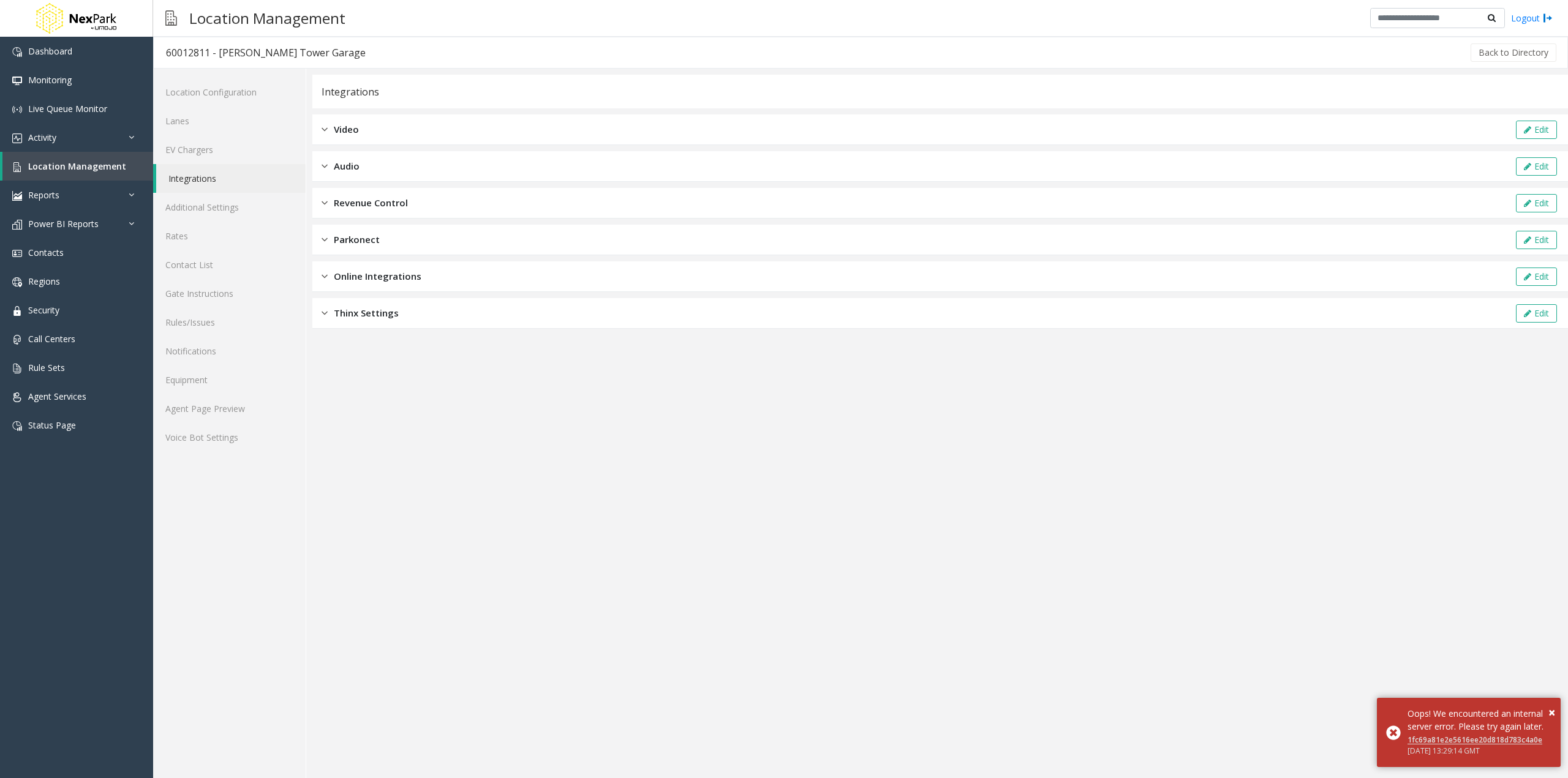
drag, startPoint x: 372, startPoint y: 128, endPoint x: 381, endPoint y: 128, distance: 9.0
click at [371, 128] on div "Video Edit" at bounding box center [940, 129] width 1255 height 30
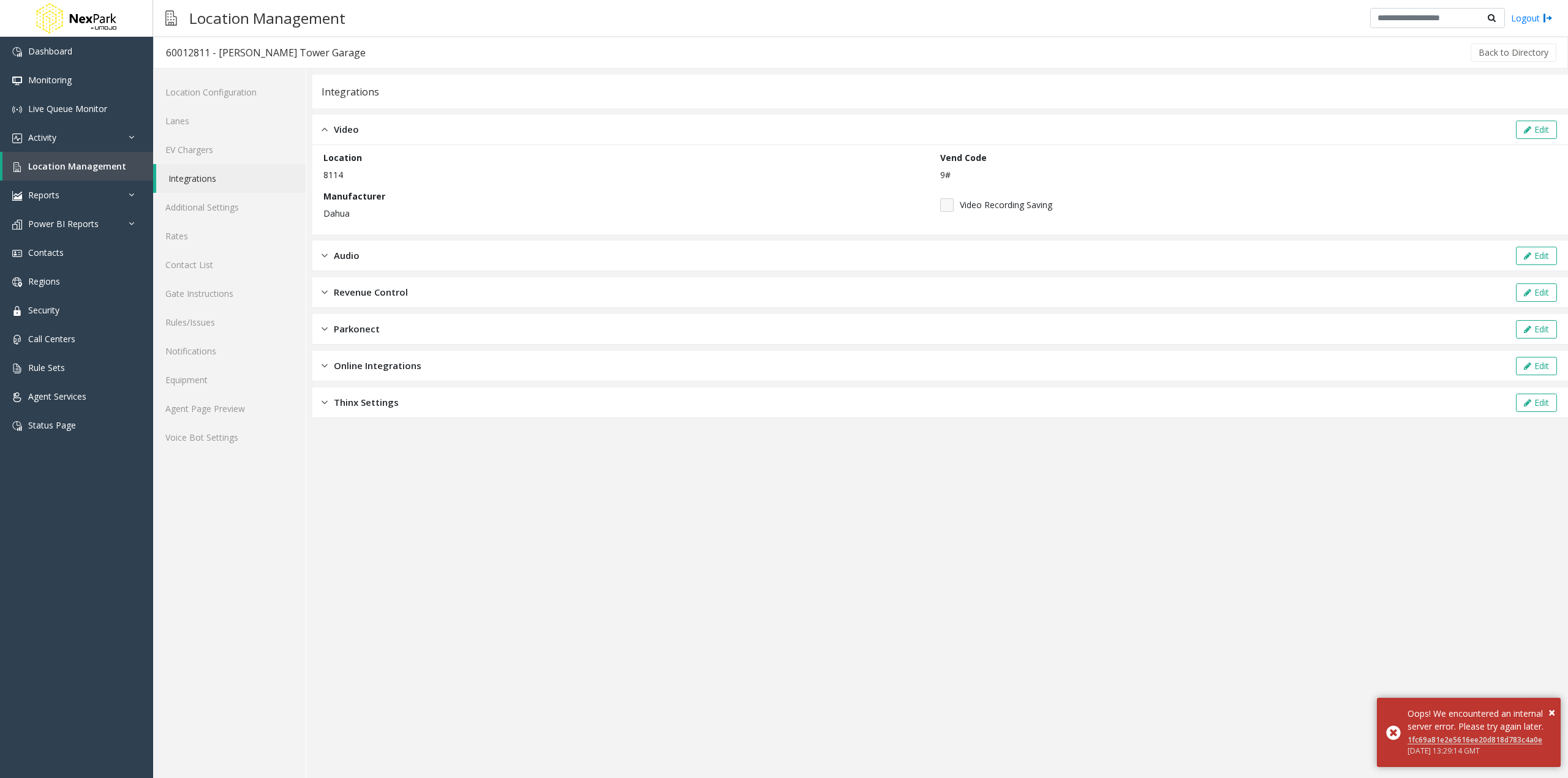
drag, startPoint x: 1524, startPoint y: 126, endPoint x: 1270, endPoint y: 126, distance: 254.0
click at [1524, 126] on icon at bounding box center [1528, 129] width 7 height 8
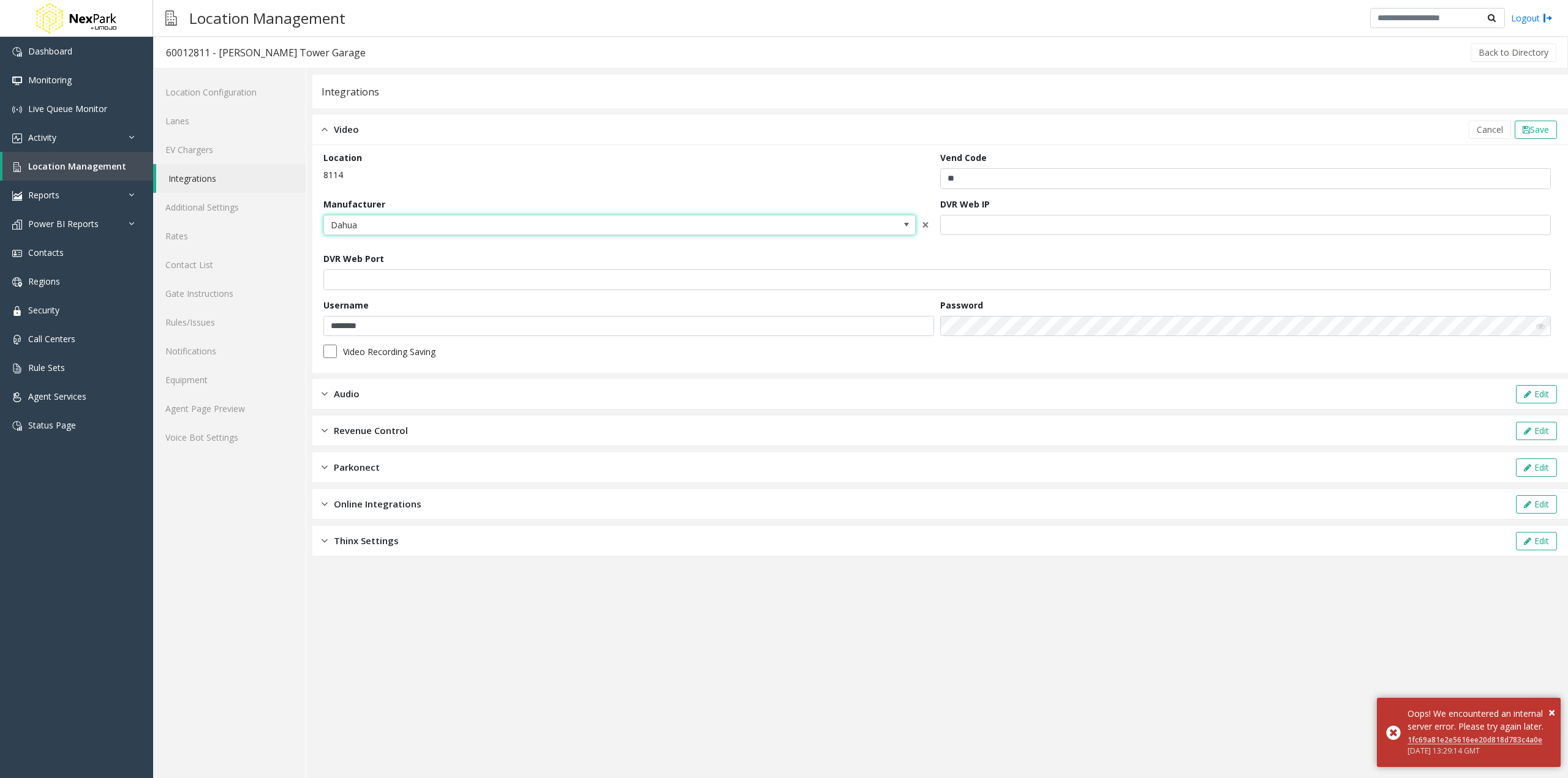
click at [392, 223] on span "Dahua" at bounding box center [560, 225] width 473 height 19
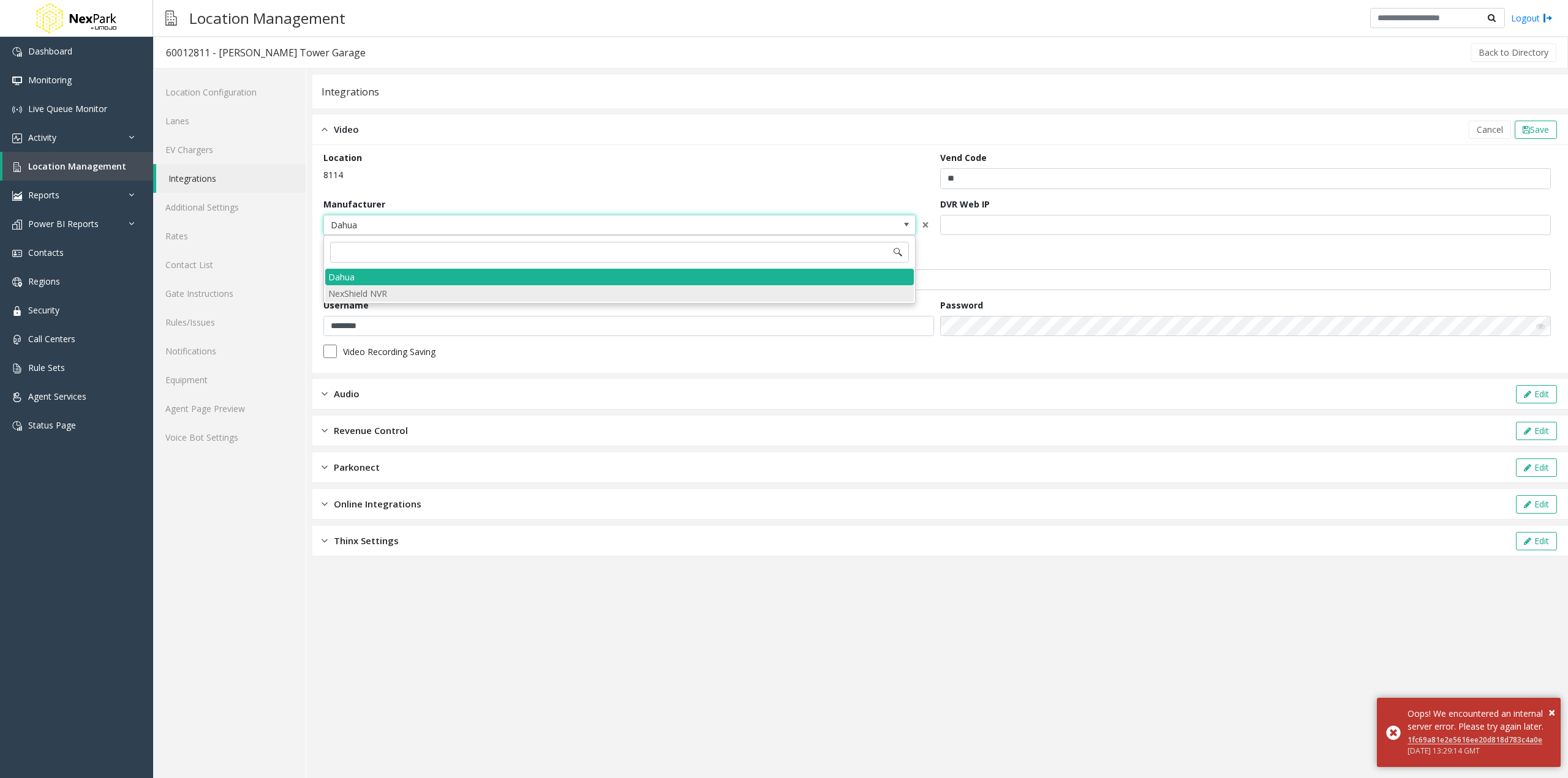
click at [384, 290] on NVR "NexShield NVR" at bounding box center [620, 293] width 589 height 16
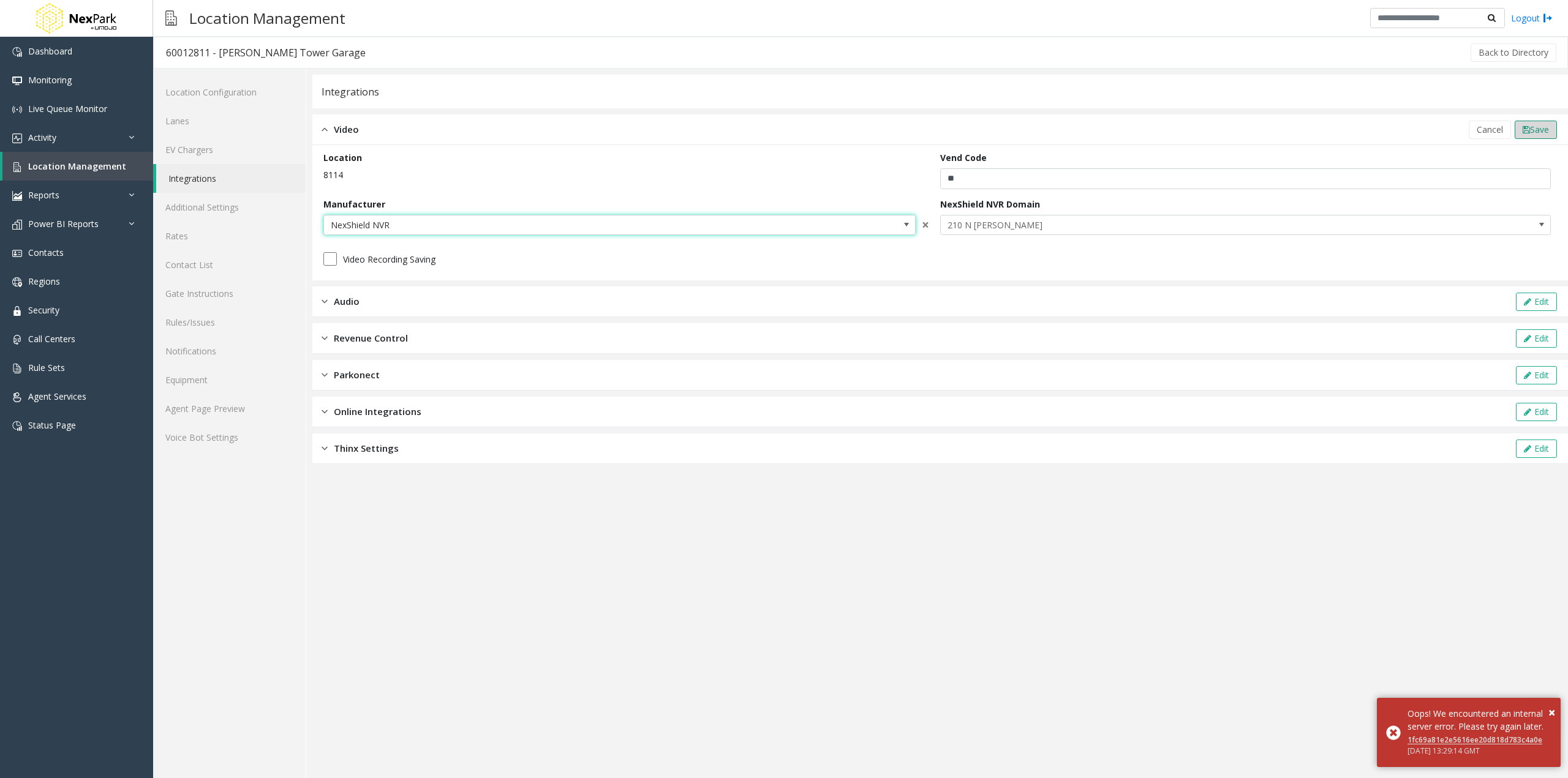
click at [1526, 136] on button "Save" at bounding box center [1536, 130] width 42 height 18
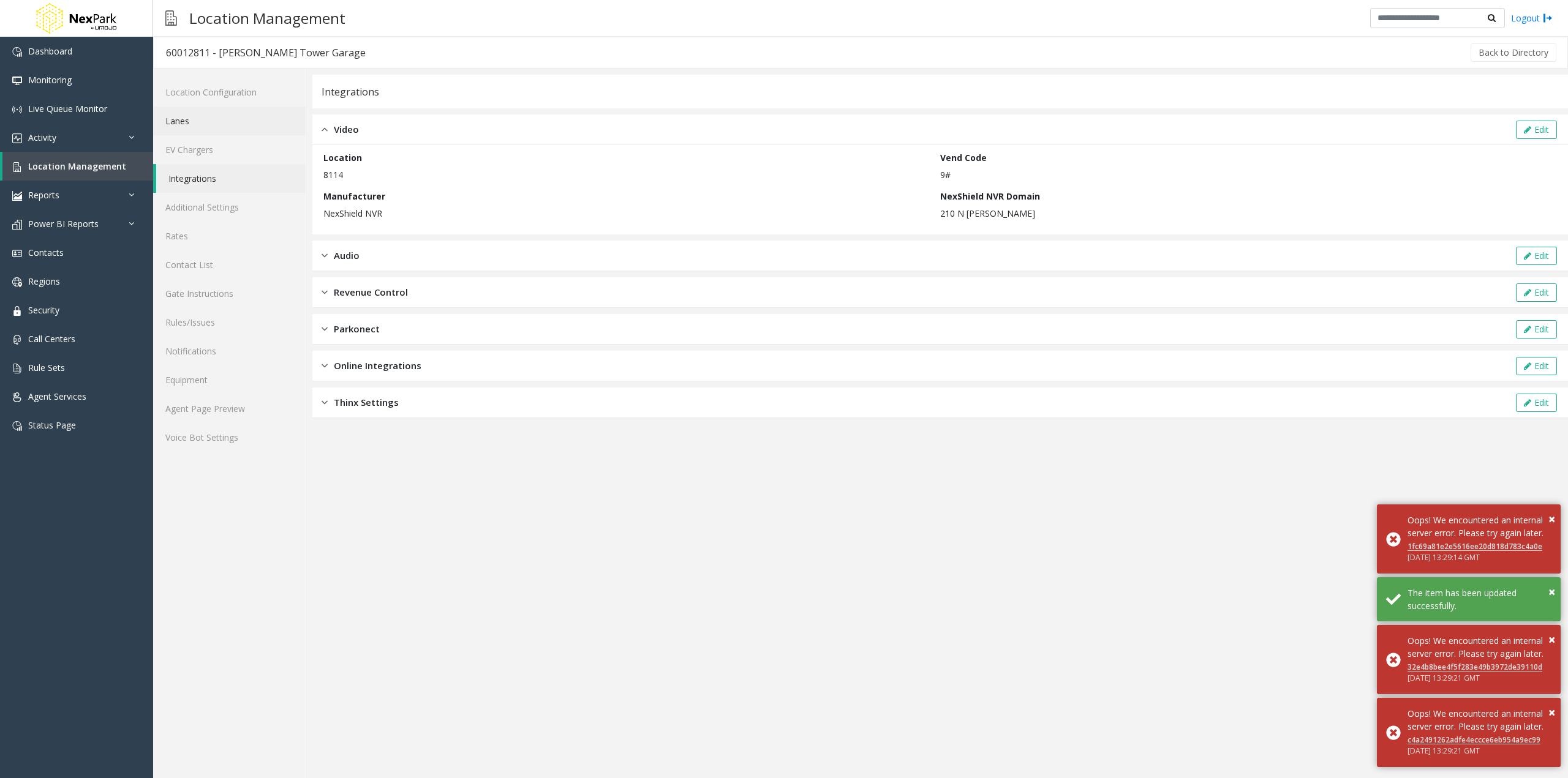
click at [211, 121] on link "Lanes" at bounding box center [229, 120] width 152 height 28
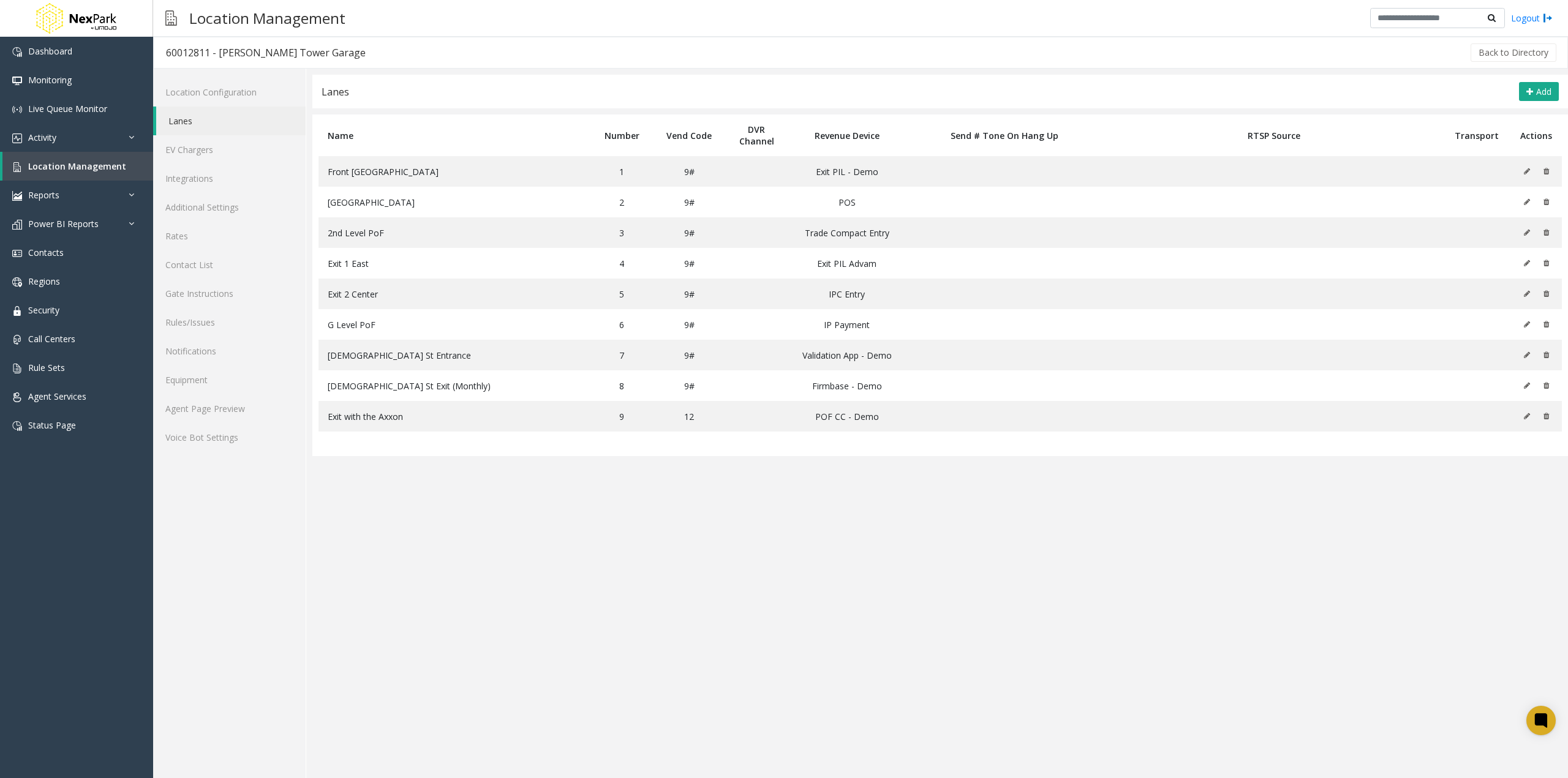
click at [746, 30] on div "Location Management Logout" at bounding box center [860, 18] width 1415 height 37
